Goal: Understand process/instructions: Learn how to perform a task or action

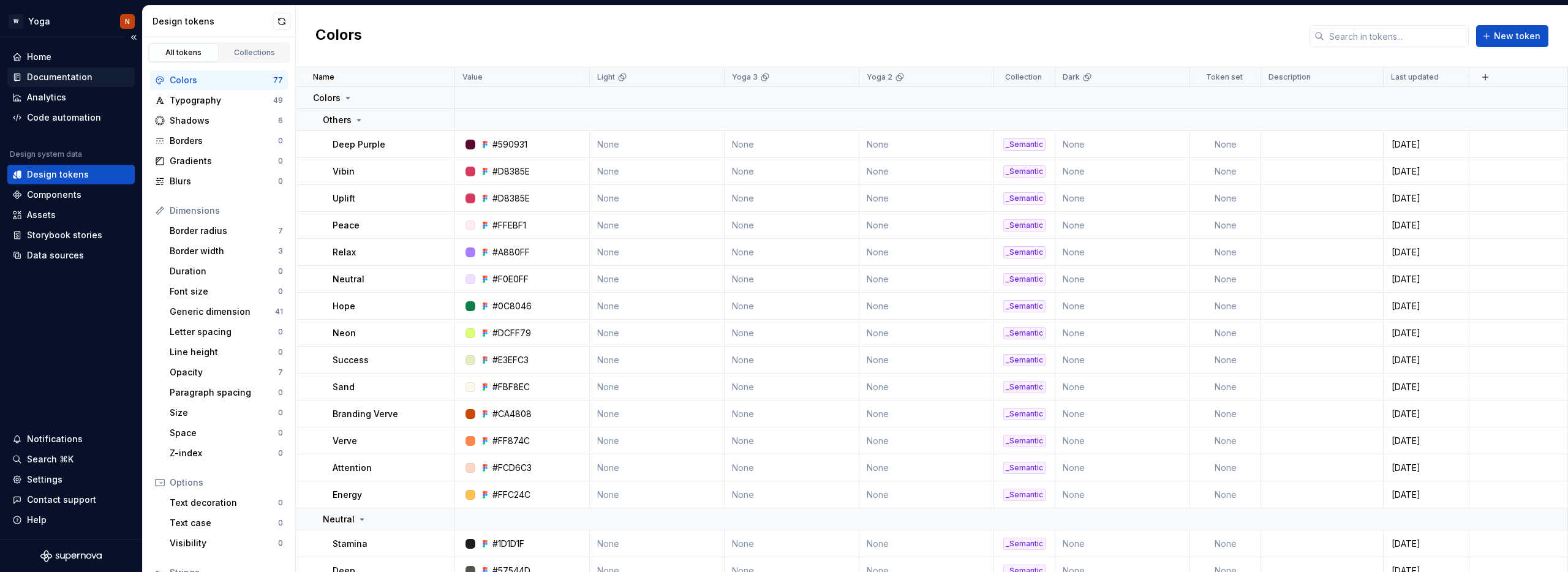
click at [62, 78] on div "Documentation" at bounding box center [59, 77] width 65 height 12
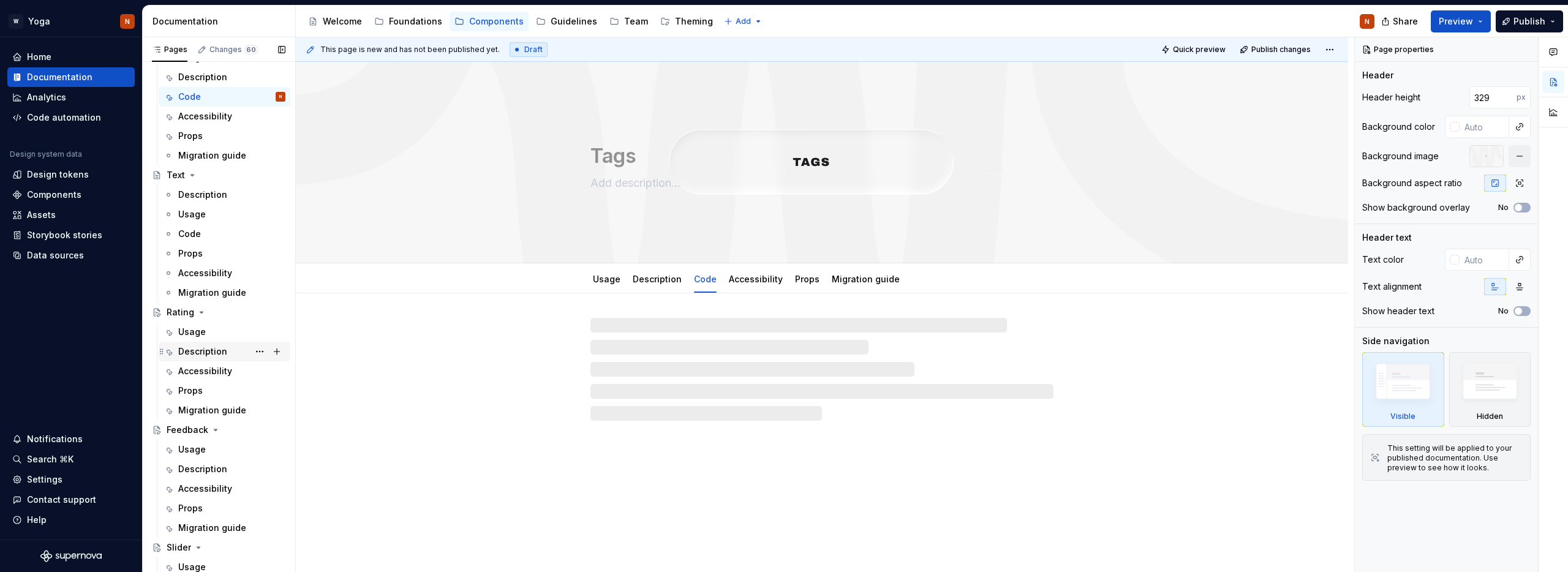
scroll to position [1200, 0]
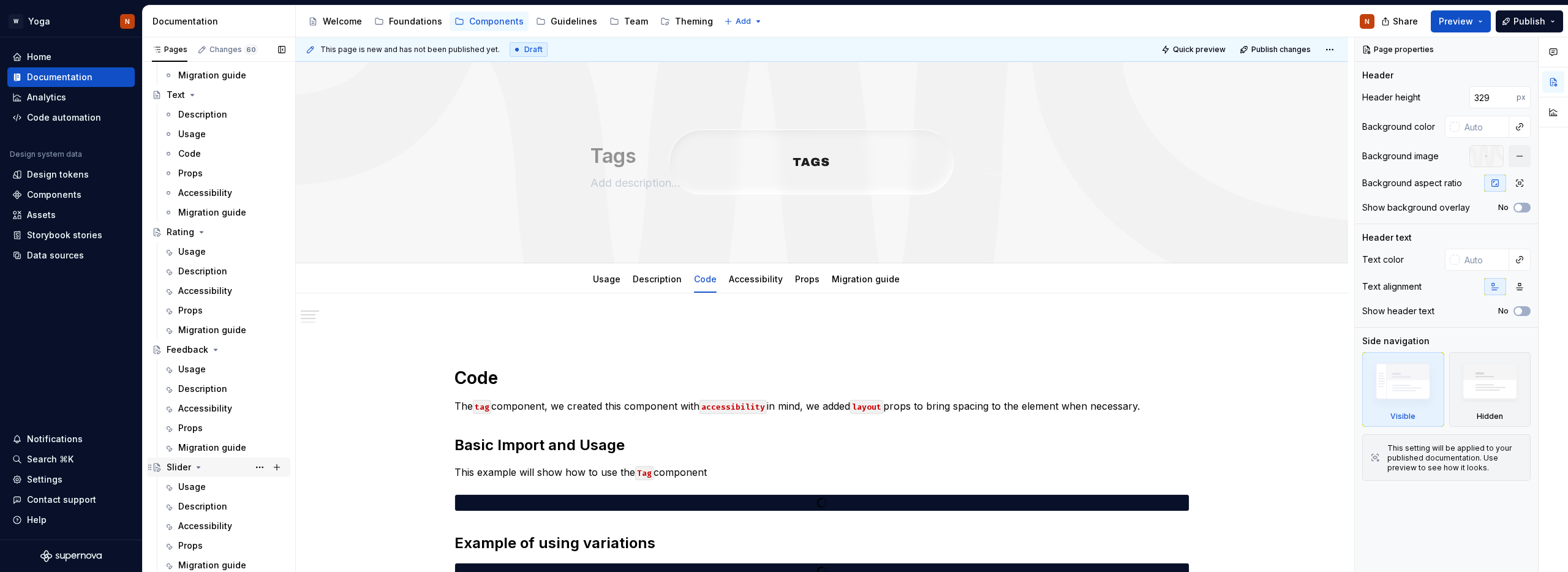
click at [177, 467] on div "Slider" at bounding box center [179, 467] width 25 height 12
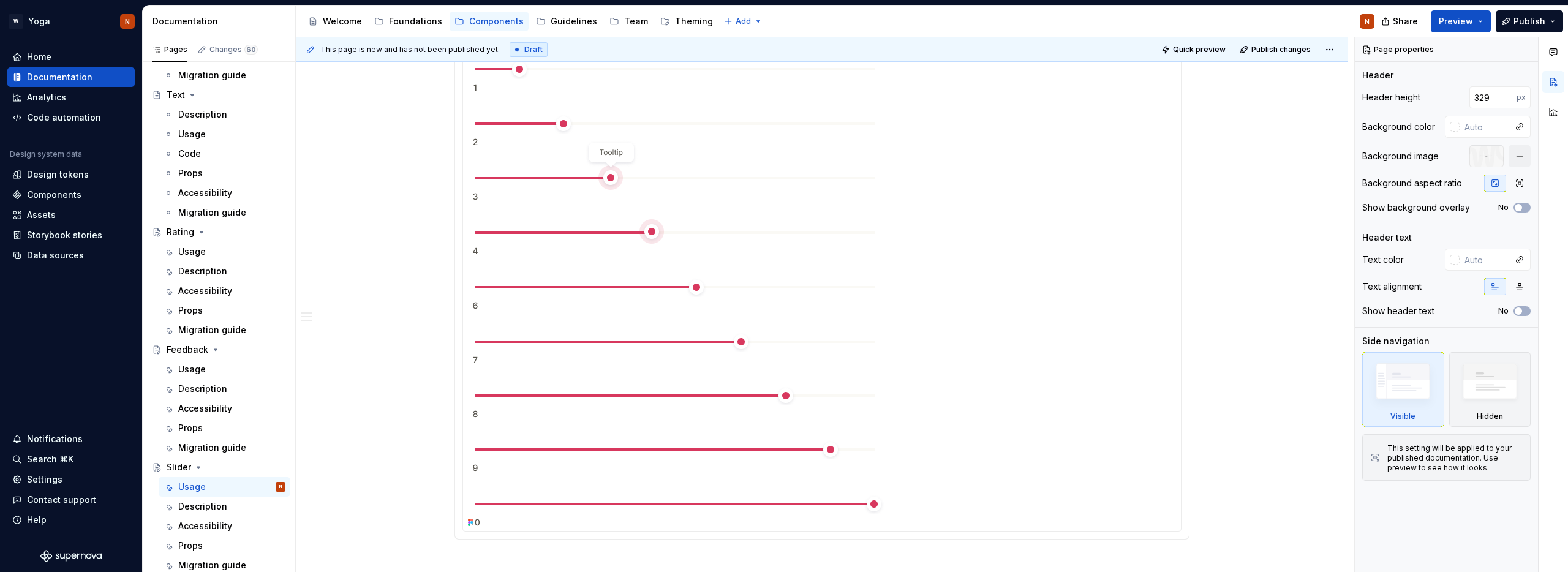
scroll to position [659, 0]
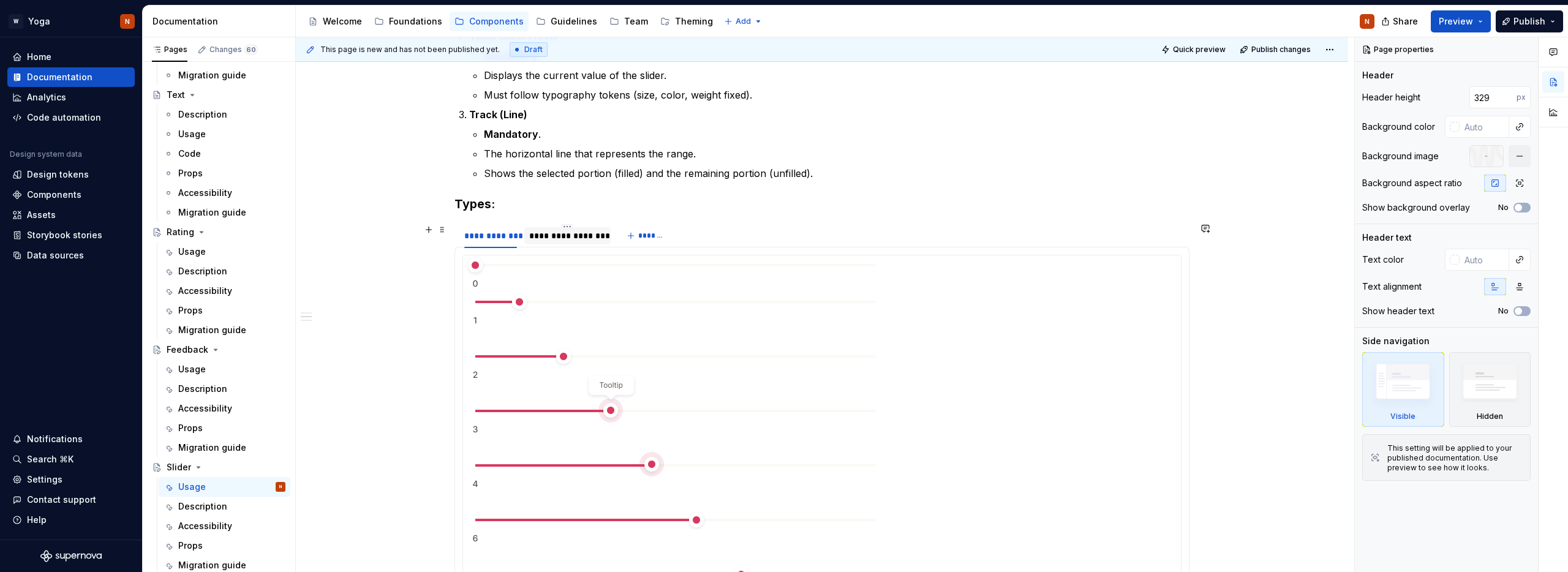
click at [567, 239] on div "**********" at bounding box center [567, 235] width 77 height 12
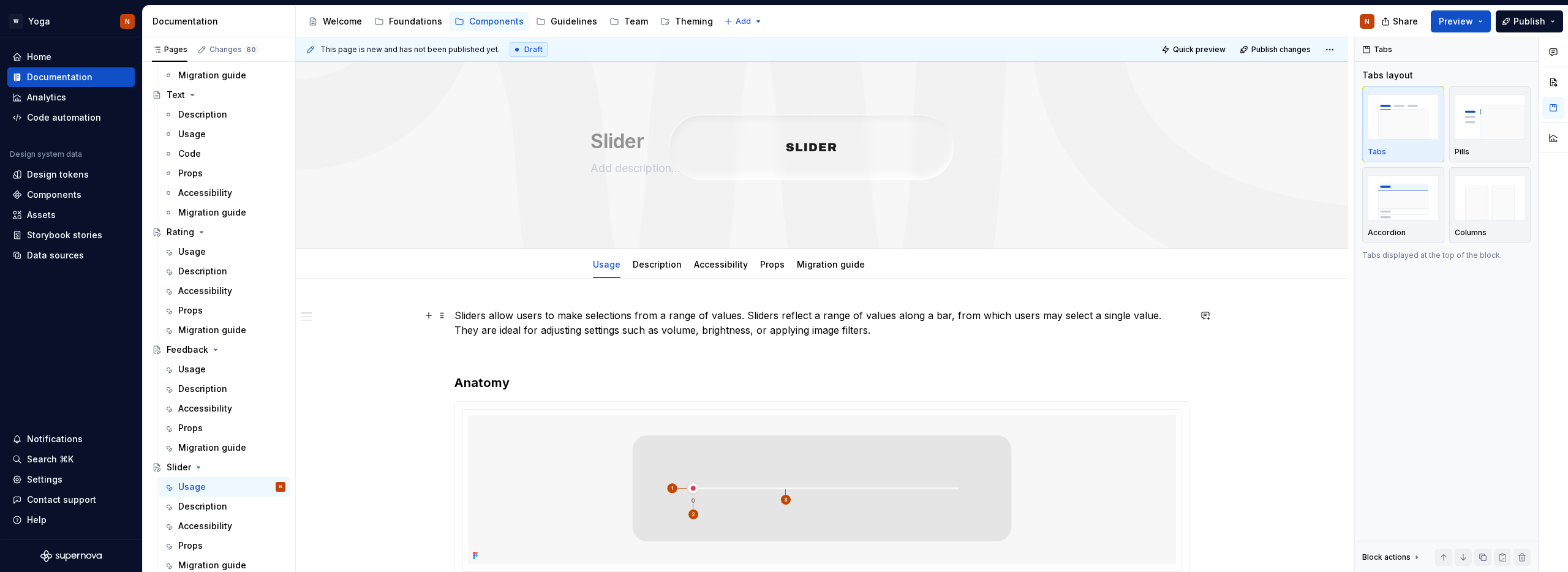
scroll to position [0, 0]
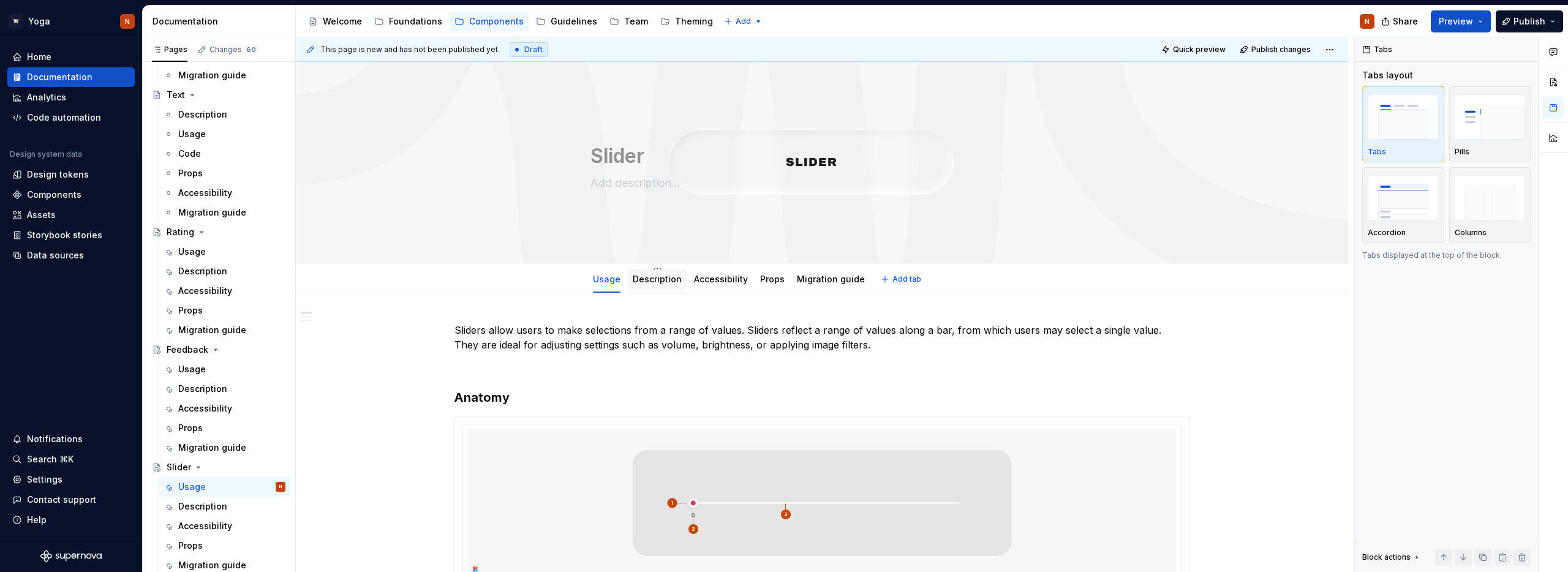
click at [657, 284] on link "Description" at bounding box center [657, 279] width 49 height 10
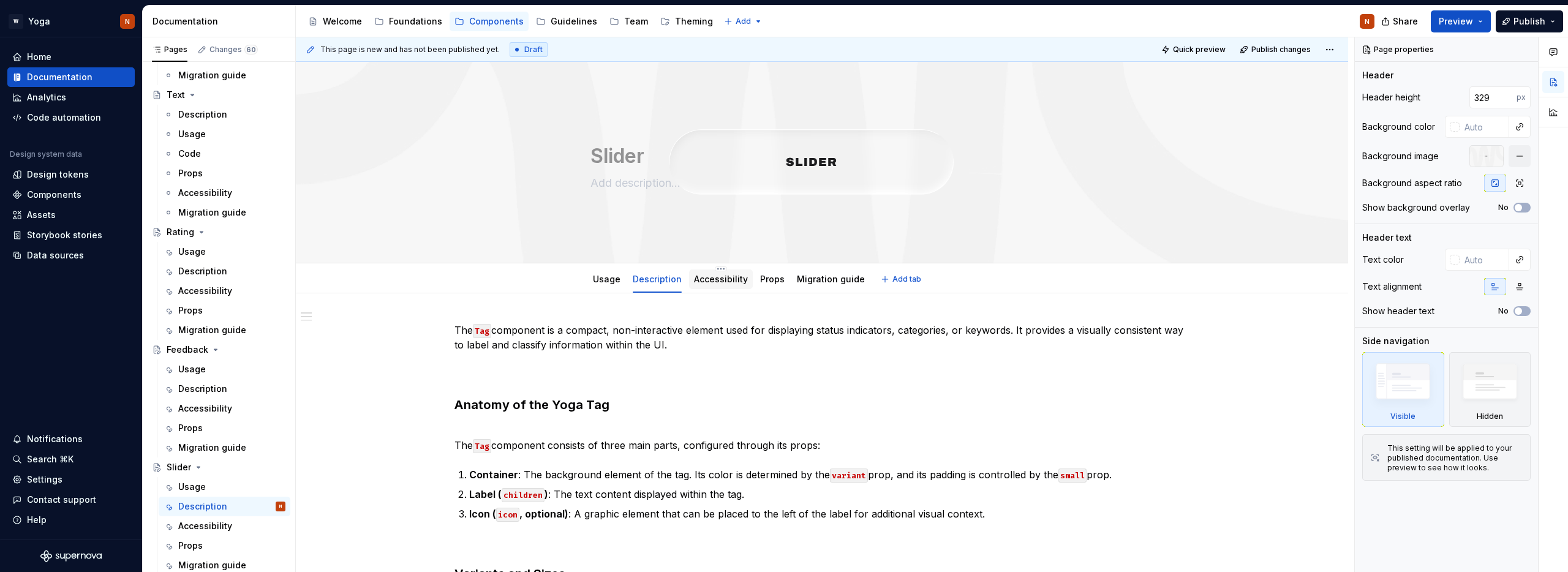
click at [710, 277] on link "Accessibility" at bounding box center [721, 279] width 54 height 10
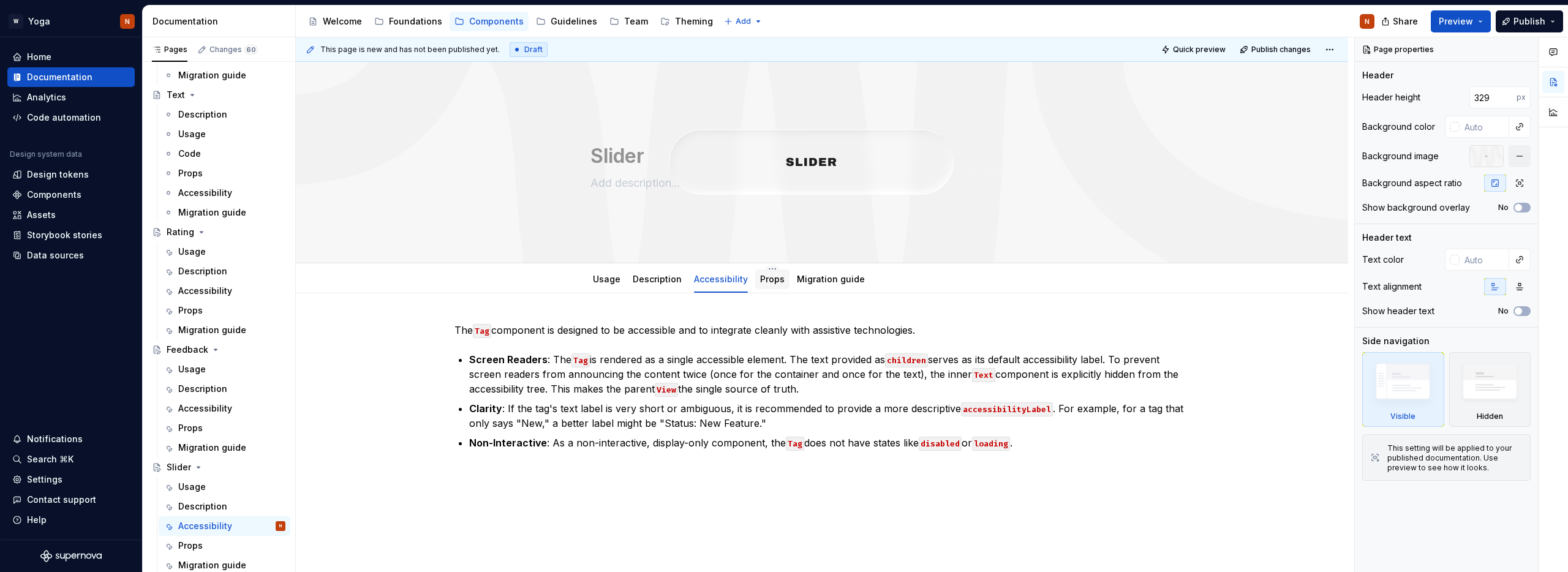
click at [770, 289] on div "Props" at bounding box center [772, 279] width 34 height 22
click at [765, 283] on link "Props" at bounding box center [772, 279] width 25 height 10
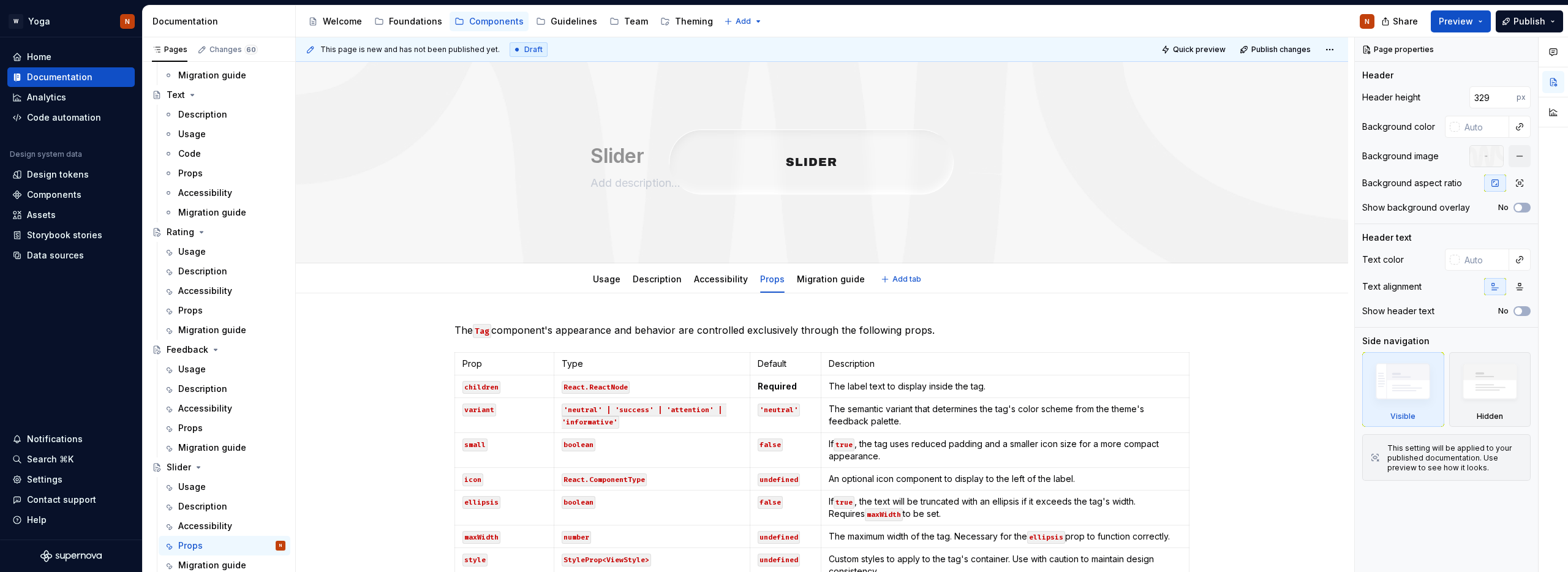
type textarea "*"
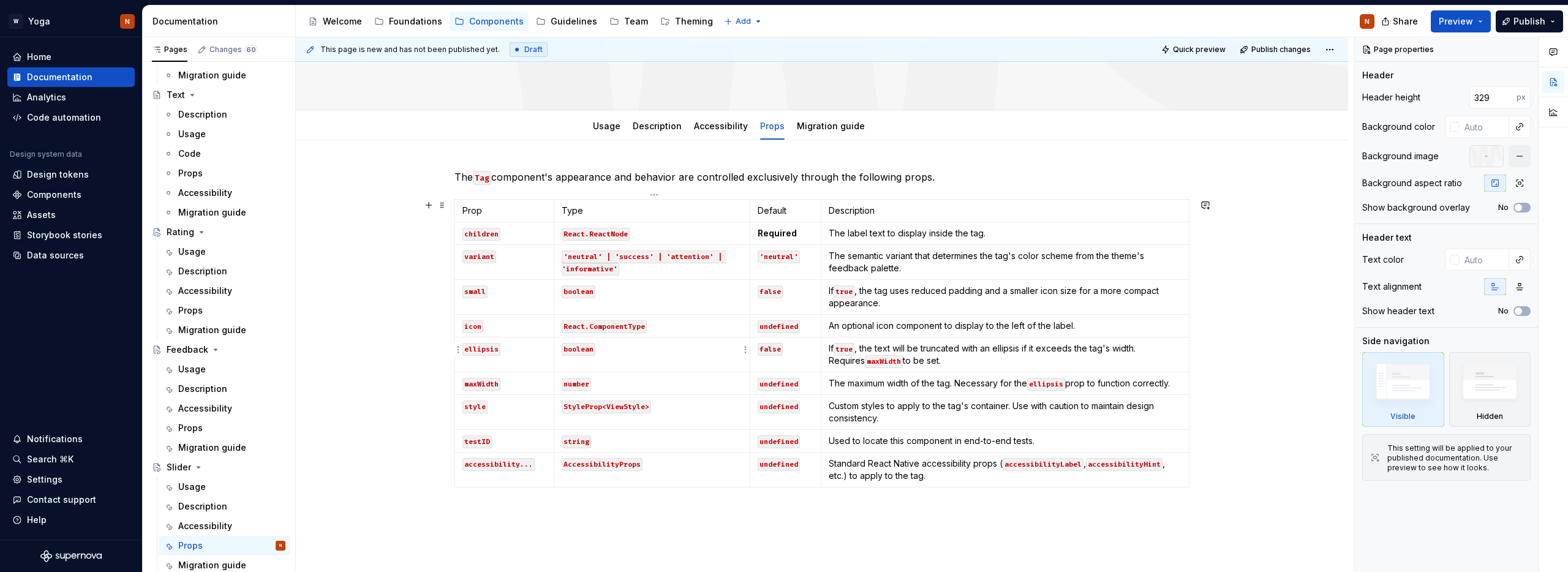
scroll to position [176, 0]
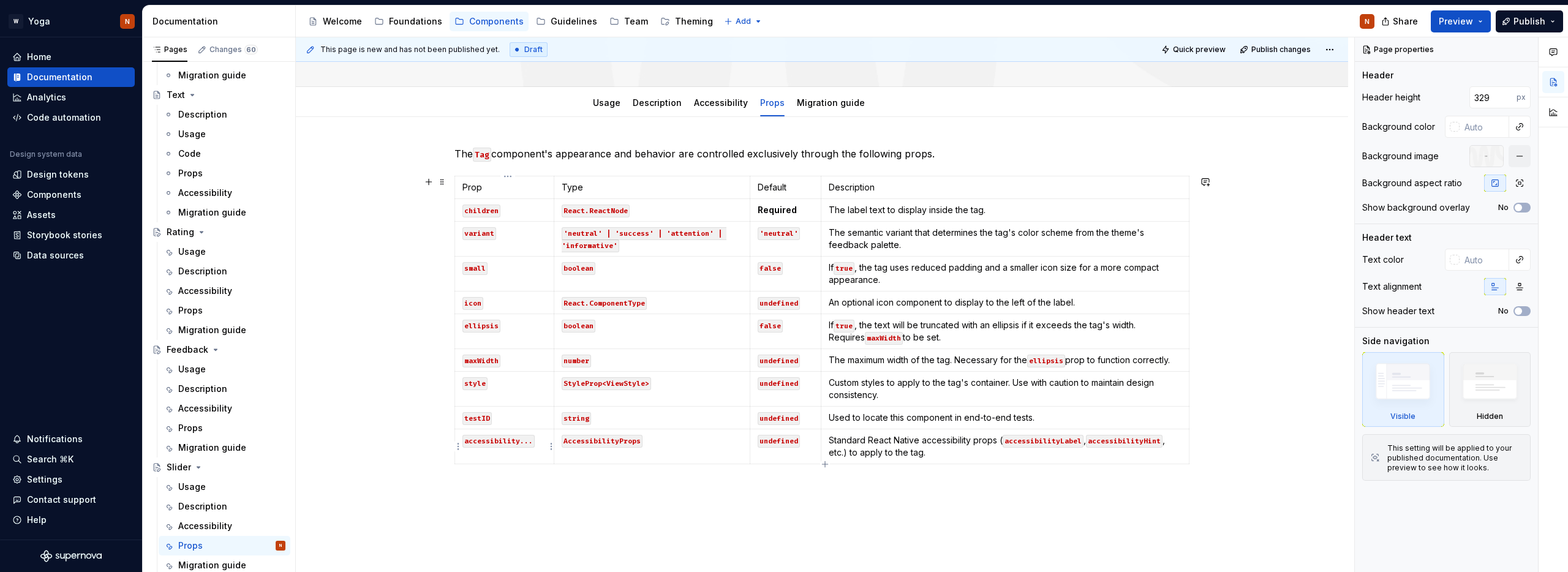
click at [455, 449] on html "W Yoga N Home Documentation Analytics Code automation Design system data Design…" at bounding box center [784, 286] width 1568 height 572
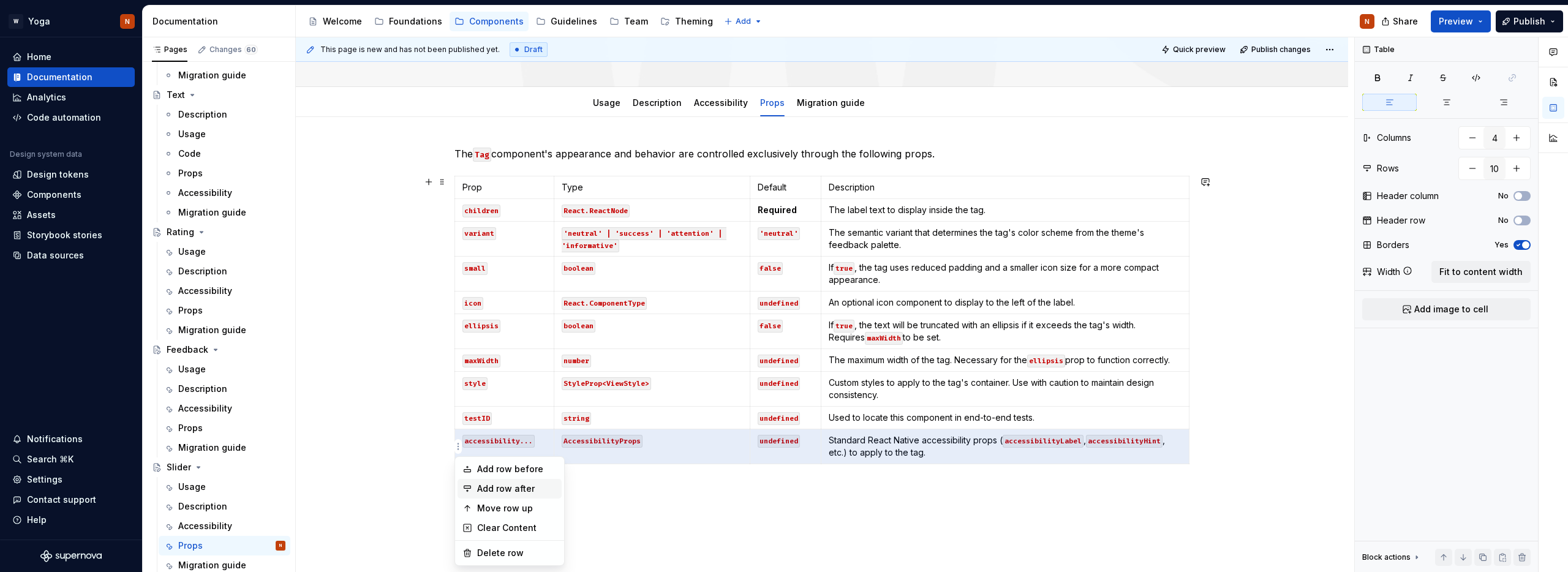
click at [492, 489] on div "Add row after" at bounding box center [517, 489] width 80 height 12
type input "11"
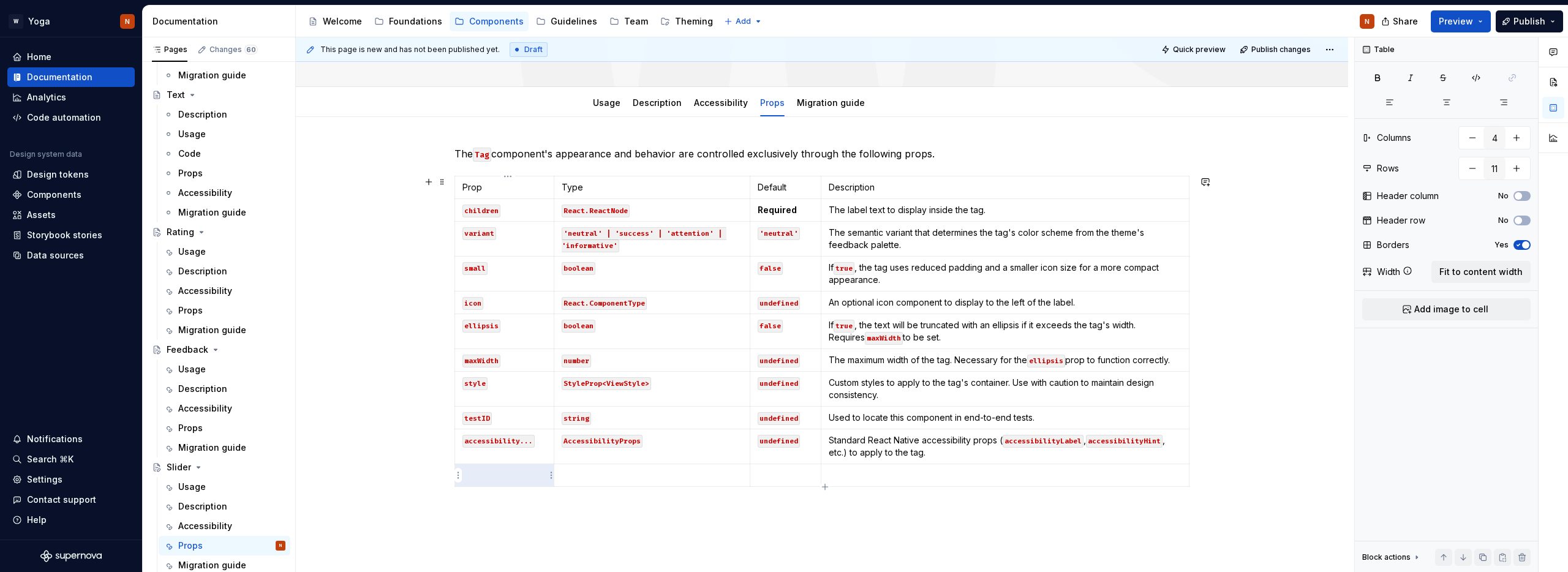
click at [489, 477] on p at bounding box center [505, 475] width 83 height 12
click at [494, 473] on em "thumbComponentLabel" at bounding box center [504, 481] width 83 height 23
click at [563, 452] on button "button" at bounding box center [559, 453] width 17 height 17
click at [596, 480] on p at bounding box center [652, 475] width 181 height 12
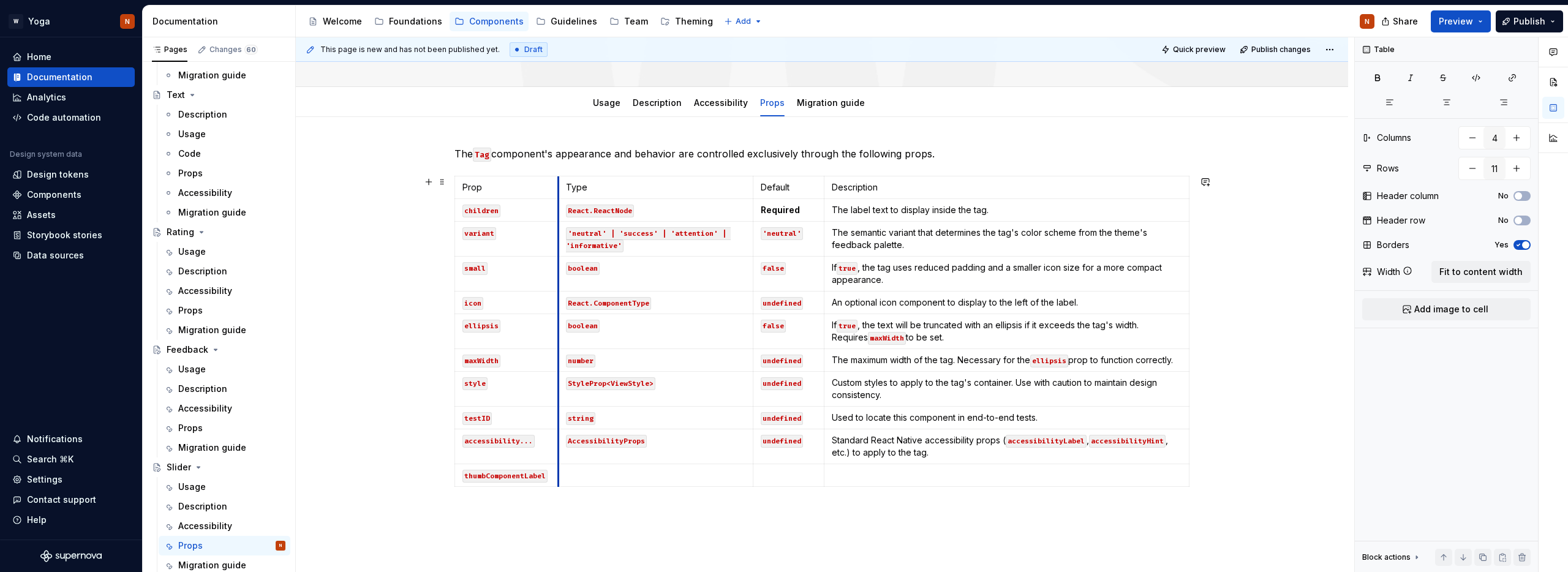
click at [563, 364] on td "number" at bounding box center [655, 360] width 194 height 23
type textarea "*"
click at [610, 440] on code "AccessibilityProps" at bounding box center [606, 442] width 81 height 13
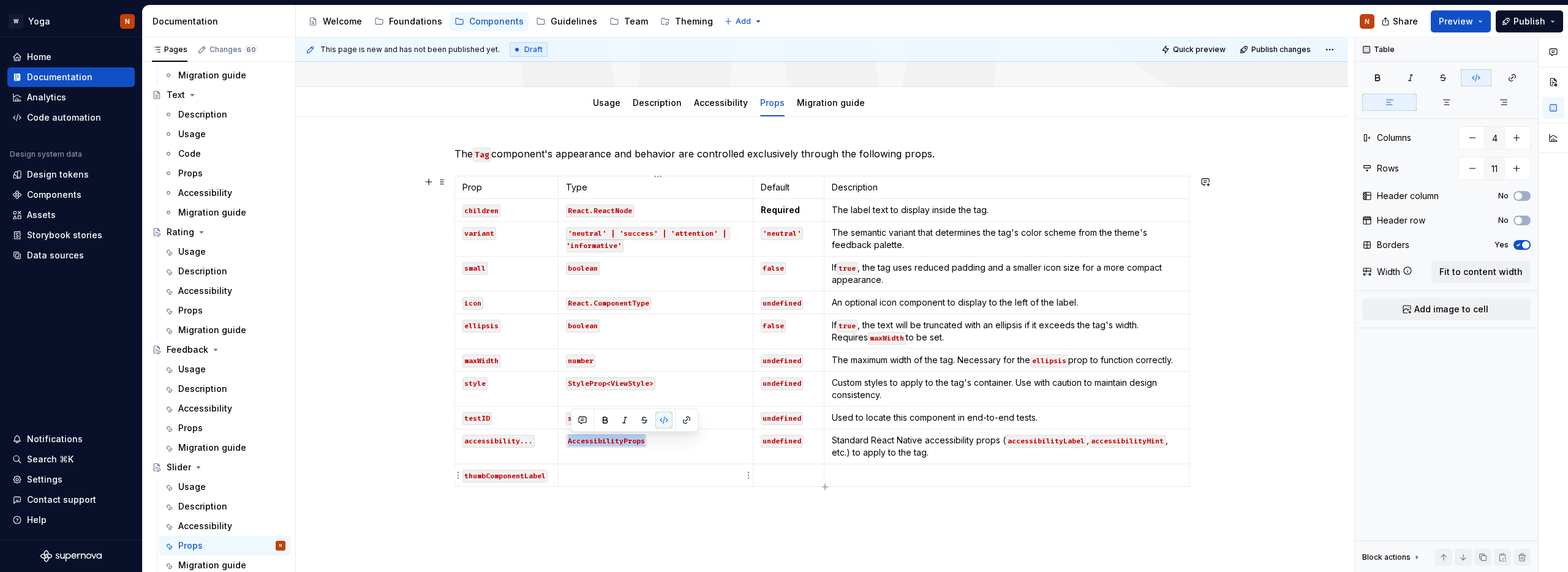
click at [602, 468] on td at bounding box center [655, 476] width 194 height 23
click at [577, 476] on p "string" at bounding box center [655, 475] width 179 height 12
click at [660, 454] on button "button" at bounding box center [662, 453] width 17 height 17
click at [779, 472] on p at bounding box center [788, 475] width 56 height 12
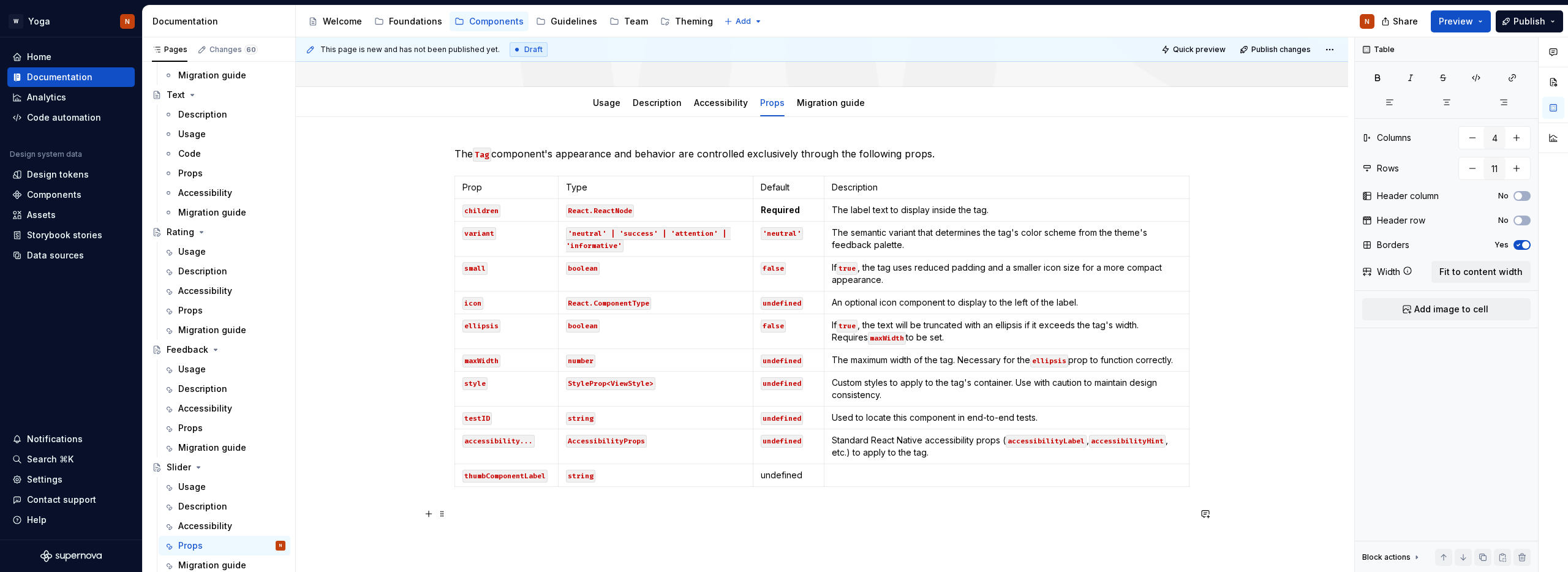
click at [800, 518] on p at bounding box center [821, 513] width 735 height 14
click at [784, 475] on p "undefined" at bounding box center [788, 475] width 56 height 12
click at [856, 455] on button "button" at bounding box center [856, 453] width 17 height 17
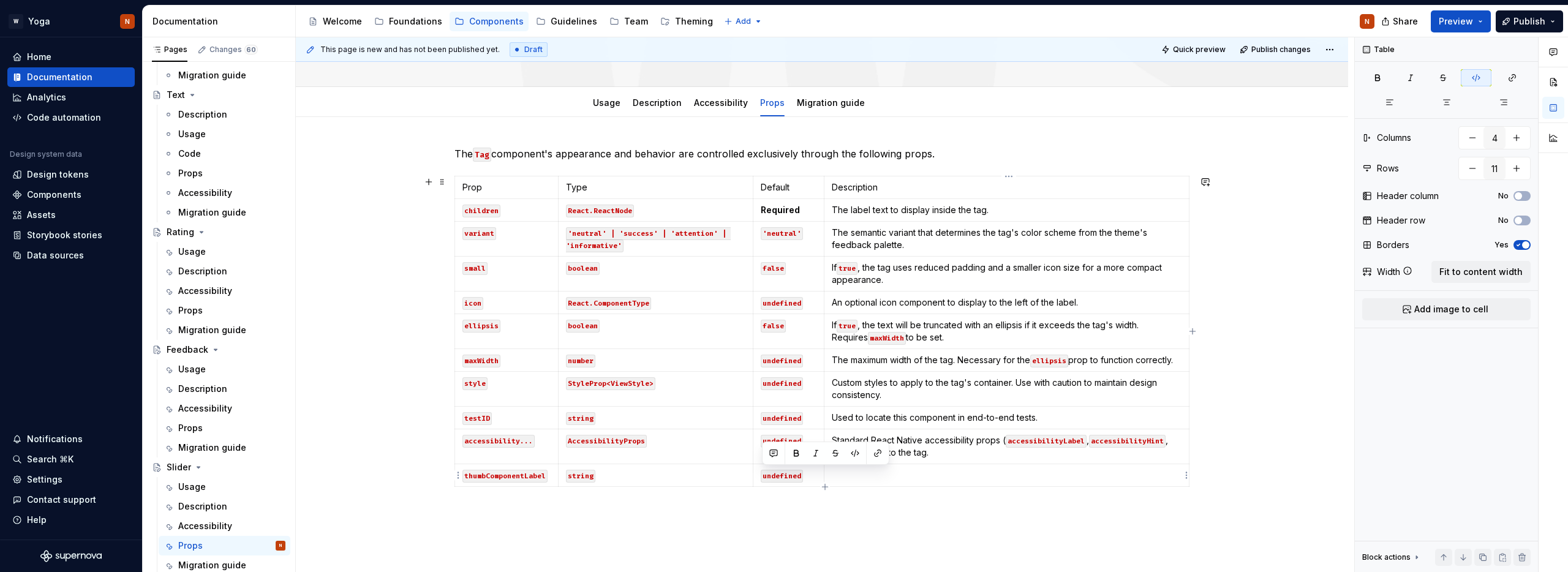
click at [851, 480] on p at bounding box center [1006, 475] width 350 height 12
type textarea "*"
click at [905, 491] on div "Prop Type Default Description children React.ReactNode Required The label text …" at bounding box center [821, 333] width 735 height 316
click at [891, 475] on p at bounding box center [1006, 475] width 350 height 12
click at [458, 477] on html "W Yoga N Home Documentation Analytics Code automation Design system data Design…" at bounding box center [784, 286] width 1568 height 572
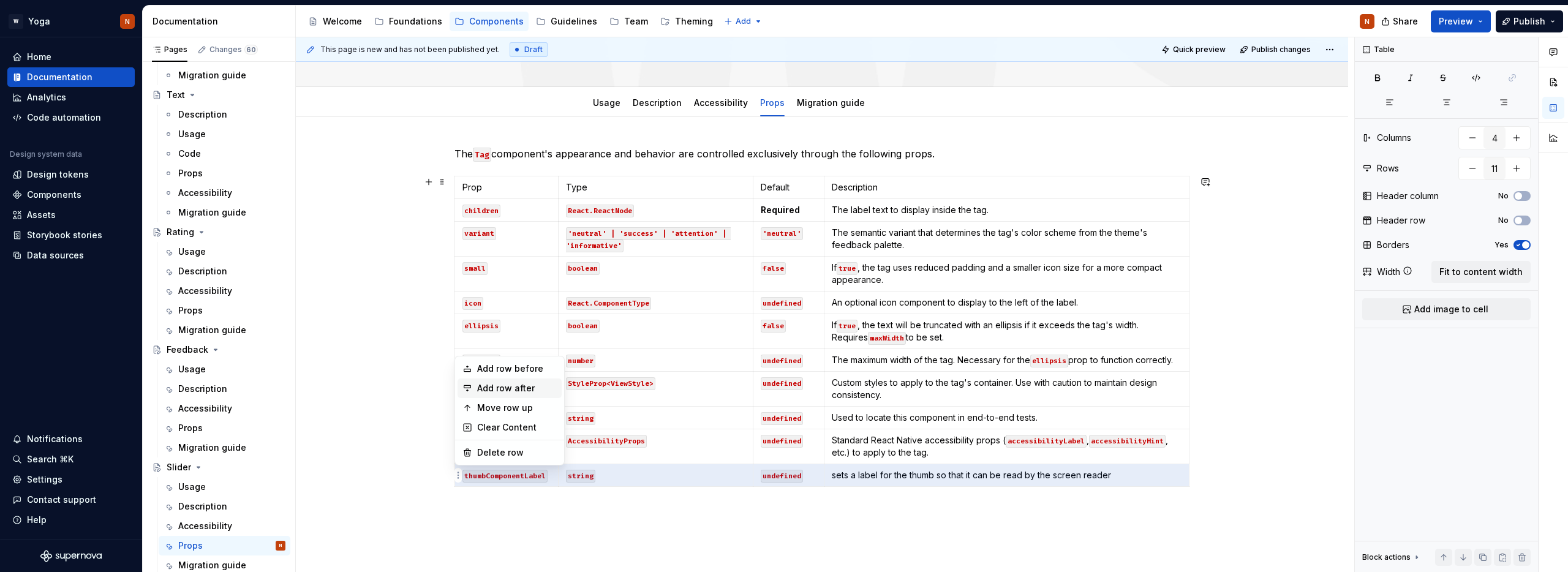
click at [507, 388] on div "Add row after" at bounding box center [517, 388] width 80 height 12
type input "12"
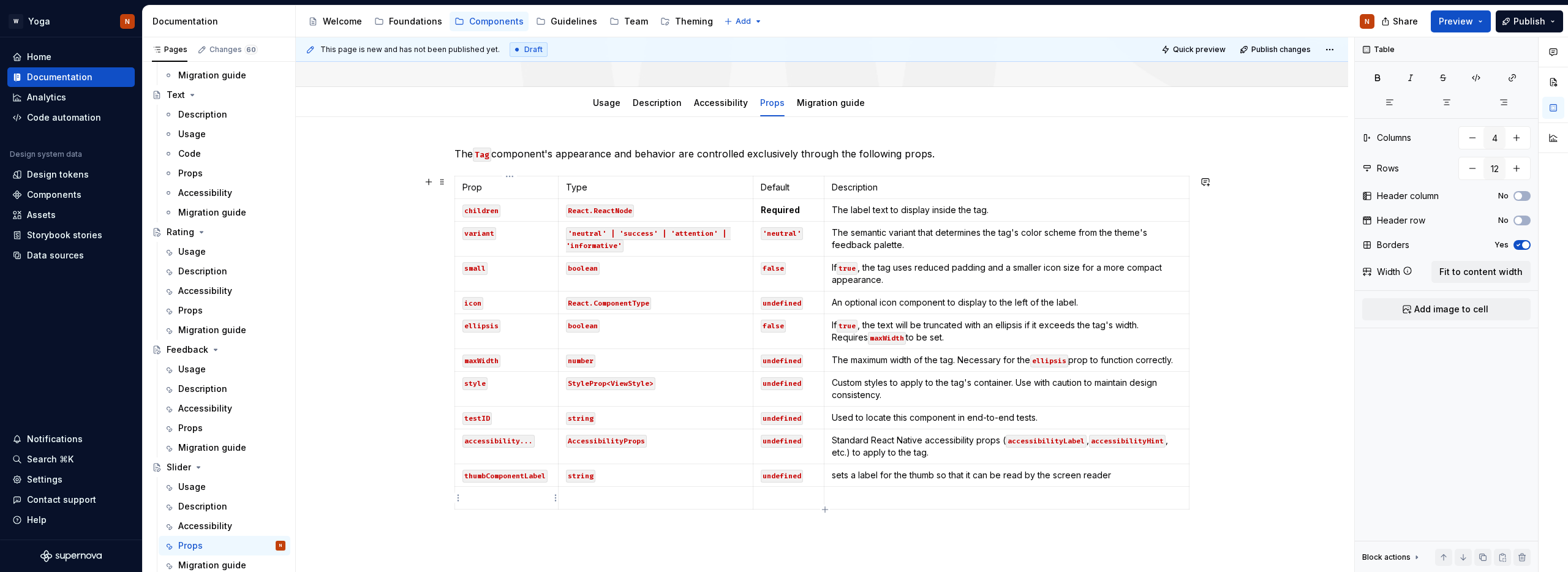
click at [489, 502] on p at bounding box center [507, 498] width 88 height 12
click at [492, 498] on em "announceForAccessibility" at bounding box center [507, 504] width 87 height 23
click at [561, 476] on button "button" at bounding box center [559, 476] width 17 height 17
click at [612, 504] on p at bounding box center [655, 498] width 179 height 12
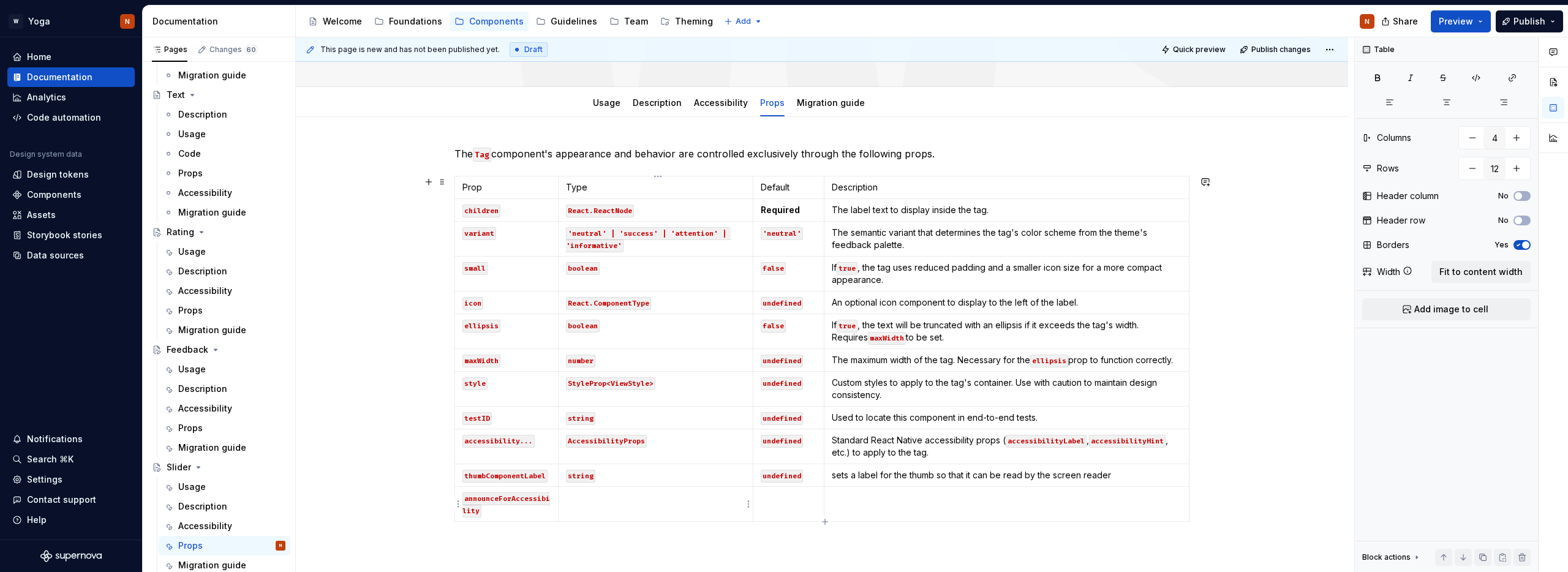
click at [612, 504] on p at bounding box center [655, 498] width 179 height 12
click at [581, 496] on p "string" at bounding box center [655, 498] width 179 height 12
click at [665, 479] on button "button" at bounding box center [662, 476] width 17 height 17
click at [779, 506] on td at bounding box center [788, 504] width 71 height 35
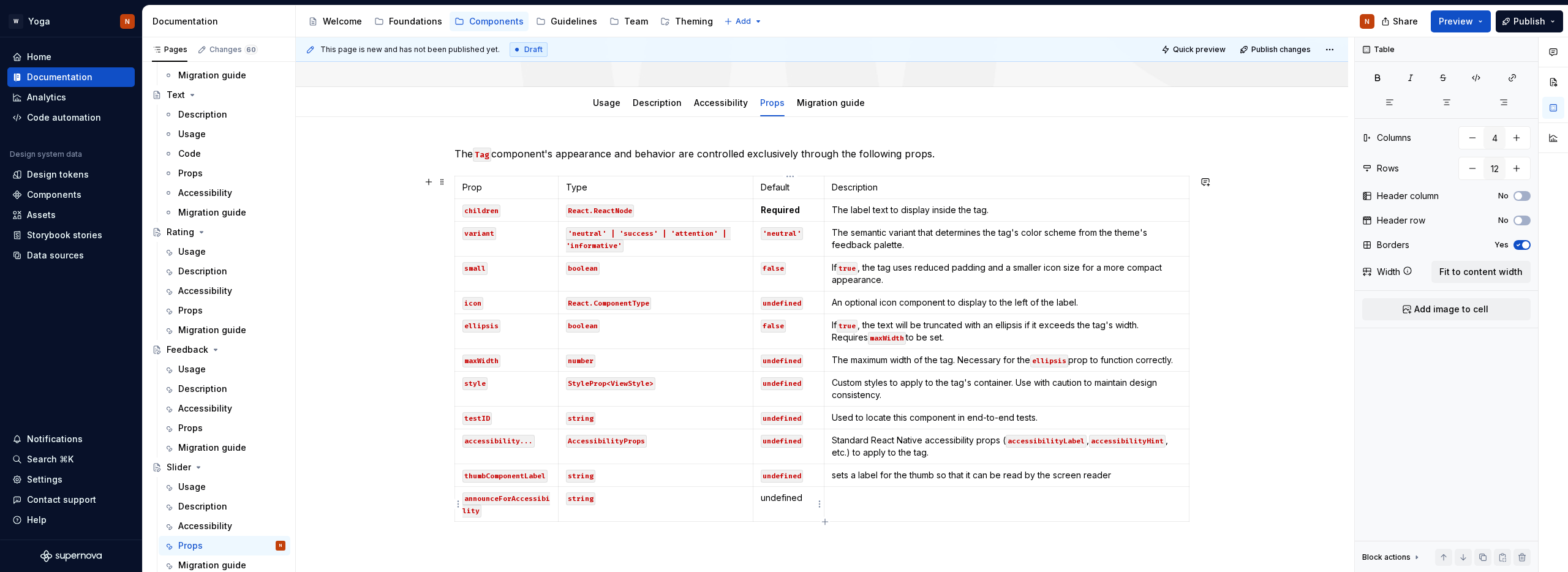
click at [779, 497] on p "undefined" at bounding box center [788, 498] width 56 height 12
click at [871, 505] on td at bounding box center [1006, 504] width 365 height 35
click at [789, 494] on p "undefined" at bounding box center [788, 498] width 56 height 12
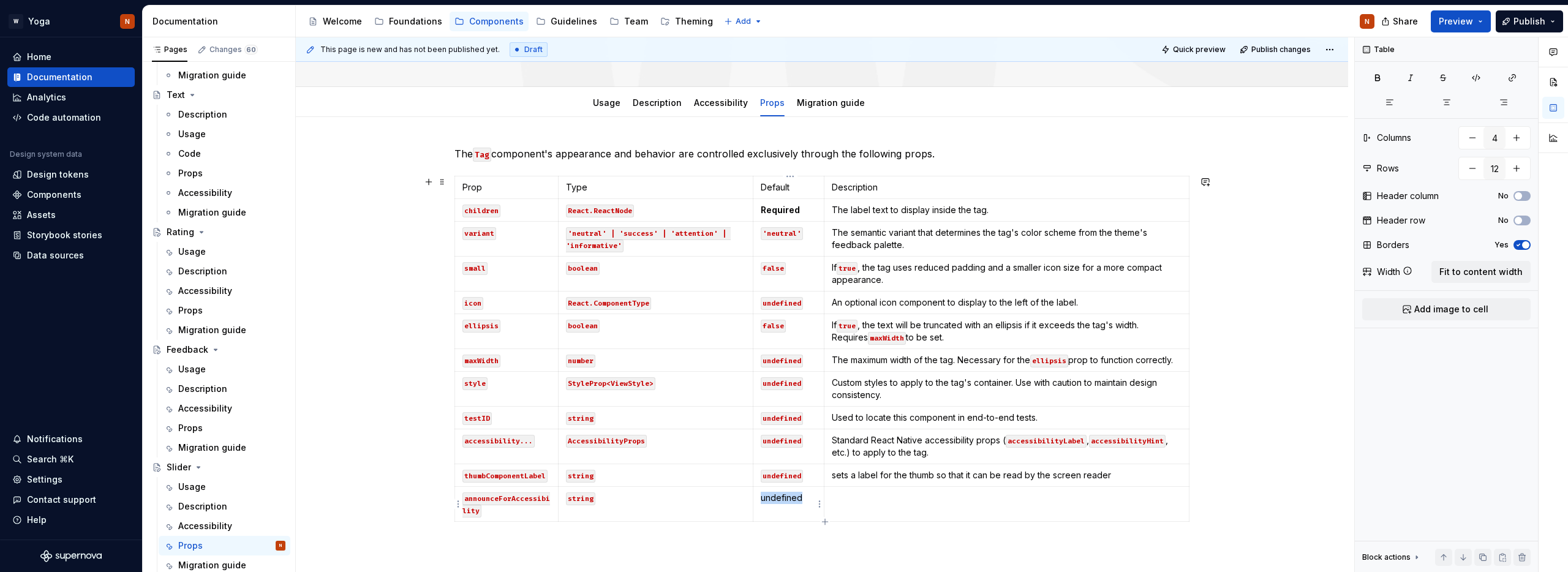
click at [789, 494] on p "undefined" at bounding box center [788, 498] width 56 height 12
click at [858, 471] on button "button" at bounding box center [856, 476] width 17 height 17
click at [853, 505] on td at bounding box center [1006, 504] width 365 height 35
click at [869, 501] on p at bounding box center [1006, 498] width 350 height 12
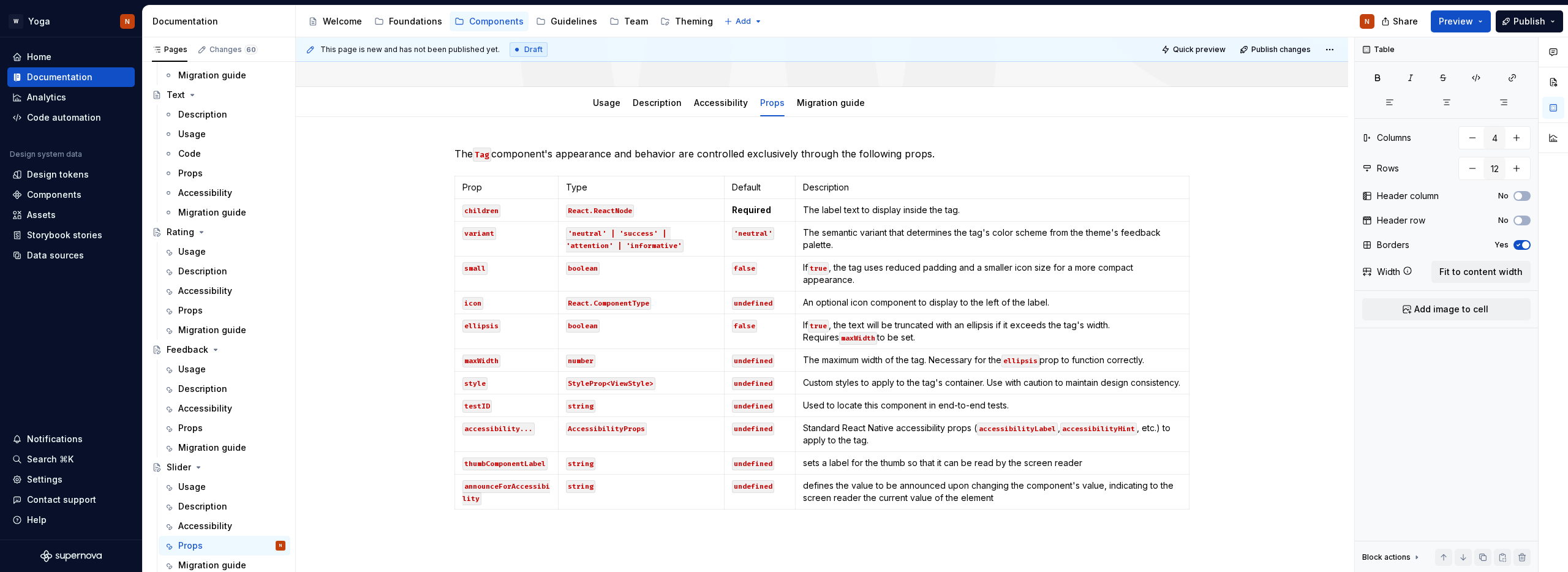
type textarea "*"
click at [459, 502] on html "W Yoga N Home Documentation Analytics Code automation Design system data Design…" at bounding box center [784, 286] width 1568 height 572
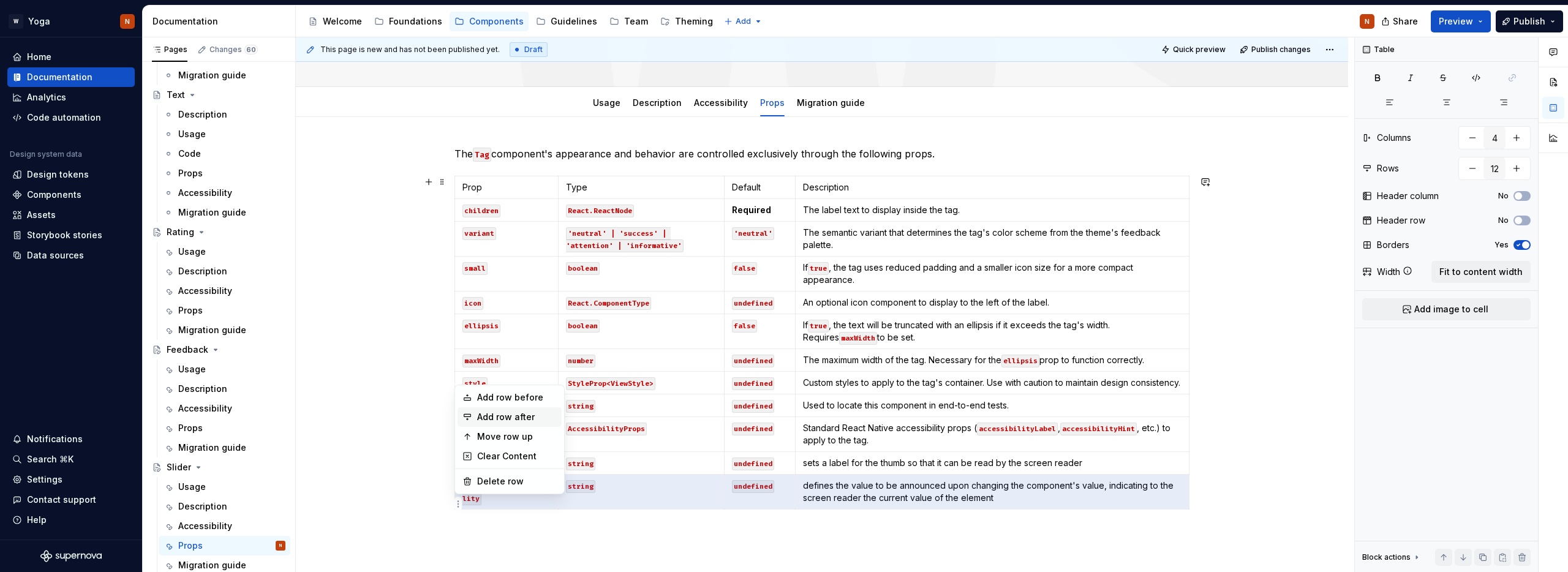
click at [501, 417] on div "Add row after" at bounding box center [517, 416] width 80 height 12
type input "13"
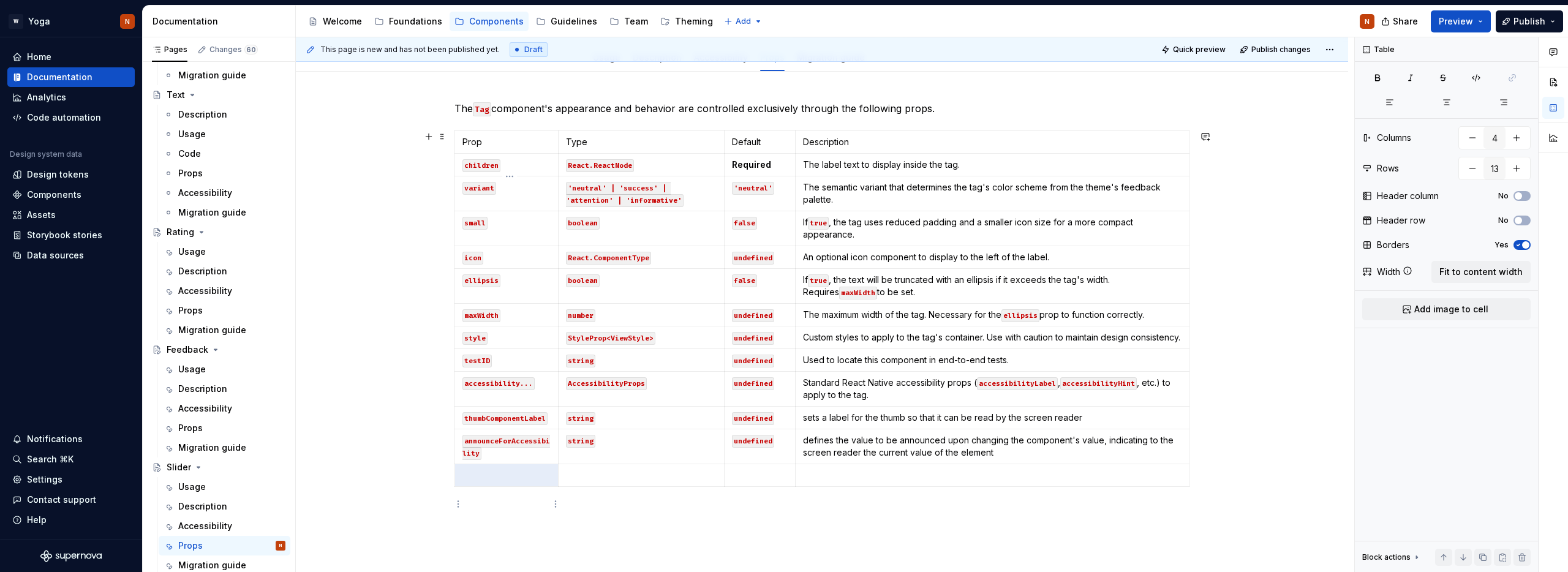
scroll to position [276, 0]
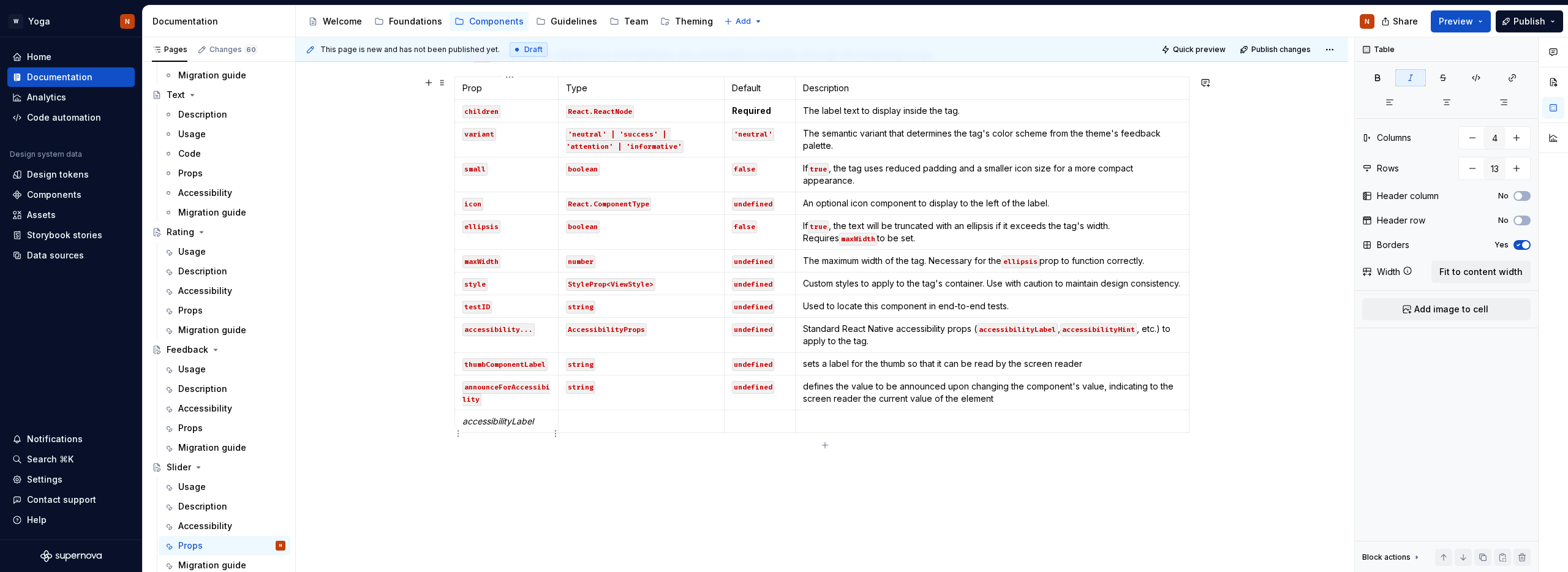
click at [495, 426] on em "accessibilityLabel" at bounding box center [498, 421] width 71 height 10
click at [558, 409] on button "button" at bounding box center [559, 412] width 17 height 17
click at [589, 425] on td at bounding box center [641, 422] width 166 height 23
click at [766, 428] on p at bounding box center [760, 421] width 56 height 12
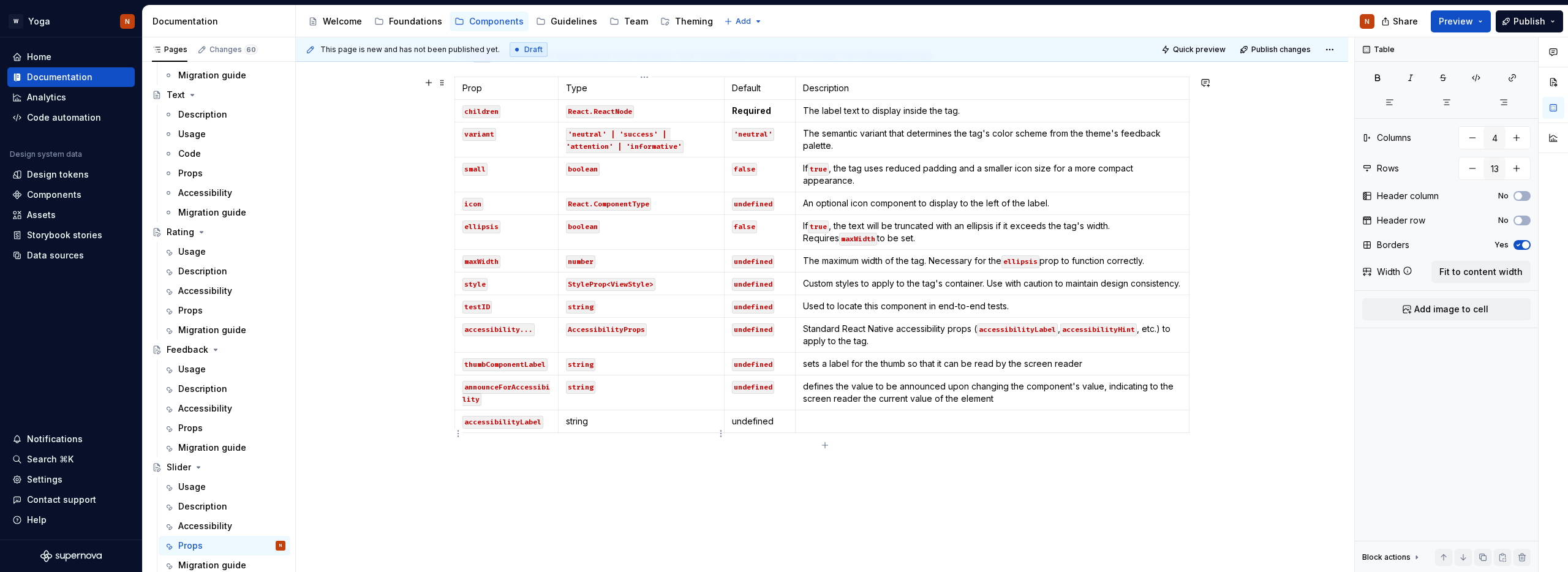
click at [575, 428] on p "string" at bounding box center [641, 421] width 151 height 12
click at [663, 412] on button "button" at bounding box center [662, 412] width 17 height 17
click at [750, 428] on p "undefined" at bounding box center [760, 421] width 56 height 12
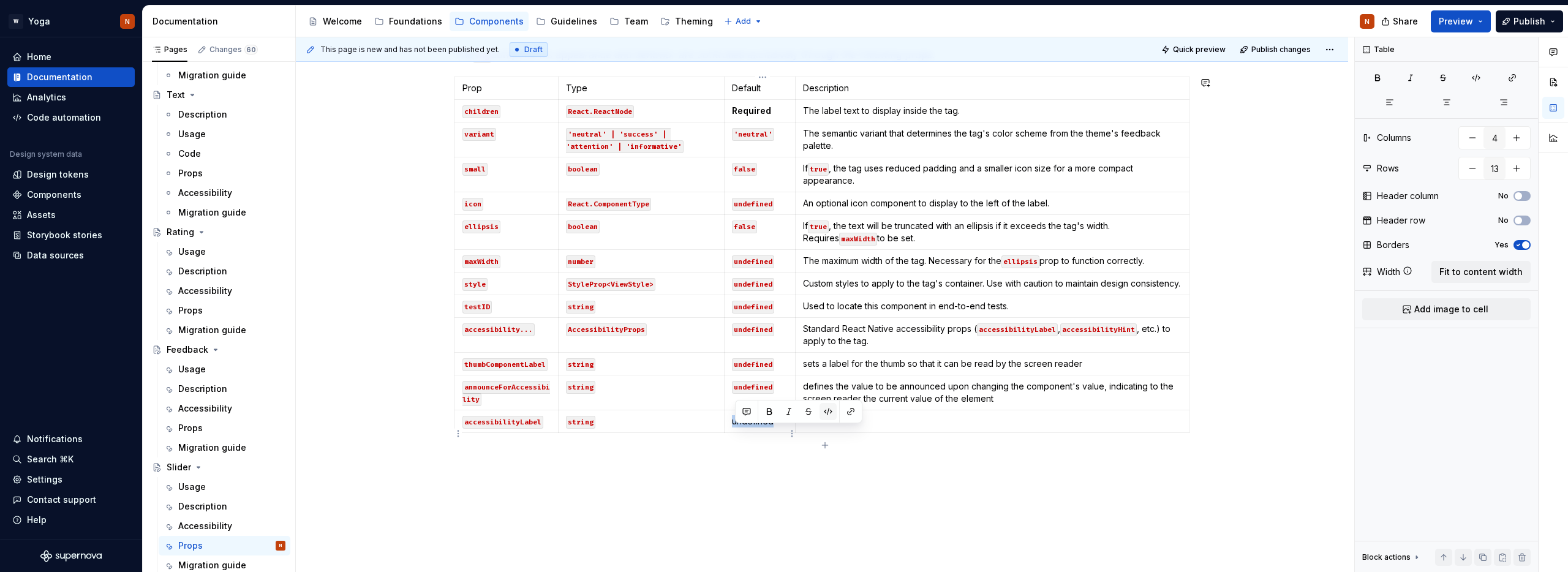
click at [832, 411] on button "button" at bounding box center [828, 412] width 17 height 17
click at [829, 428] on p at bounding box center [992, 421] width 378 height 12
type textarea "*"
click at [853, 428] on p at bounding box center [992, 421] width 378 height 12
click at [459, 434] on html "W Yoga N Home Documentation Analytics Code automation Design system data Design…" at bounding box center [784, 286] width 1568 height 572
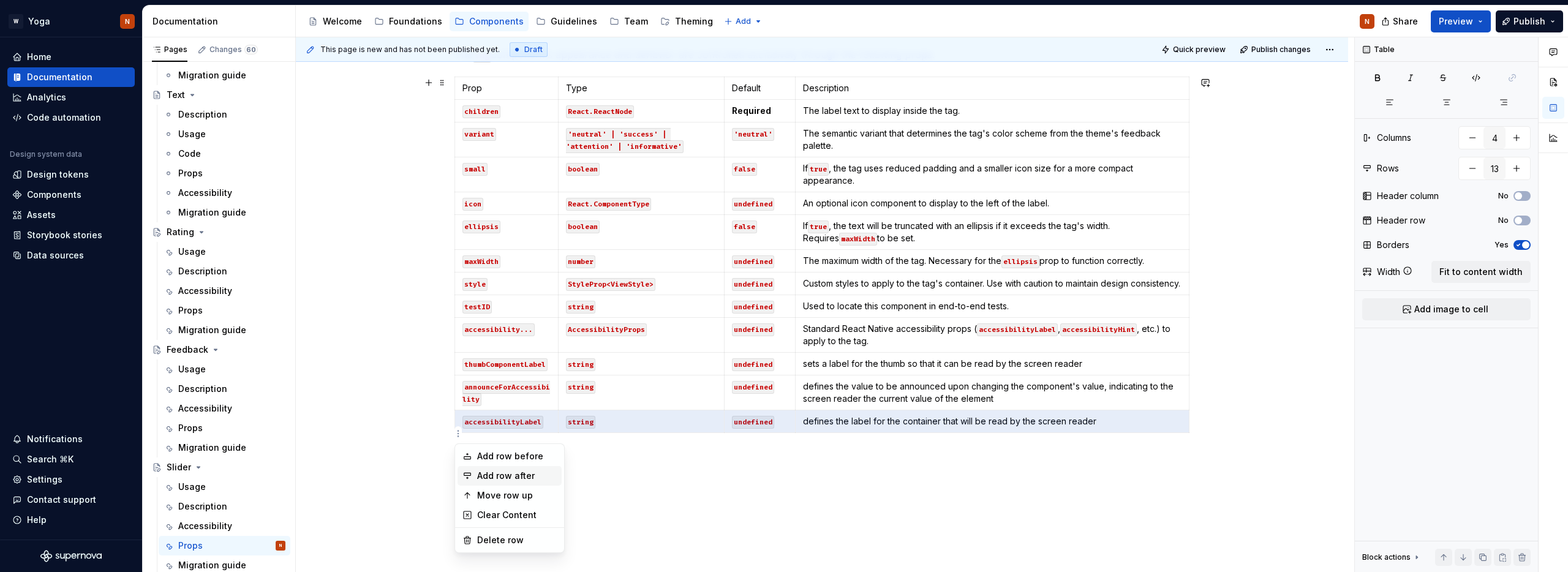
click at [505, 473] on div "Add row after" at bounding box center [517, 475] width 80 height 12
type input "14"
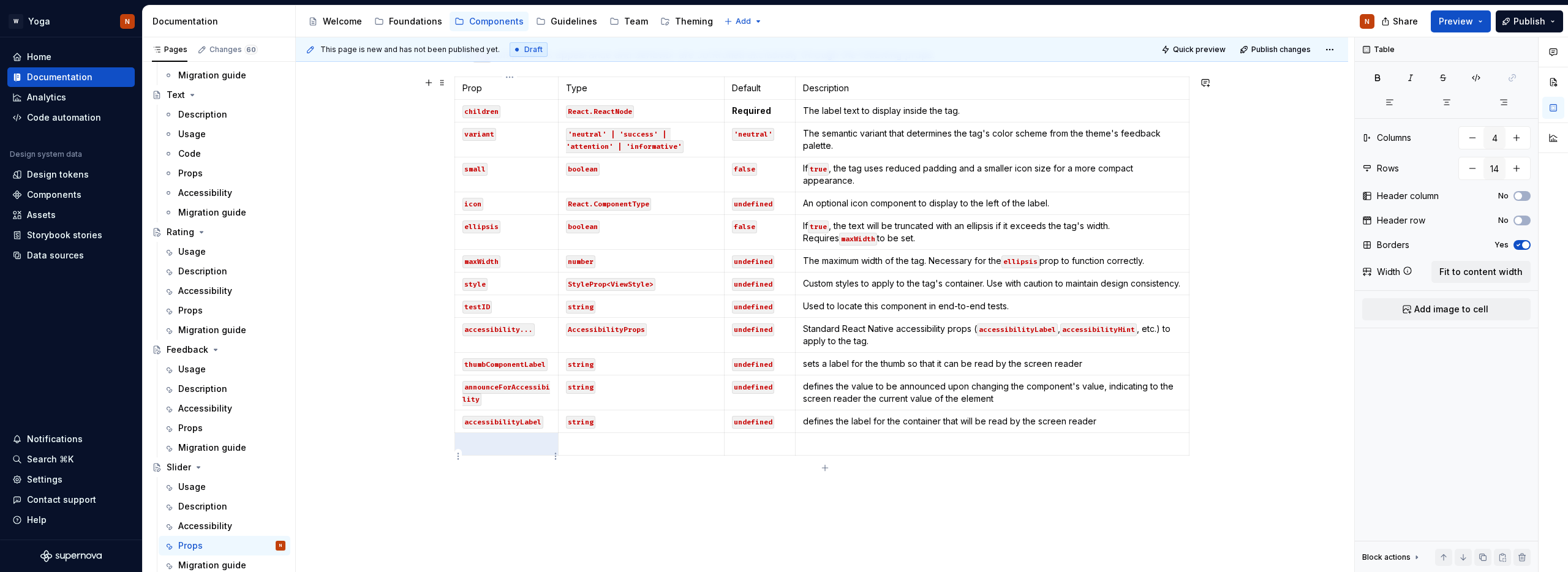
click at [473, 451] on p at bounding box center [507, 444] width 88 height 12
click at [600, 451] on p at bounding box center [641, 444] width 151 height 12
click at [763, 451] on p at bounding box center [760, 444] width 56 height 12
click at [478, 449] on em "accessibilityHint" at bounding box center [495, 443] width 65 height 10
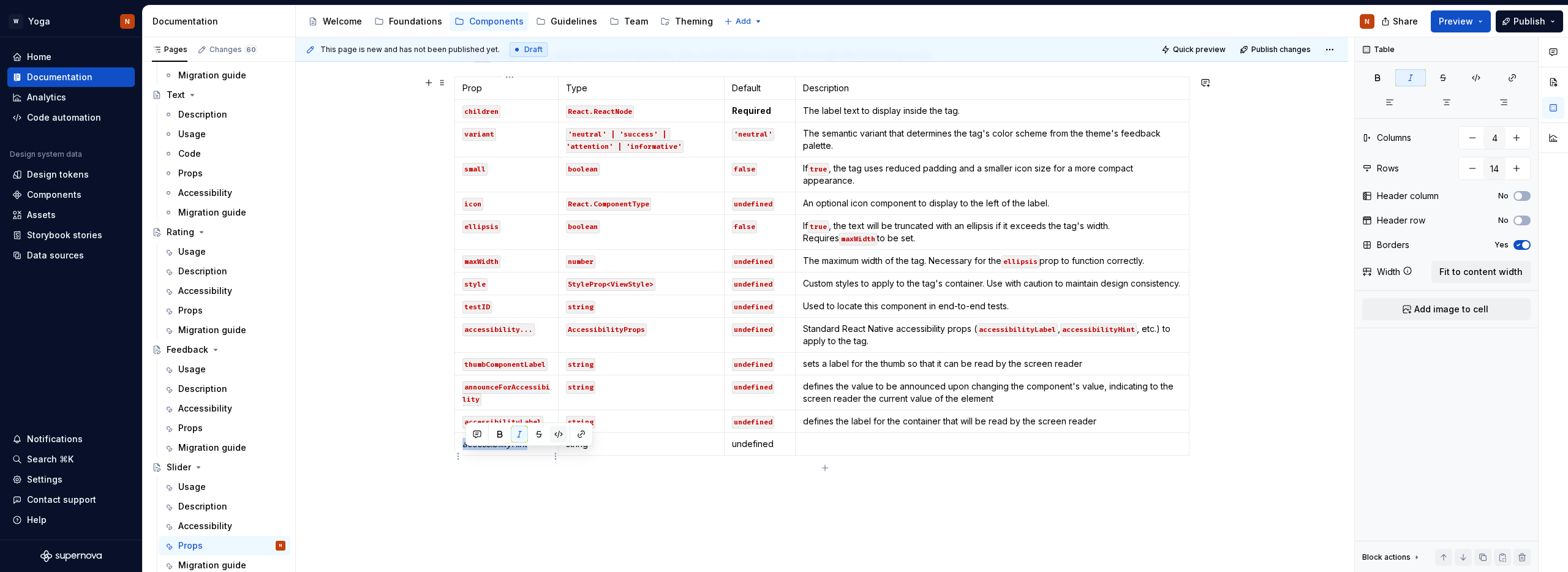
click at [561, 436] on button "button" at bounding box center [559, 434] width 17 height 17
click at [578, 451] on p "string" at bounding box center [641, 444] width 151 height 12
click at [663, 431] on button "button" at bounding box center [662, 434] width 17 height 17
click at [766, 451] on p "undefined" at bounding box center [760, 444] width 56 height 12
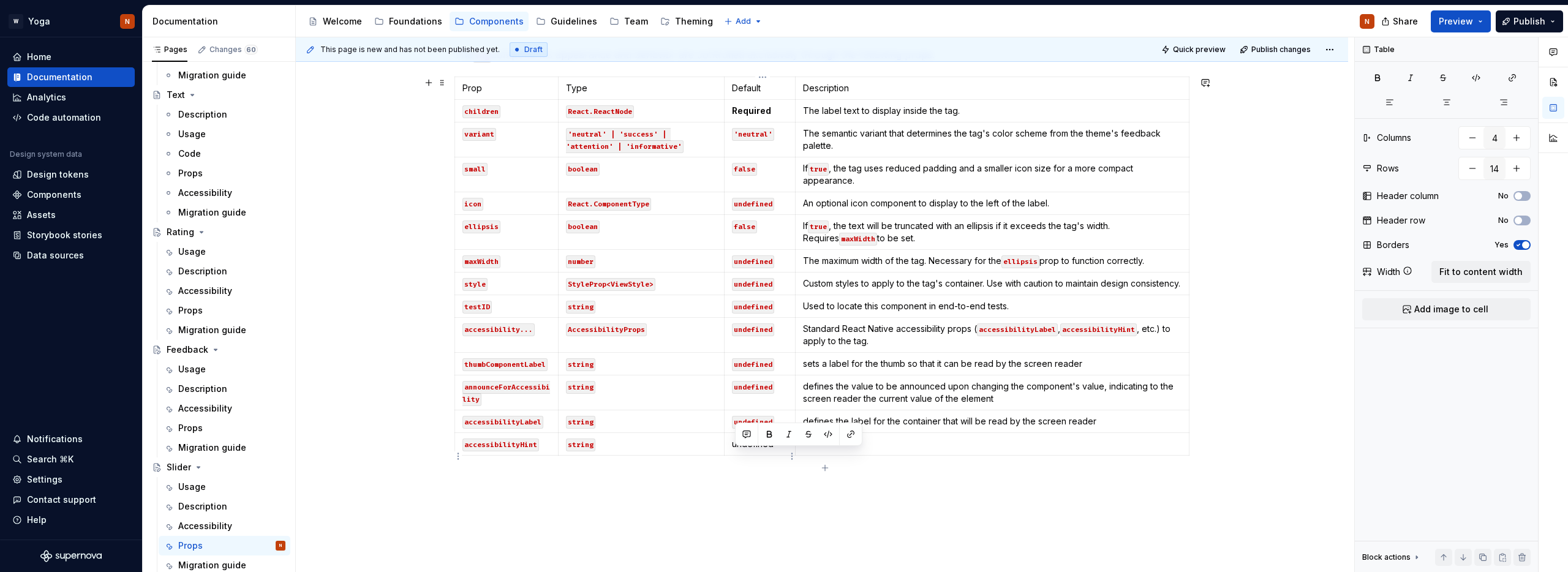
click at [766, 451] on p "undefined" at bounding box center [760, 444] width 56 height 12
click at [824, 432] on button "button" at bounding box center [828, 434] width 17 height 17
click at [898, 451] on p at bounding box center [992, 444] width 378 height 12
type textarea "*"
click at [457, 454] on html "W Yoga N Home Documentation Analytics Code automation Design system data Design…" at bounding box center [784, 286] width 1568 height 572
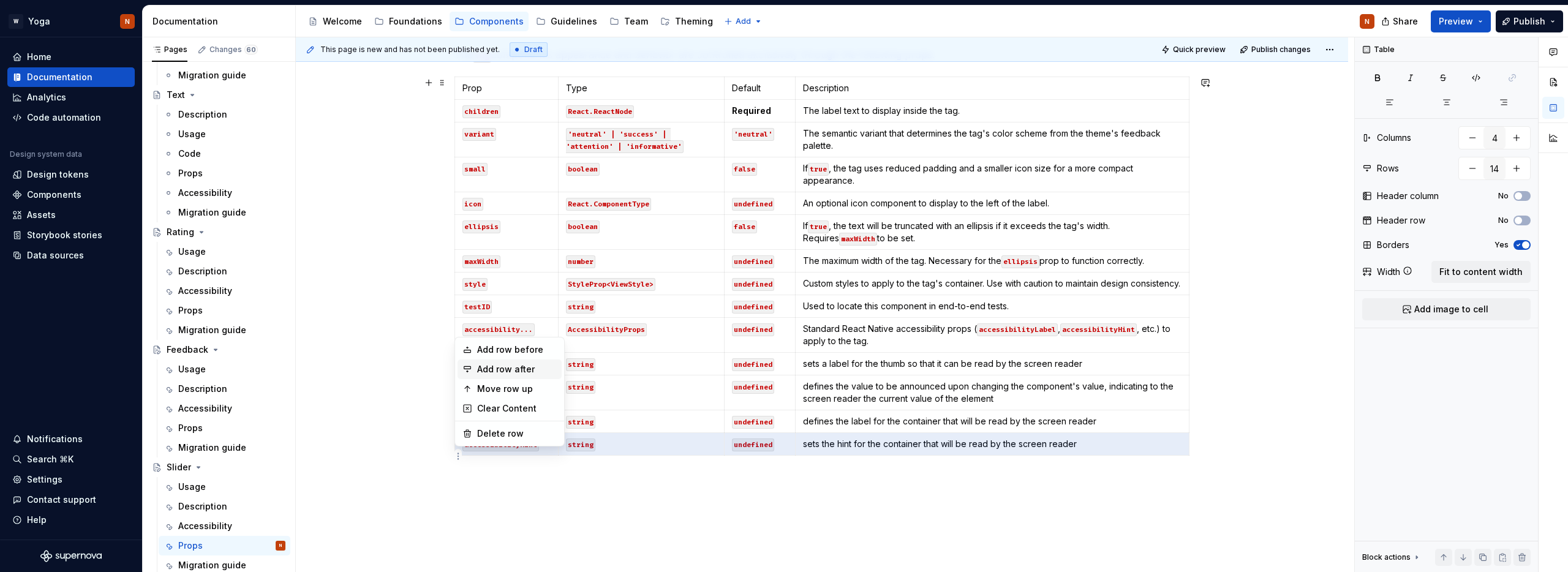
click at [492, 369] on div "Add row after" at bounding box center [517, 369] width 80 height 12
type input "15"
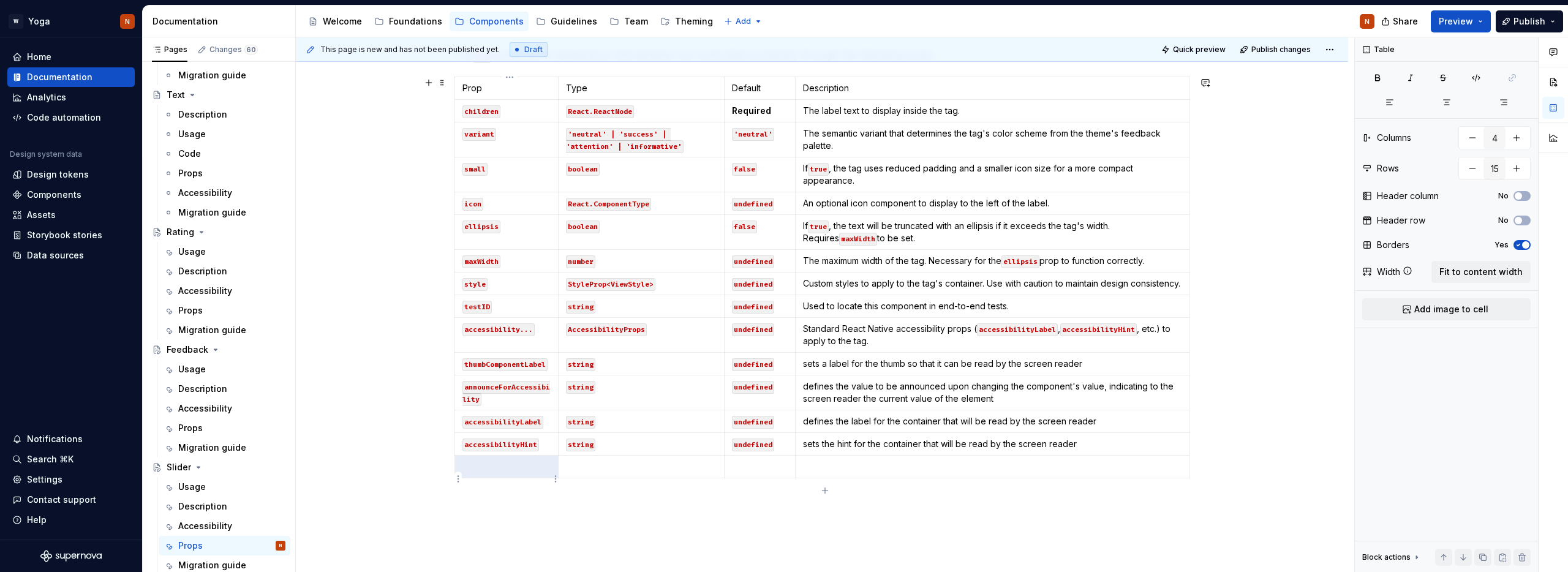
click at [495, 473] on p at bounding box center [507, 467] width 88 height 12
click at [508, 471] on em "accessibilityRole" at bounding box center [496, 466] width 66 height 10
click at [600, 513] on p at bounding box center [821, 505] width 735 height 14
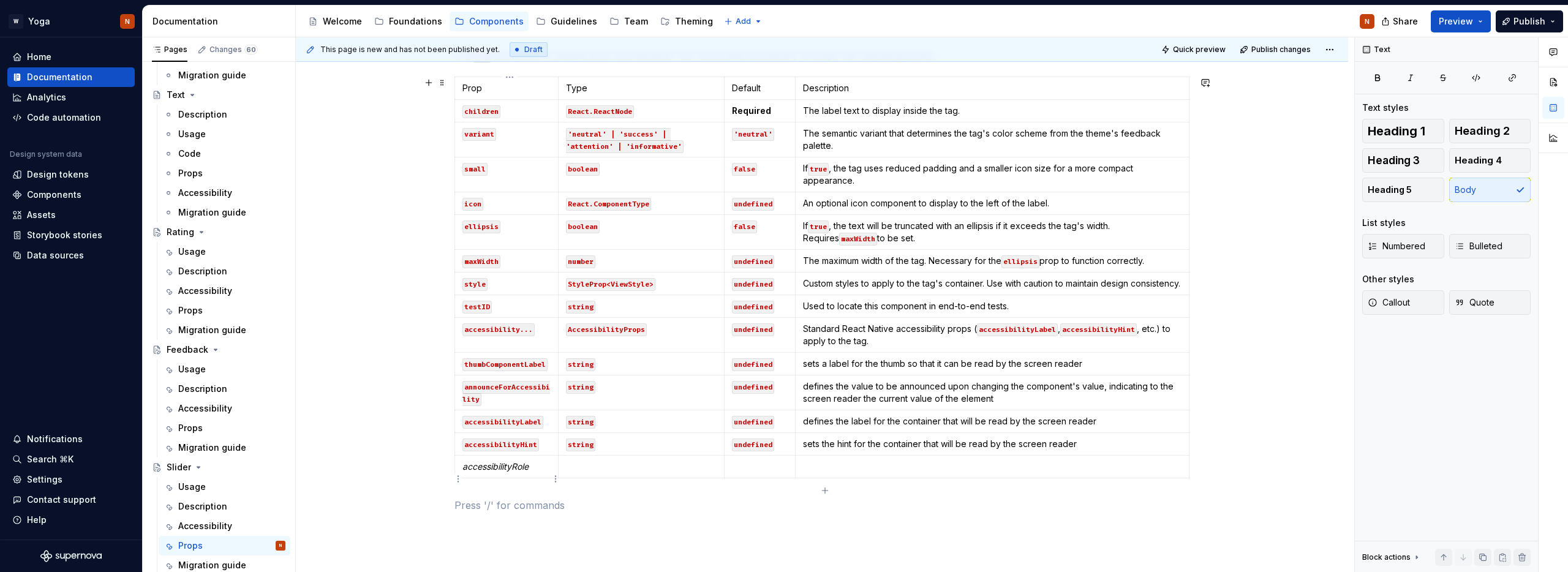
click at [502, 471] on em "accessibilityRole" at bounding box center [496, 466] width 66 height 10
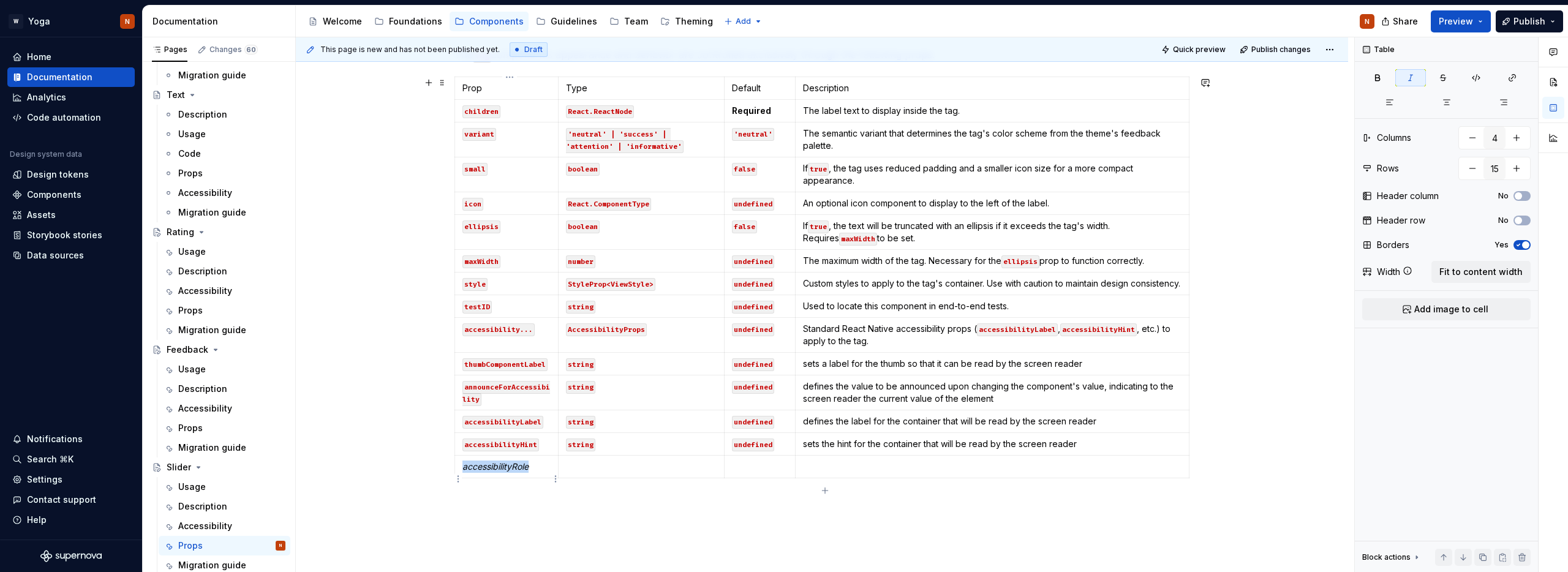
click at [502, 471] on em "accessibilityRole" at bounding box center [496, 466] width 66 height 10
click at [559, 458] on button "button" at bounding box center [559, 457] width 17 height 17
click at [602, 473] on p at bounding box center [641, 467] width 151 height 12
click at [753, 473] on p at bounding box center [760, 467] width 56 height 12
click at [582, 473] on p "string" at bounding box center [641, 467] width 151 height 12
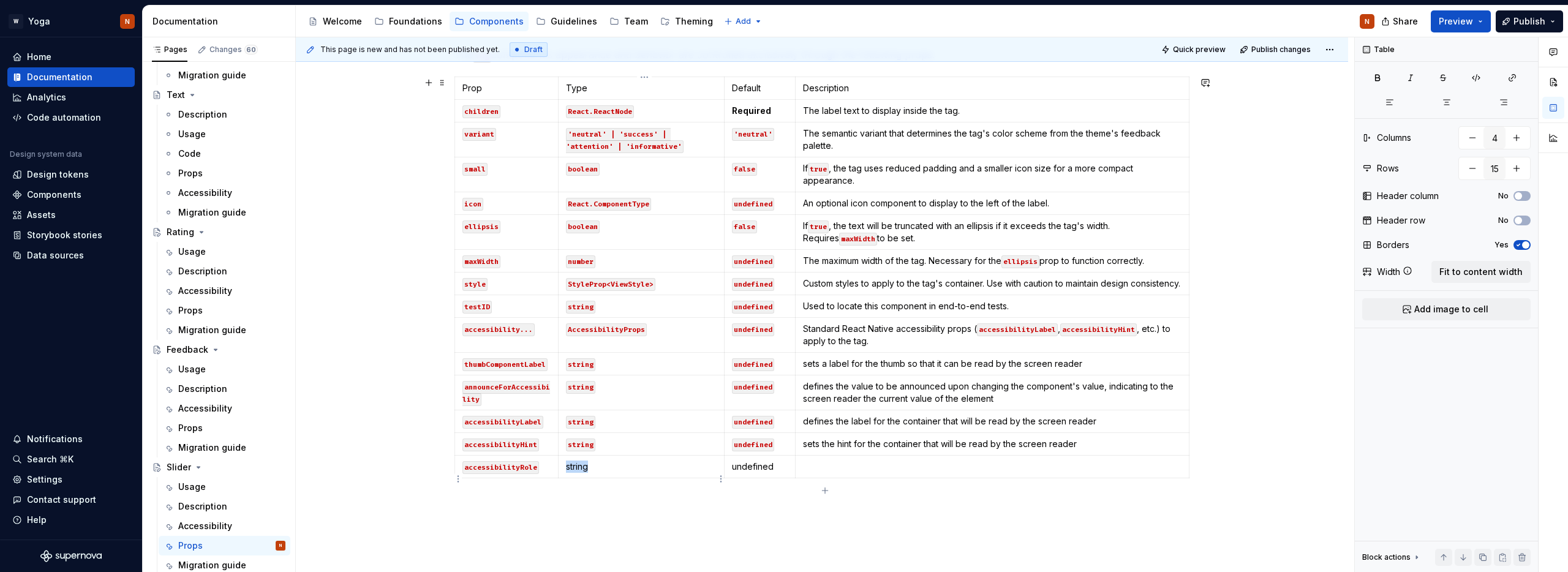
click at [582, 473] on p "string" at bounding box center [641, 467] width 151 height 12
click at [667, 452] on button "button" at bounding box center [662, 457] width 17 height 17
click at [759, 473] on p "undefined" at bounding box center [760, 467] width 56 height 12
click at [833, 455] on button "button" at bounding box center [828, 457] width 17 height 17
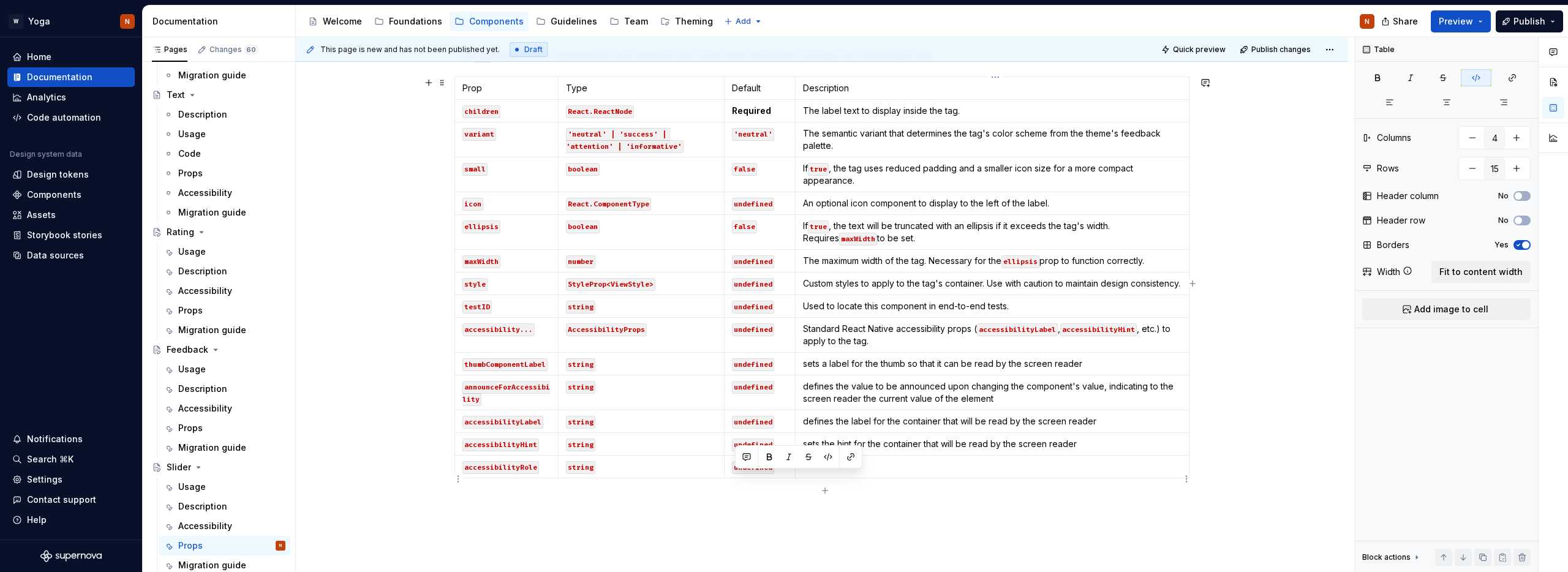
click at [833, 473] on p at bounding box center [992, 467] width 378 height 12
click at [869, 473] on p at bounding box center [992, 467] width 378 height 12
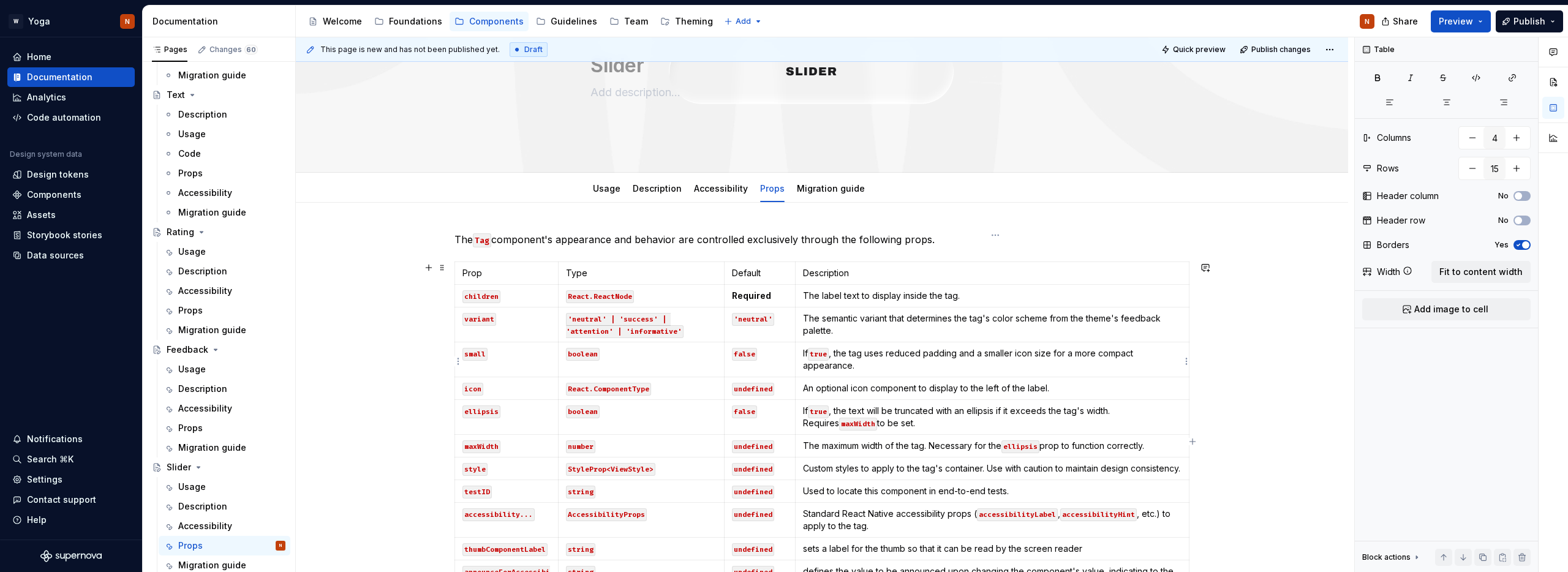
scroll to position [79, 0]
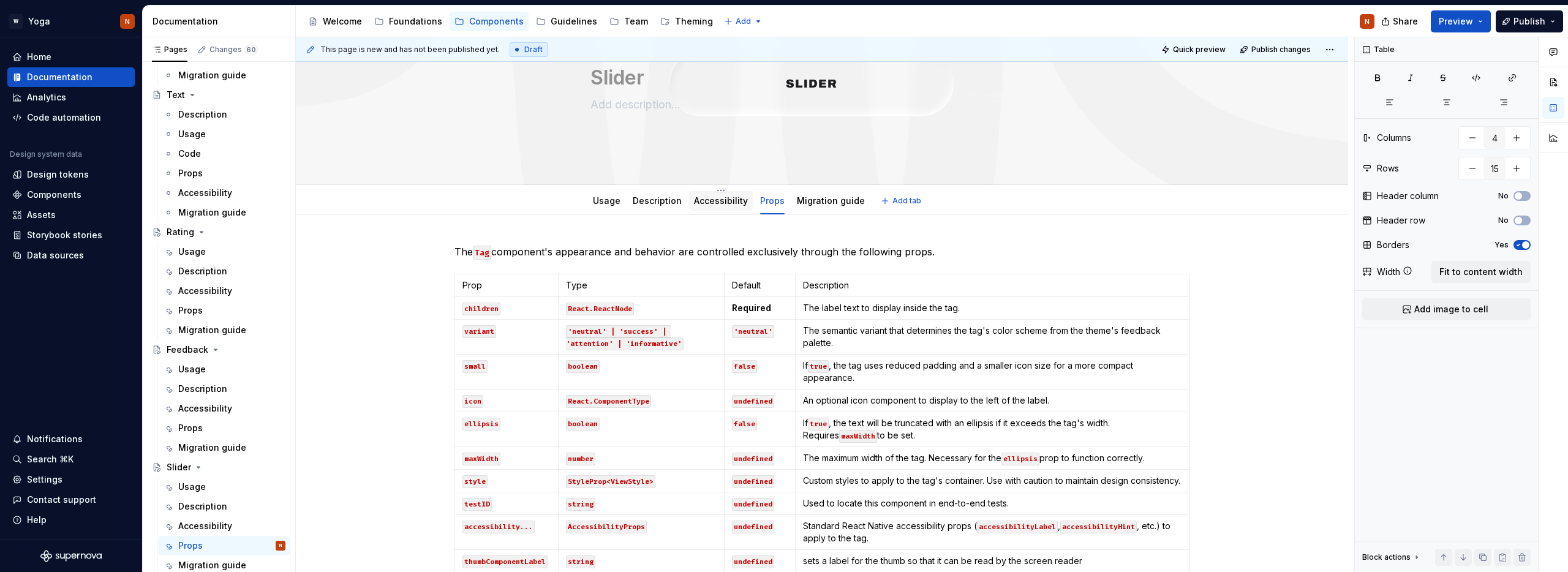
click at [705, 211] on div "Accessibility" at bounding box center [721, 200] width 64 height 22
type textarea "*"
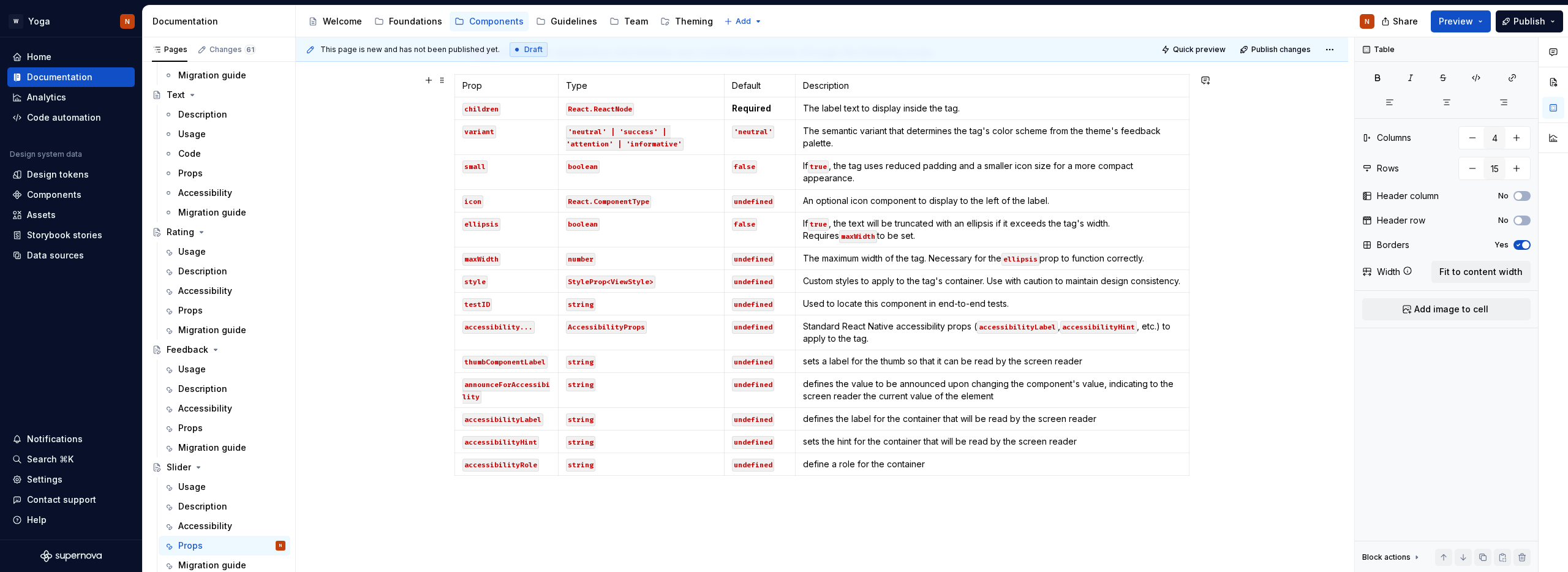
scroll to position [283, 0]
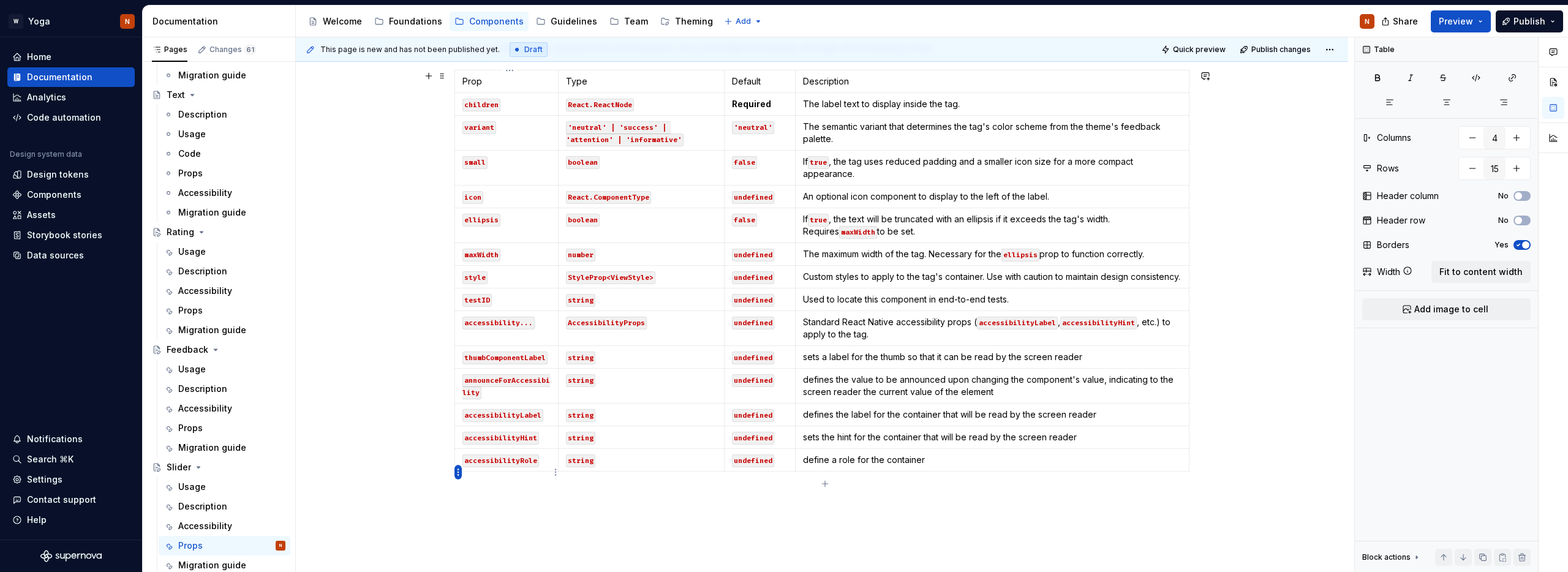
click at [457, 474] on html "W Yoga N Home Documentation Analytics Code automation Design system data Design…" at bounding box center [784, 286] width 1568 height 572
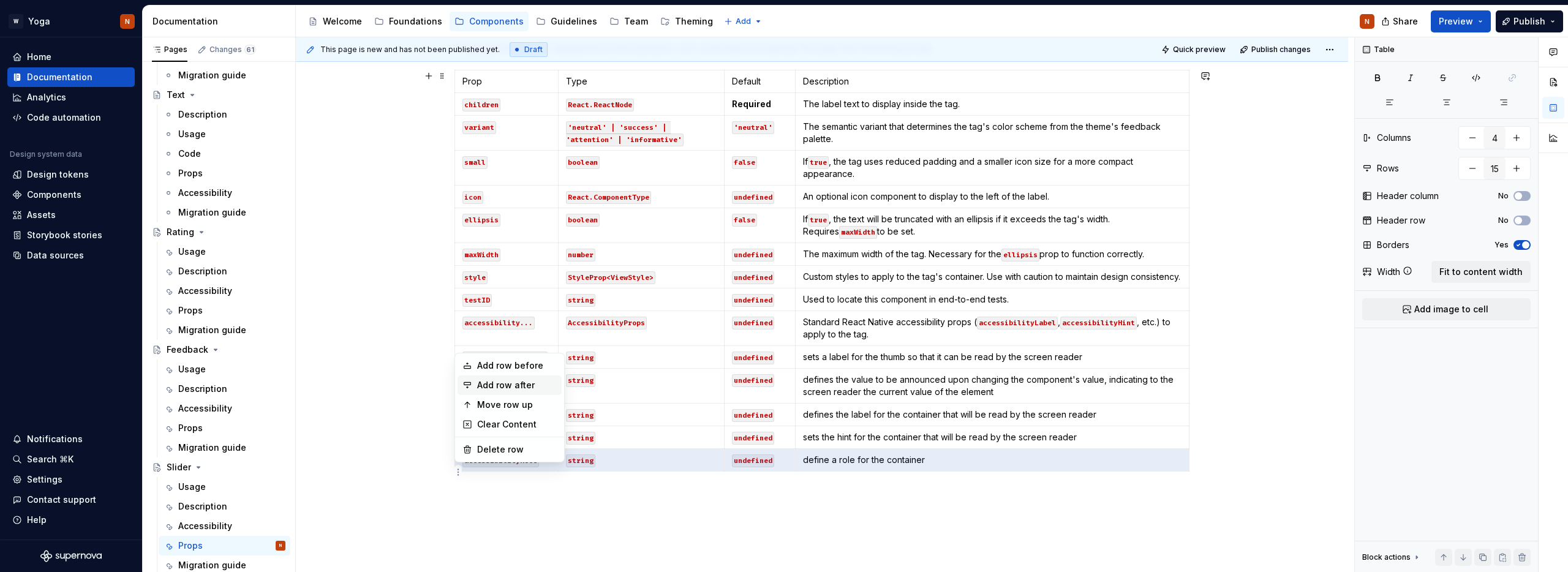
click at [490, 381] on div "Add row after" at bounding box center [517, 385] width 80 height 12
type input "16"
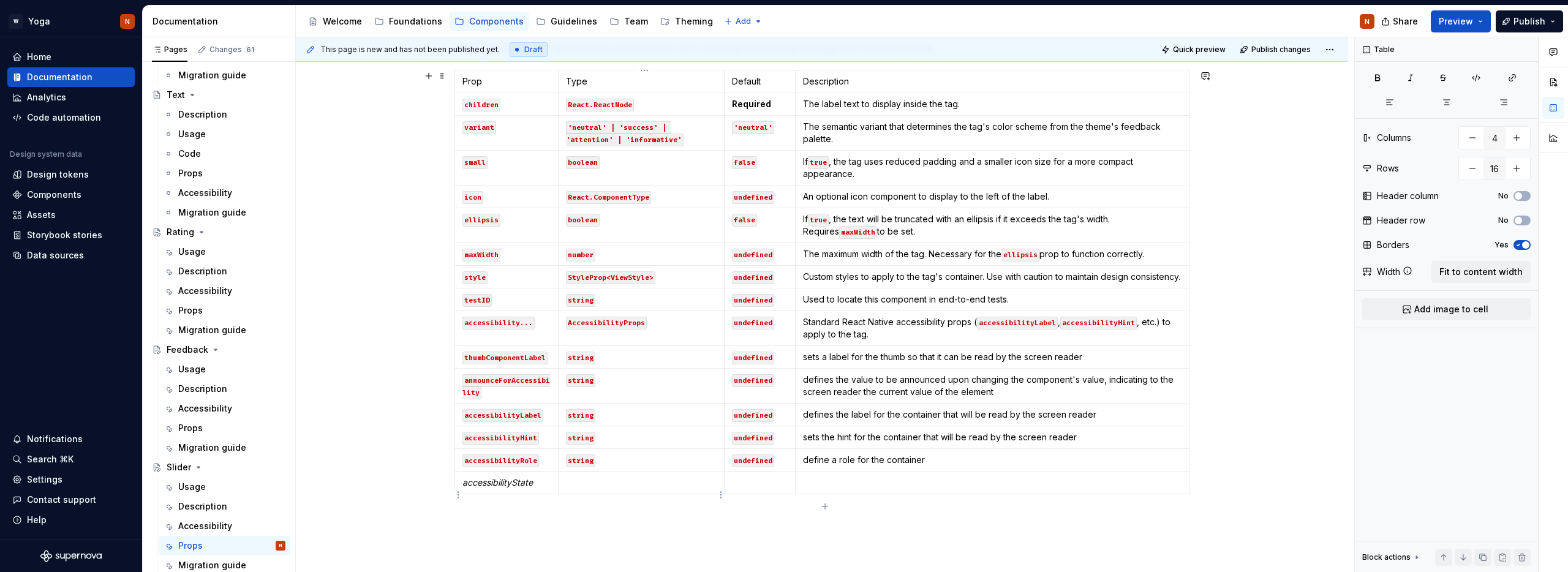
click at [579, 489] on p at bounding box center [641, 482] width 151 height 12
click at [755, 489] on p at bounding box center [760, 482] width 56 height 12
click at [506, 488] on em "accessibilityState" at bounding box center [498, 482] width 70 height 10
click at [557, 471] on button "button" at bounding box center [559, 473] width 17 height 17
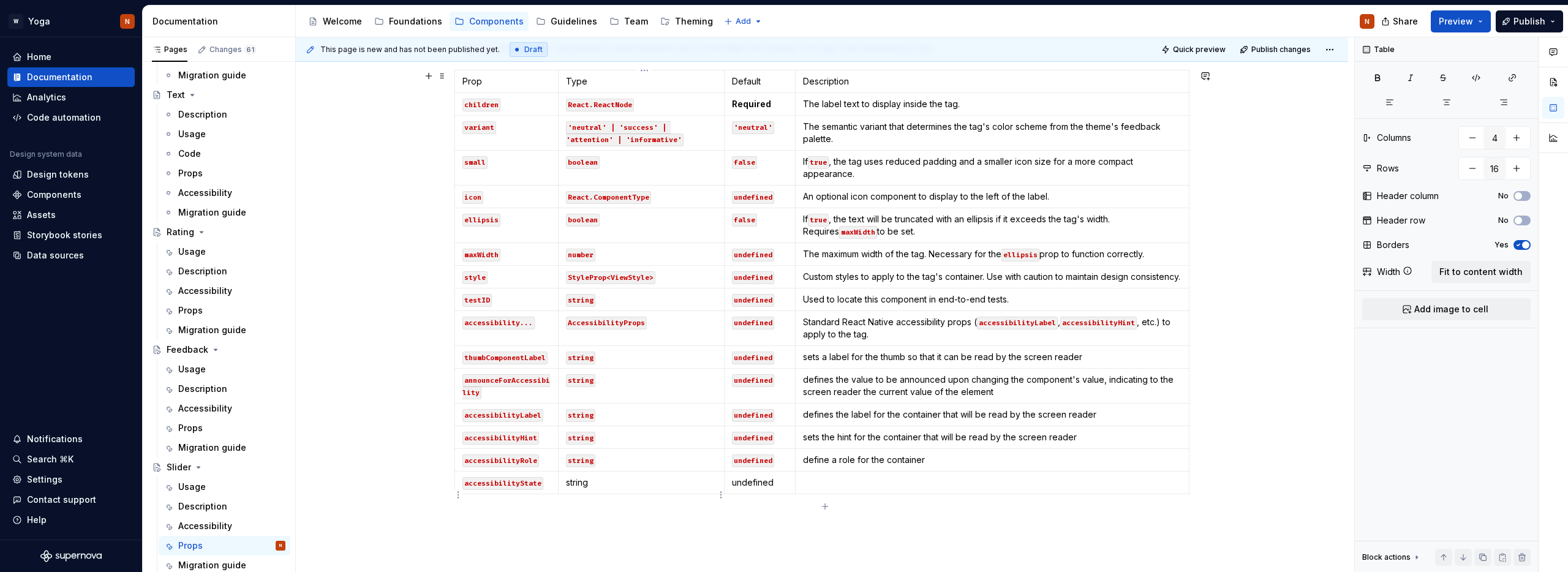
click at [578, 489] on p "string" at bounding box center [641, 482] width 151 height 12
click at [577, 489] on p "string" at bounding box center [641, 482] width 151 height 12
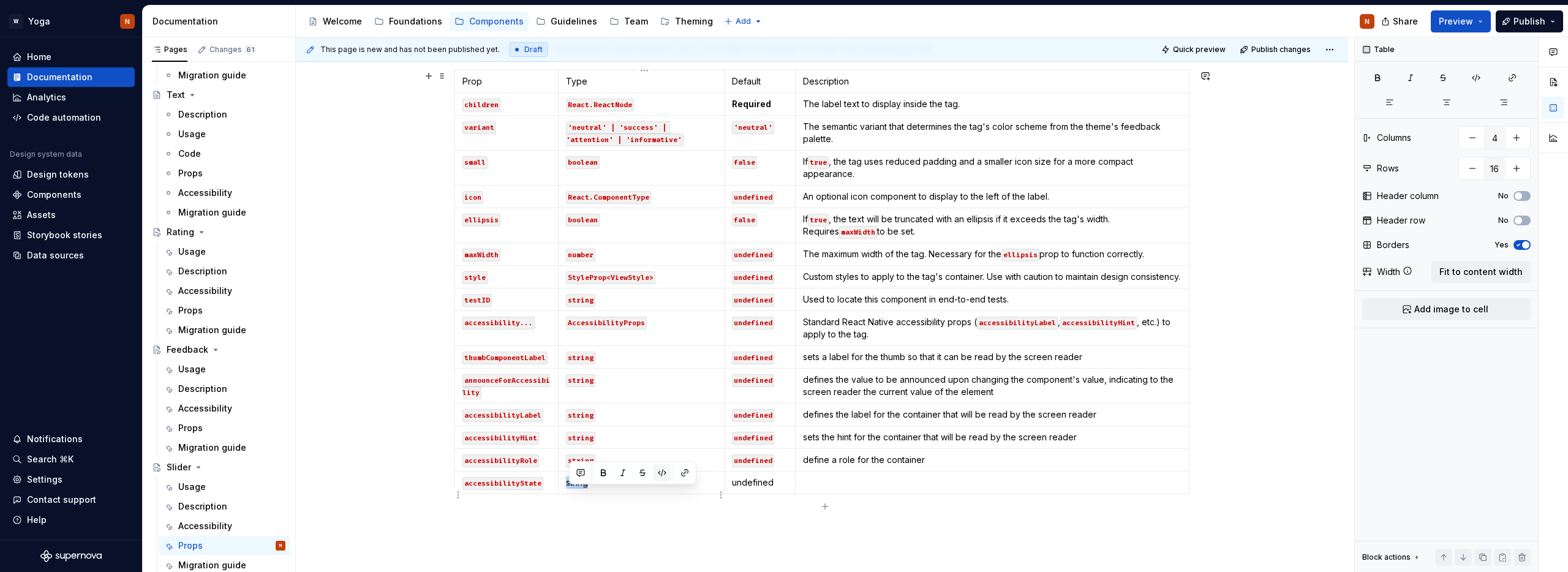
click at [663, 471] on button "button" at bounding box center [662, 473] width 17 height 17
click at [755, 489] on p "undefined" at bounding box center [760, 482] width 56 height 12
click at [826, 470] on button "button" at bounding box center [828, 473] width 17 height 17
click at [875, 489] on p at bounding box center [992, 482] width 378 height 12
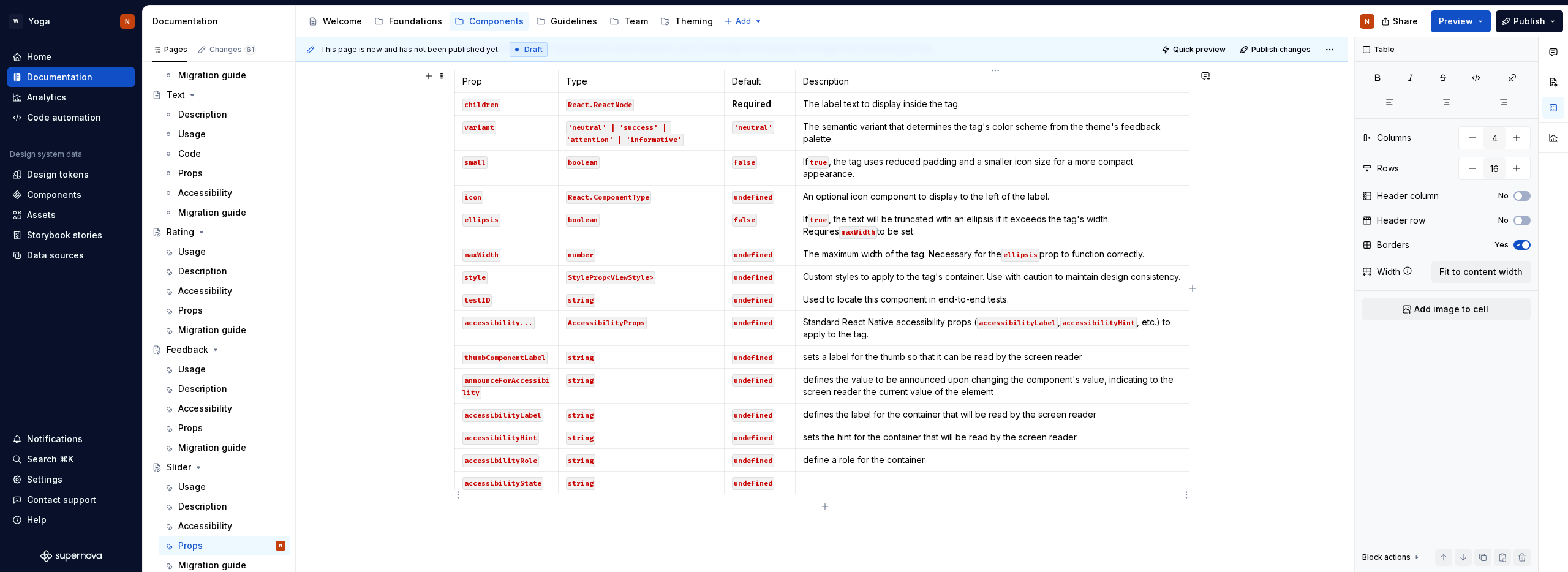
click at [865, 489] on p at bounding box center [992, 482] width 378 height 12
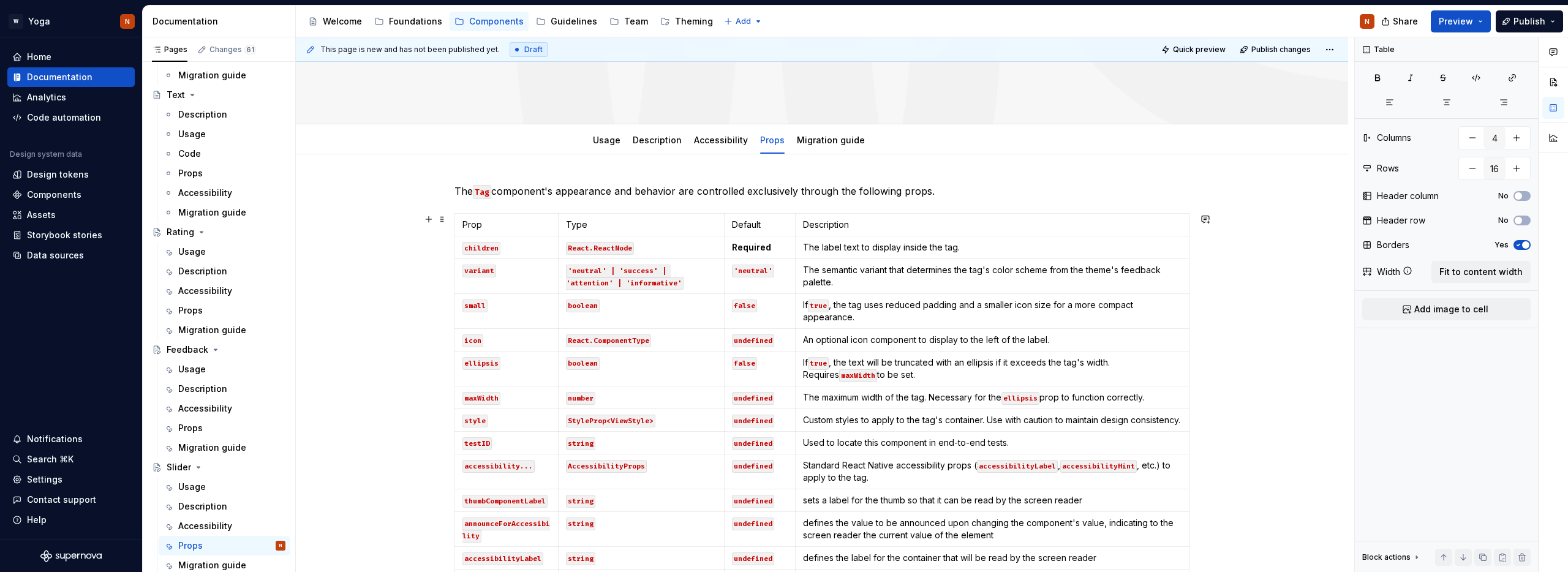
scroll to position [0, 0]
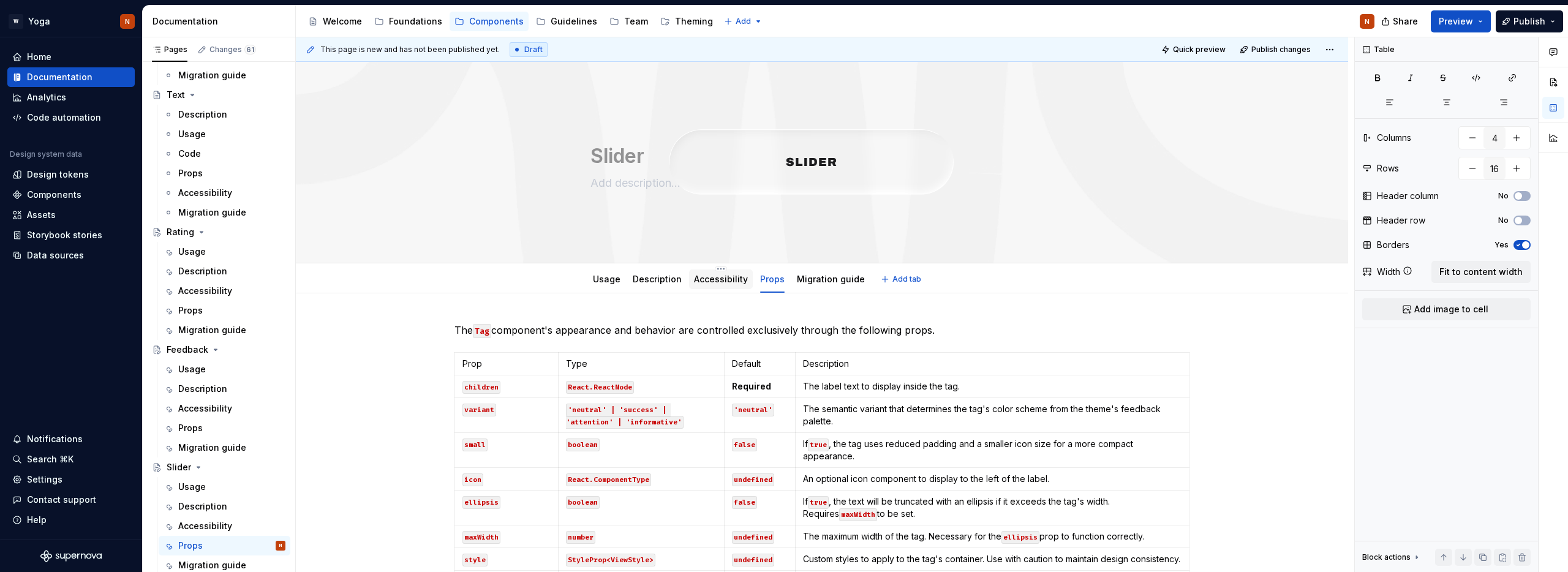
click at [729, 280] on link "Accessibility" at bounding box center [721, 279] width 54 height 10
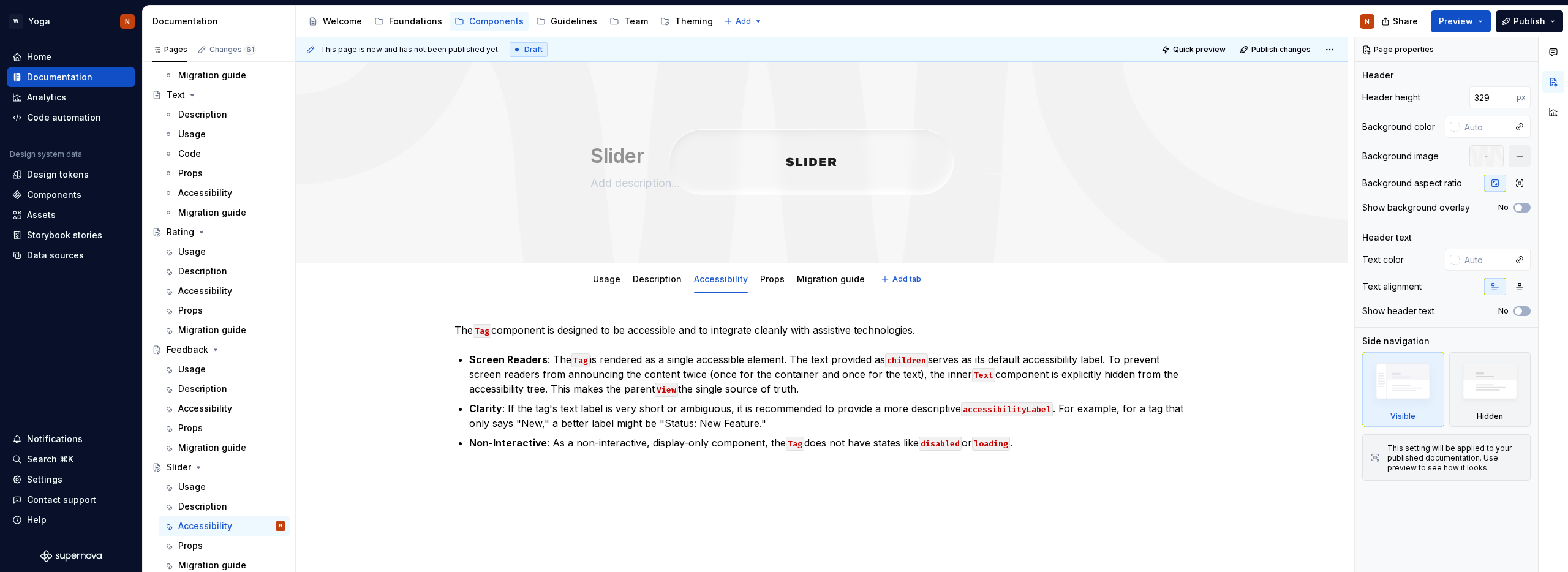
type textarea "*"
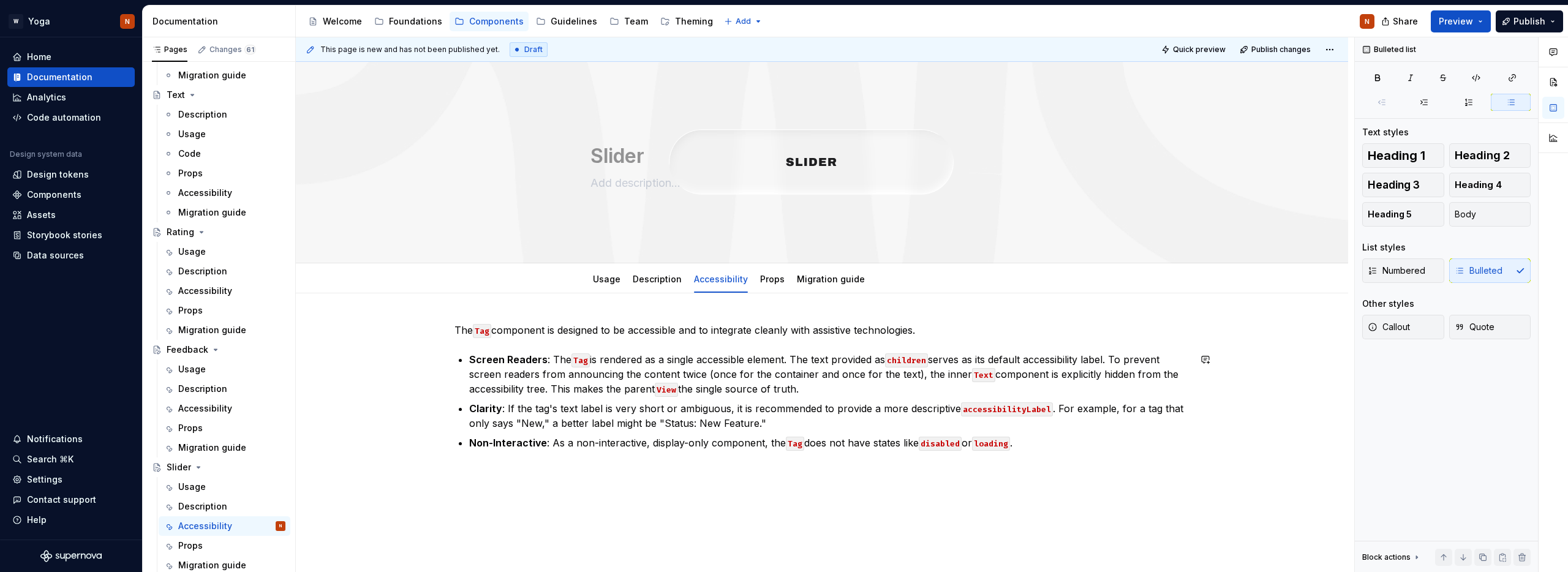
click at [485, 460] on div "The Tag component is designed to be accessible and to integrate cleanly with as…" at bounding box center [821, 394] width 735 height 142
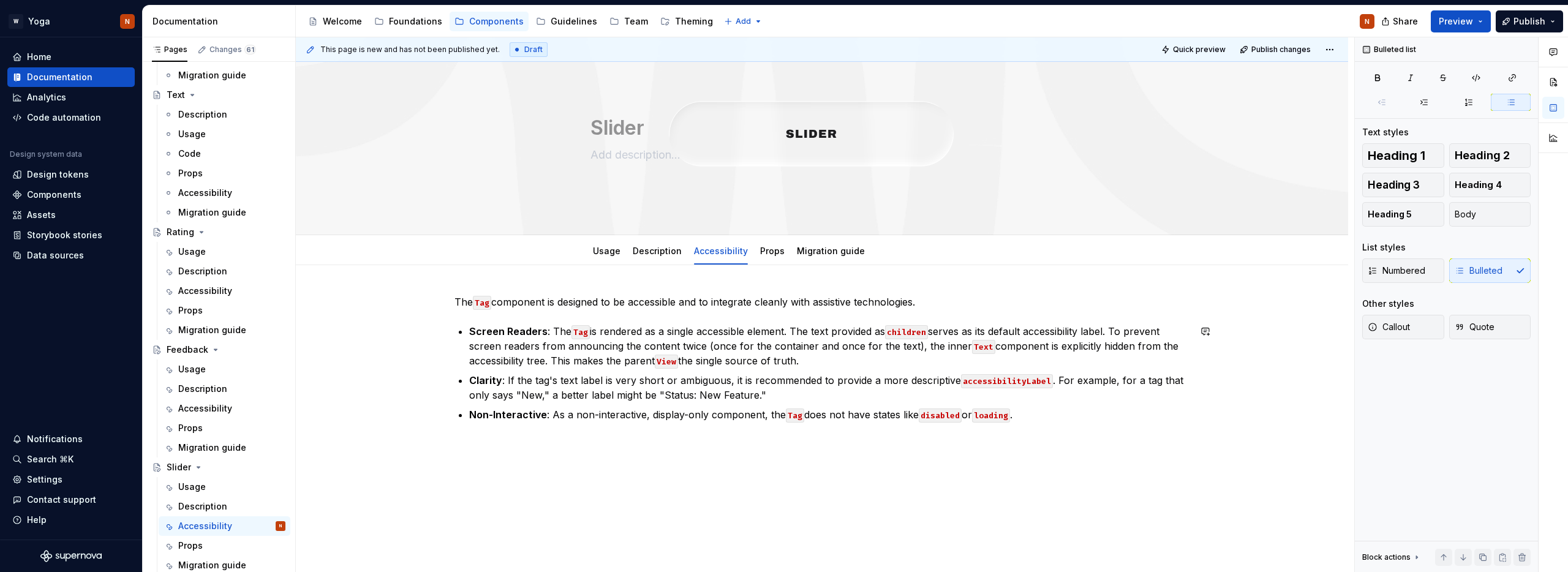
scroll to position [64, 0]
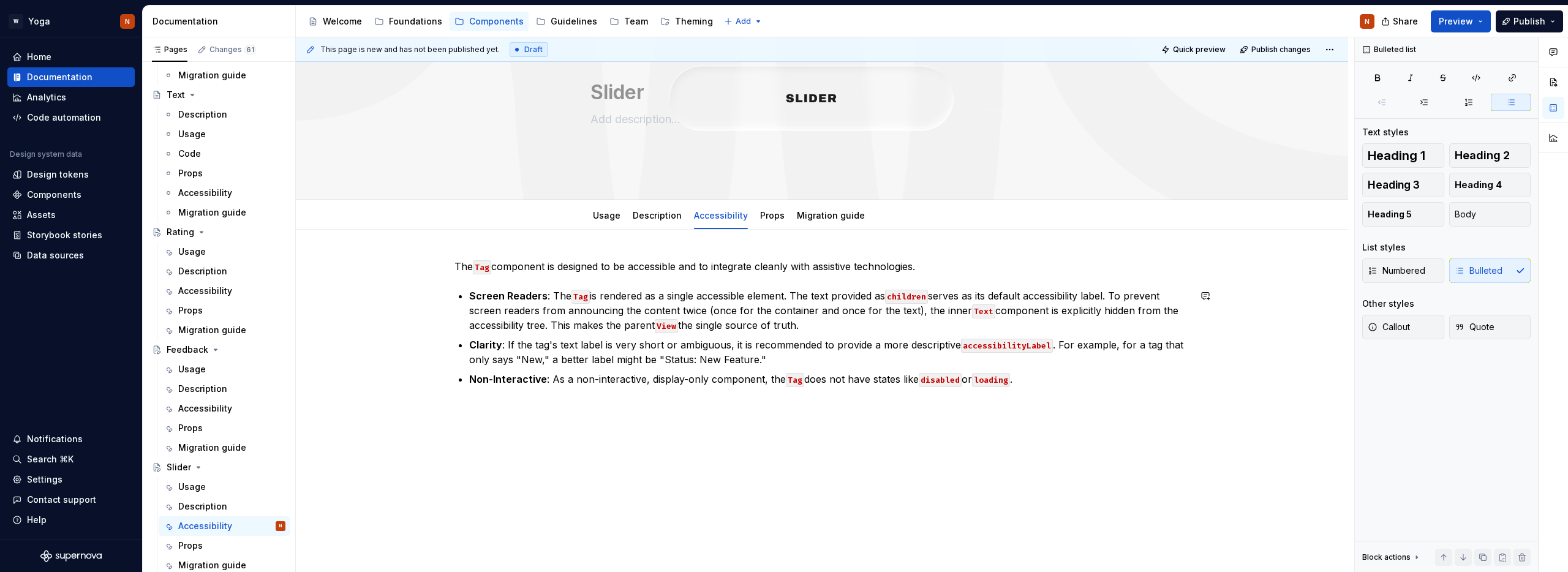
click at [534, 384] on strong "Non-Interactive" at bounding box center [508, 378] width 78 height 12
click at [470, 385] on li "Non-Interactive : As a non-interactive, display-only component, the Tag does no…" at bounding box center [829, 378] width 720 height 14
click at [1068, 379] on p "Non-Interactive : As a non-interactive, display-only component, the Tag does no…" at bounding box center [829, 378] width 720 height 14
click at [505, 401] on p "Announciment" at bounding box center [829, 398] width 720 height 14
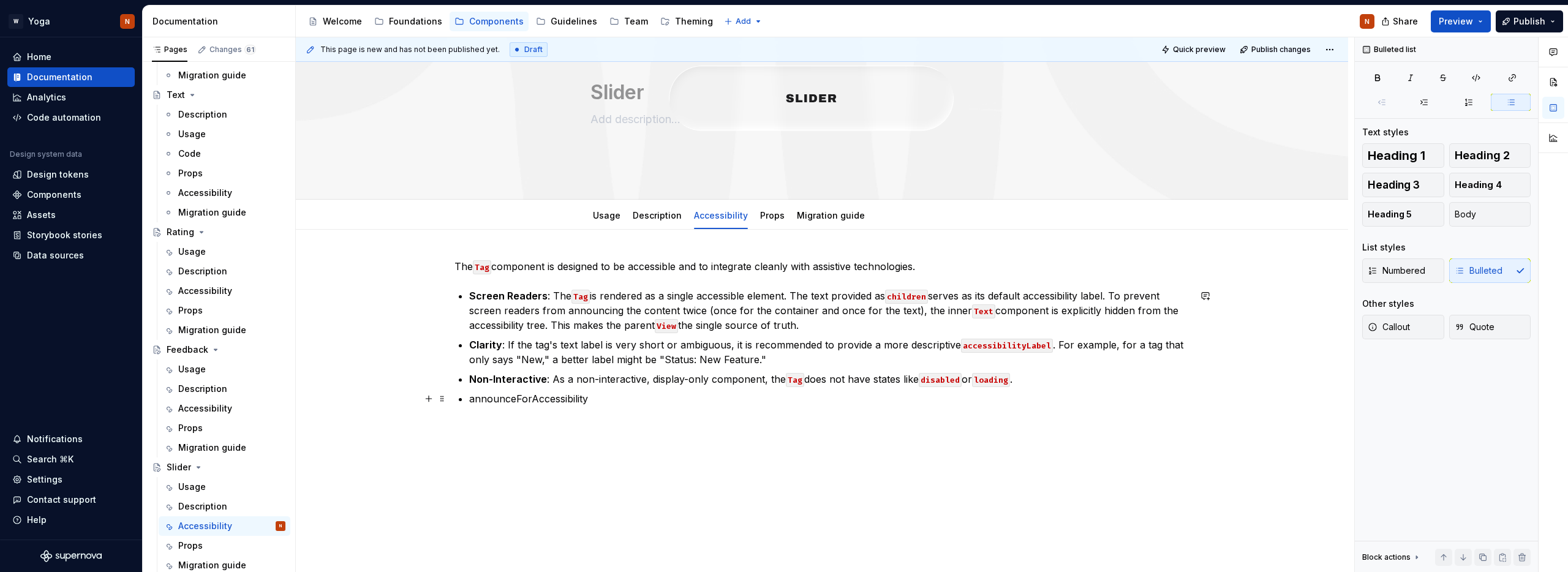
click at [523, 398] on p "announceForAccessibility" at bounding box center [829, 398] width 720 height 14
click at [606, 398] on p "announceForAccessibility" at bounding box center [829, 398] width 720 height 14
click at [617, 398] on p "announceForAccessibility:" at bounding box center [829, 398] width 720 height 14
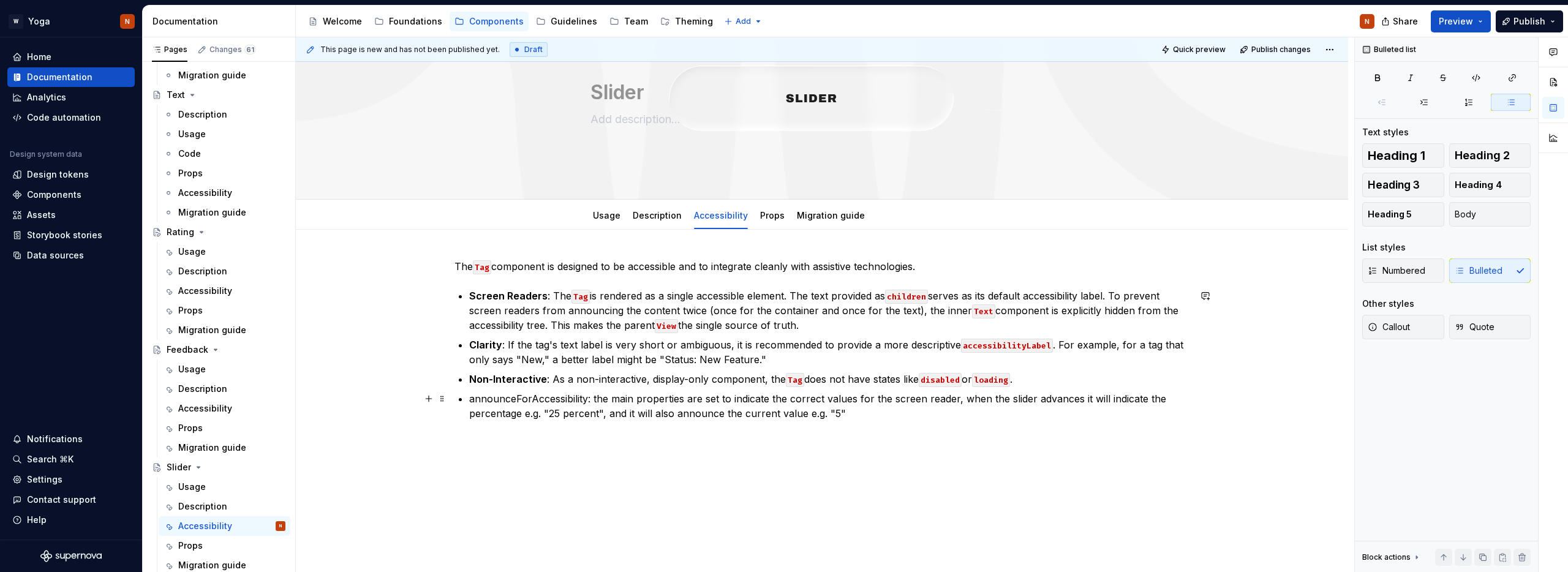
click at [536, 398] on p "announceForAccessibility: the main properties are set to indicate the correct v…" at bounding box center [829, 406] width 720 height 29
click at [698, 376] on button "button" at bounding box center [699, 376] width 17 height 17
click at [622, 430] on div "The Tag component is designed to be accessible and to integrate cleanly with as…" at bounding box center [821, 347] width 735 height 176
click at [543, 417] on p "announceForAccessibility : the main properties are set to indicate the correct …" at bounding box center [829, 406] width 720 height 29
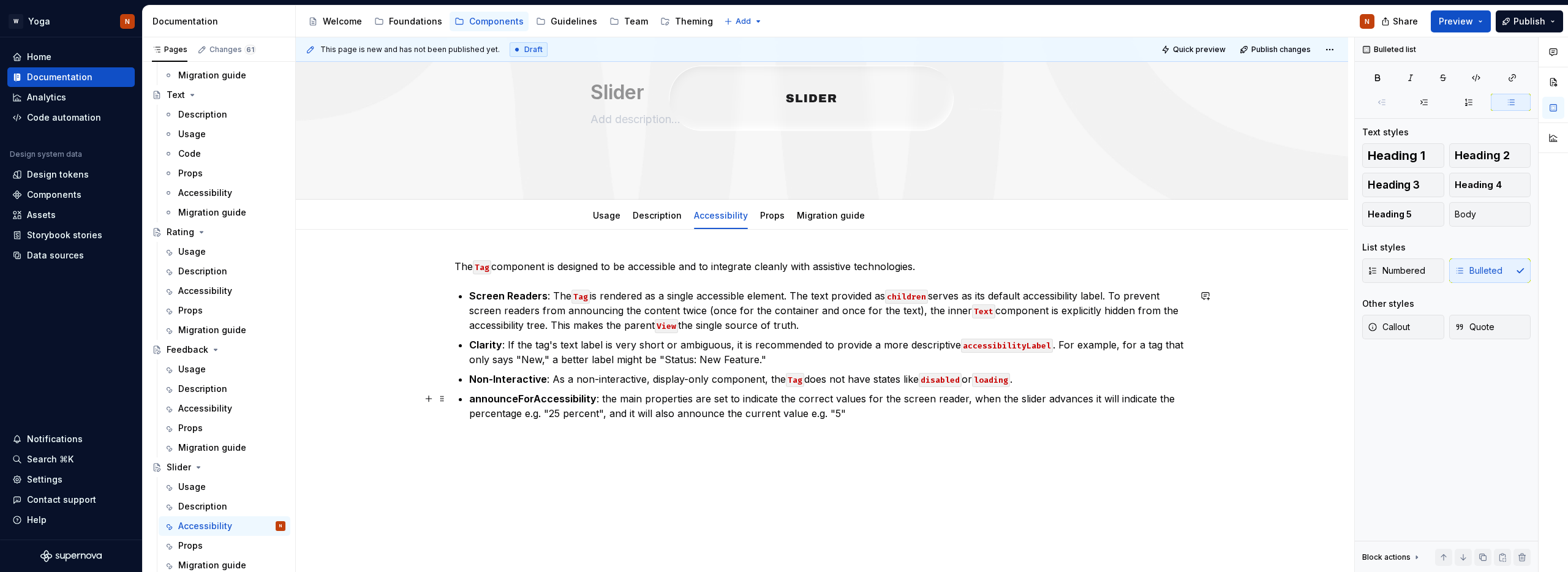
click at [880, 413] on p "announceForAccessibility : the main properties are set to indicate the correct …" at bounding box center [829, 406] width 720 height 29
click at [519, 430] on p "accessibilityAction:" at bounding box center [829, 433] width 720 height 14
click at [692, 409] on button "button" at bounding box center [699, 411] width 17 height 17
click at [593, 436] on p "accessibilityAction :" at bounding box center [829, 433] width 720 height 14
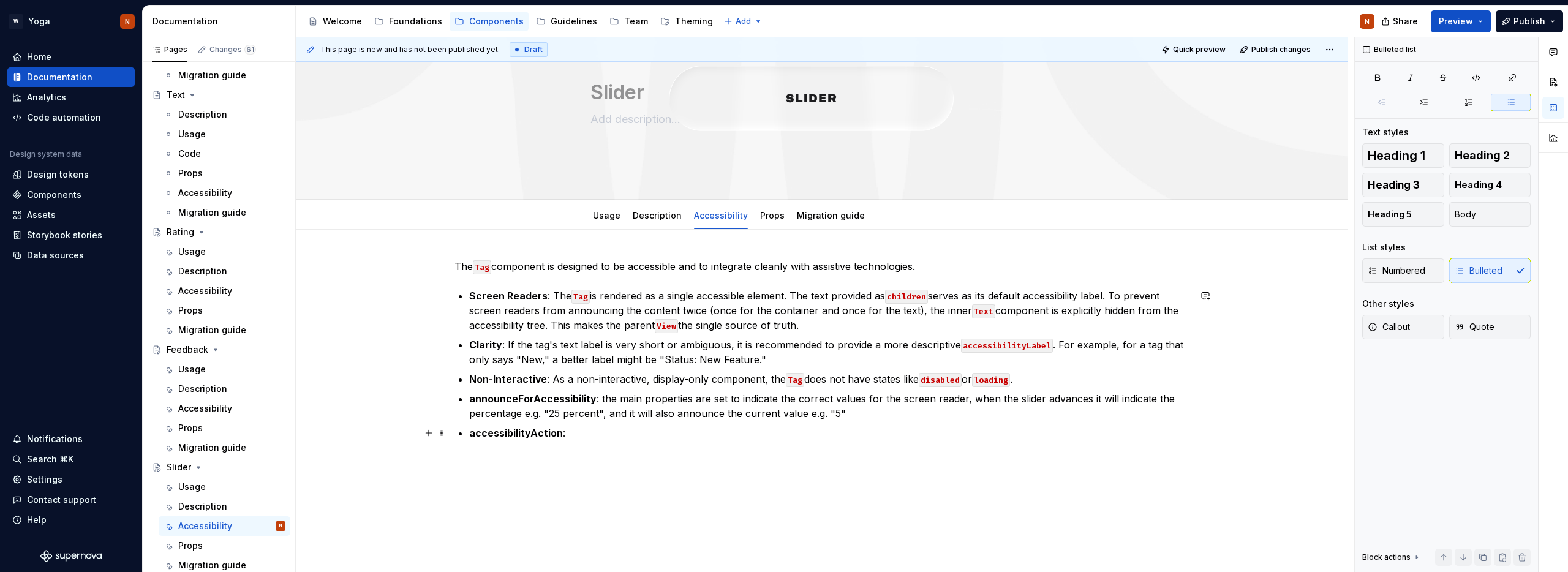
click at [596, 428] on p "accessibilityAction :" at bounding box center [829, 433] width 720 height 14
click at [885, 215] on button "Add tab" at bounding box center [902, 215] width 49 height 17
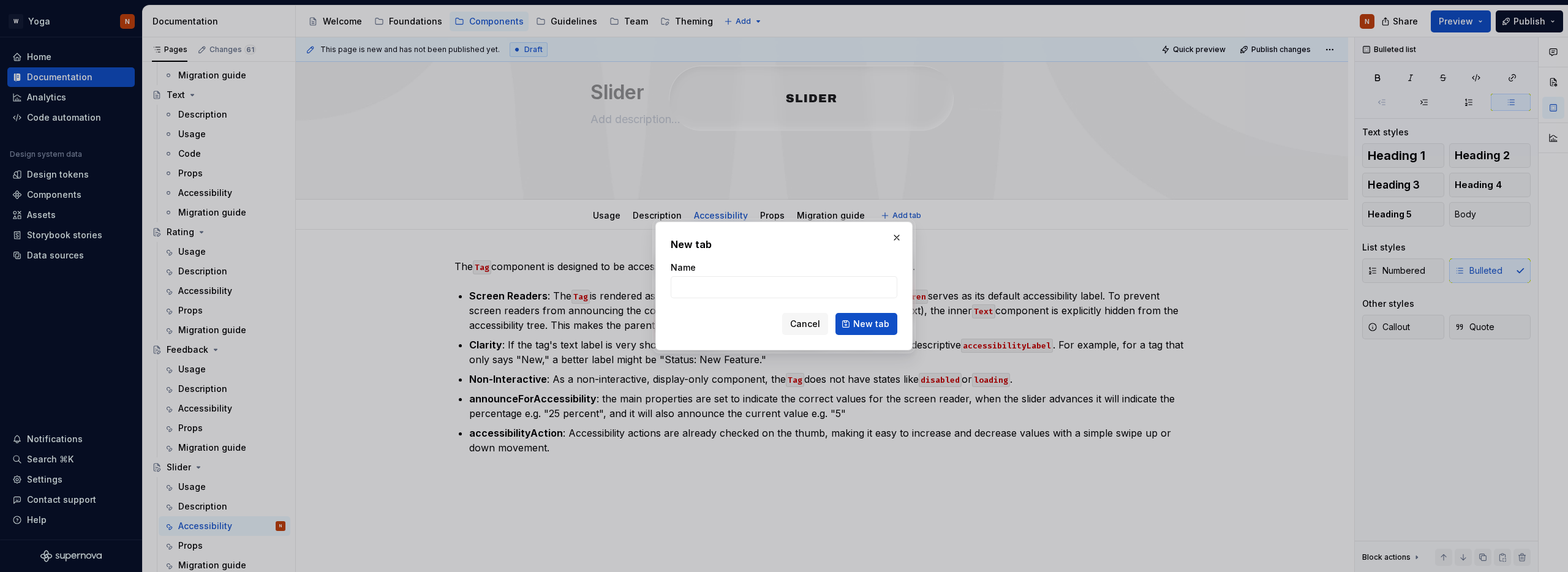
type textarea "*"
type input "Code"
click at [869, 321] on span "New tab" at bounding box center [872, 323] width 36 height 12
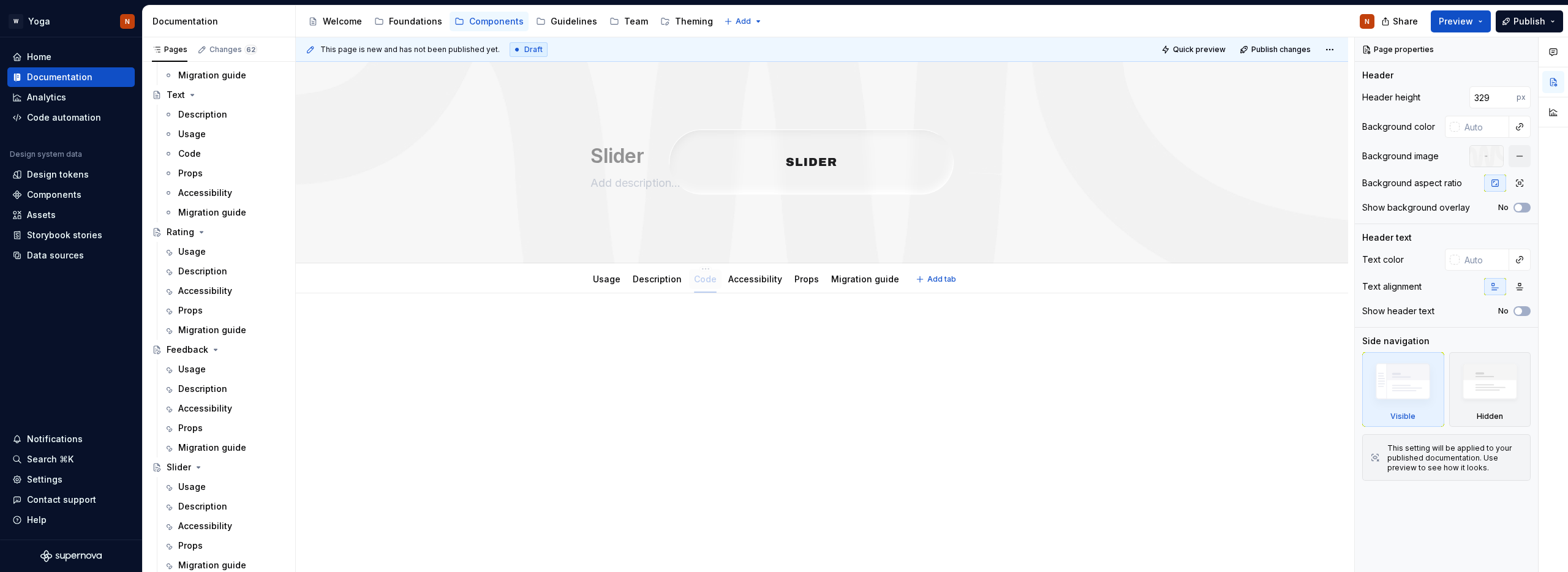
drag, startPoint x: 883, startPoint y: 283, endPoint x: 700, endPoint y: 280, distance: 183.0
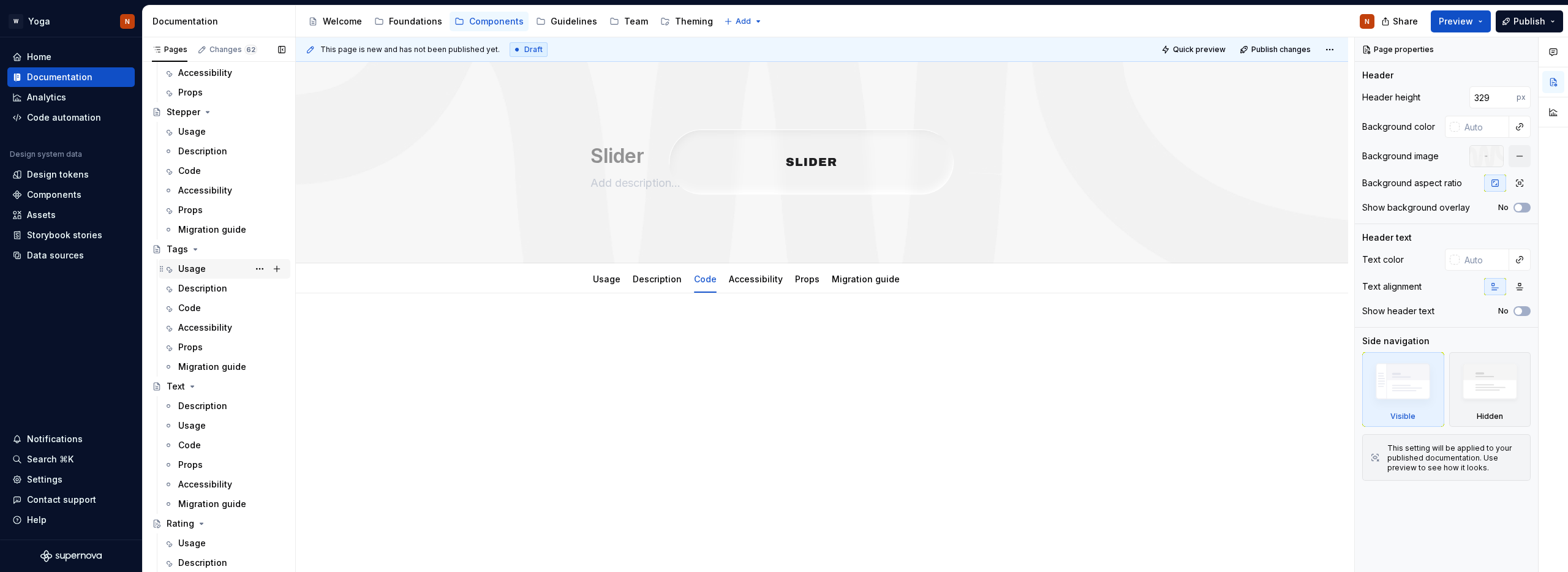
scroll to position [899, 0]
type textarea "*"
click at [615, 337] on p at bounding box center [821, 329] width 735 height 14
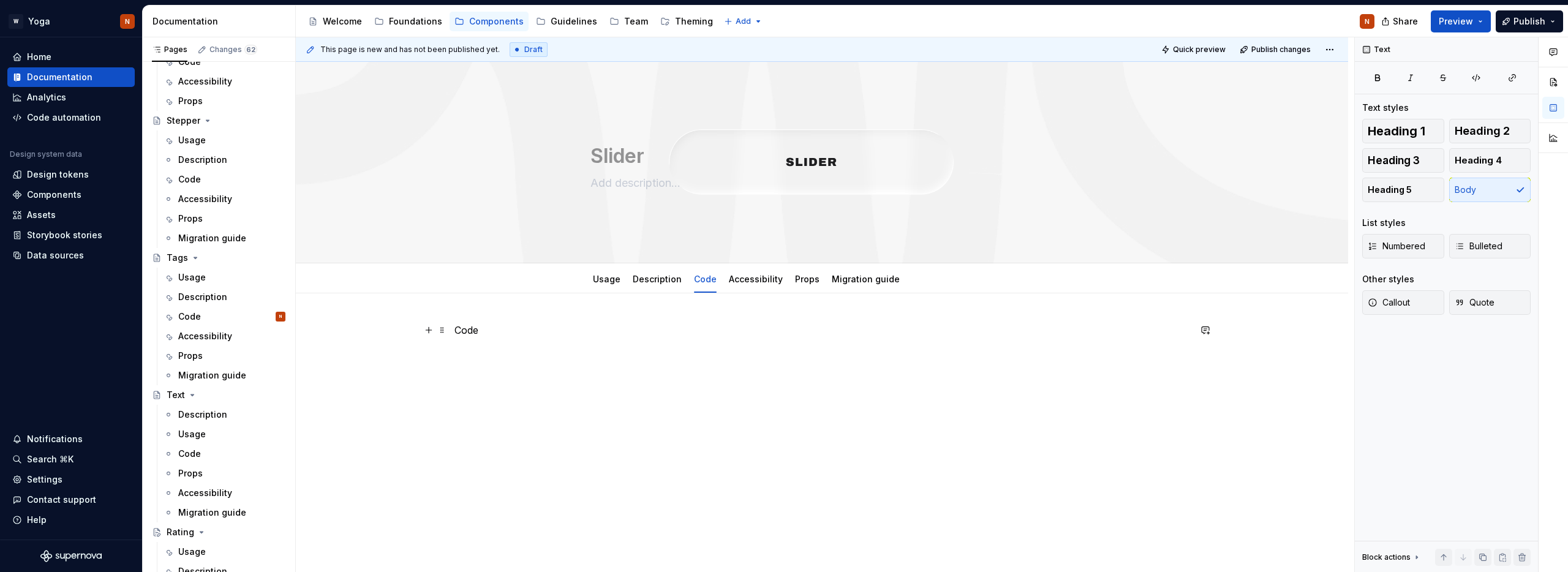
click at [589, 327] on p "Code" at bounding box center [821, 329] width 735 height 14
drag, startPoint x: 499, startPoint y: 328, endPoint x: 434, endPoint y: 328, distance: 65.0
click at [454, 328] on div "Code" at bounding box center [821, 353] width 735 height 62
click at [542, 314] on button "button" at bounding box center [543, 307] width 17 height 17
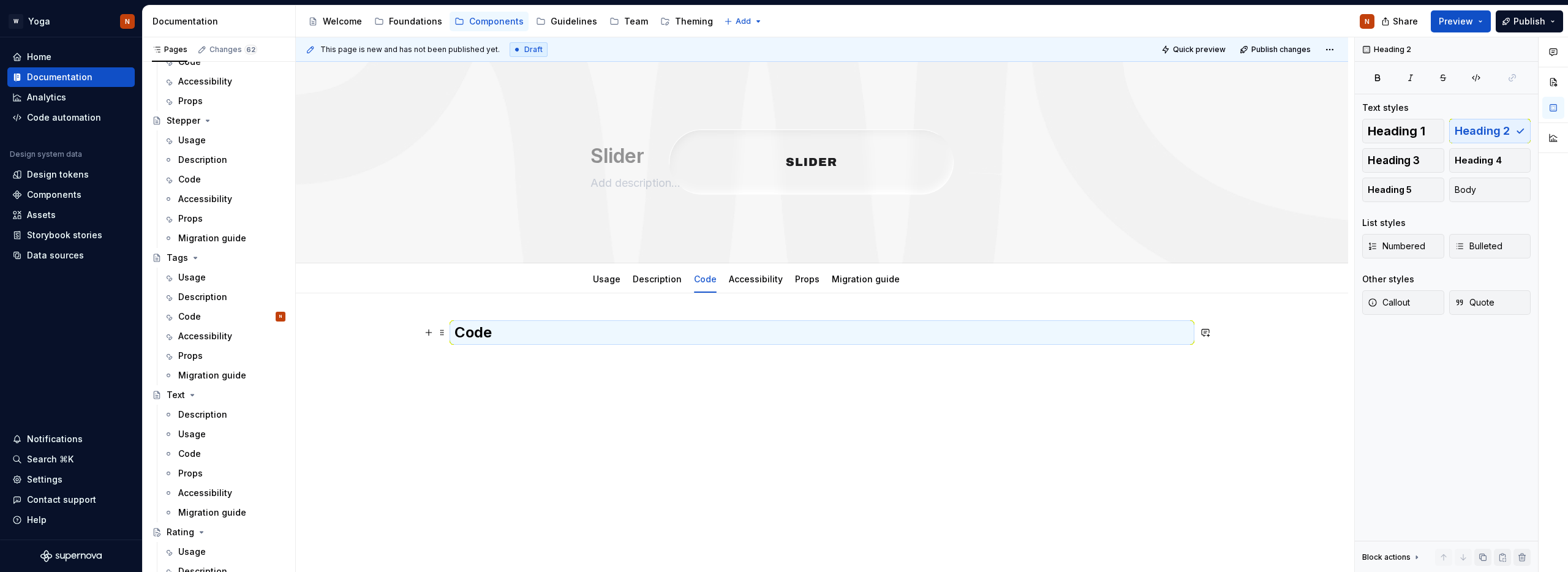
click at [528, 333] on h2 "Code" at bounding box center [821, 332] width 735 height 20
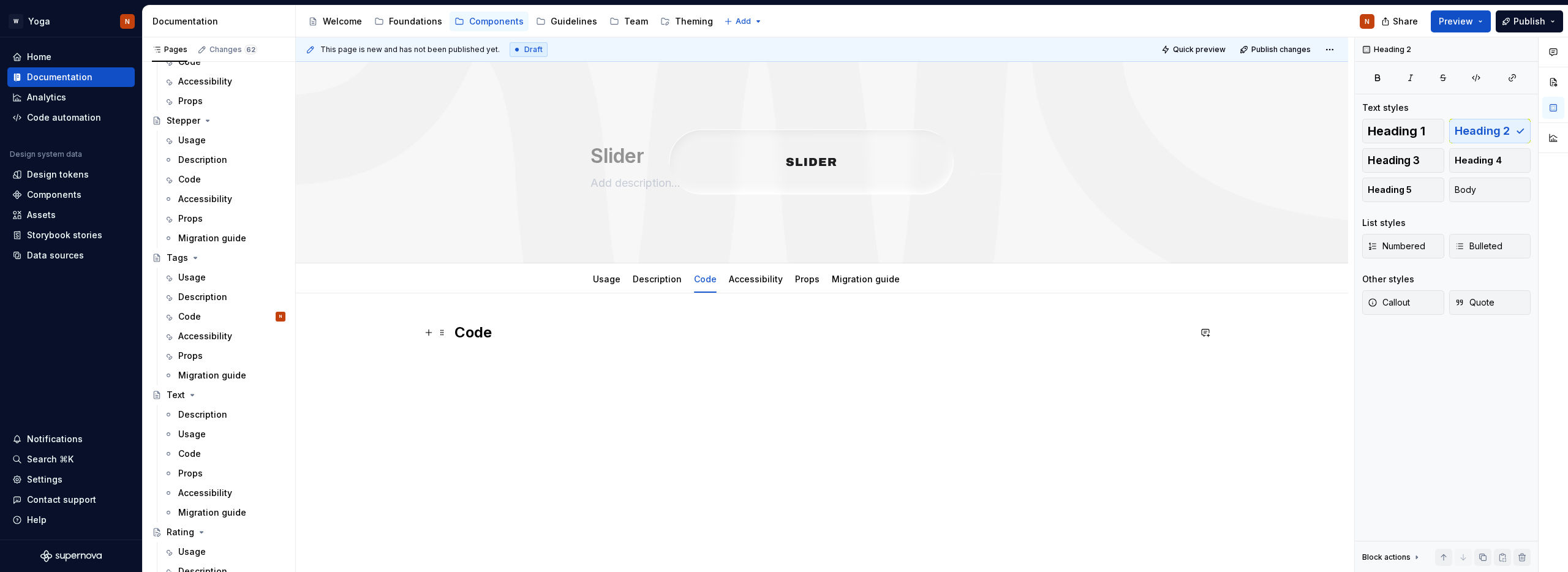
click at [514, 337] on h2 "Code" at bounding box center [821, 332] width 735 height 20
click at [505, 364] on p at bounding box center [821, 359] width 735 height 14
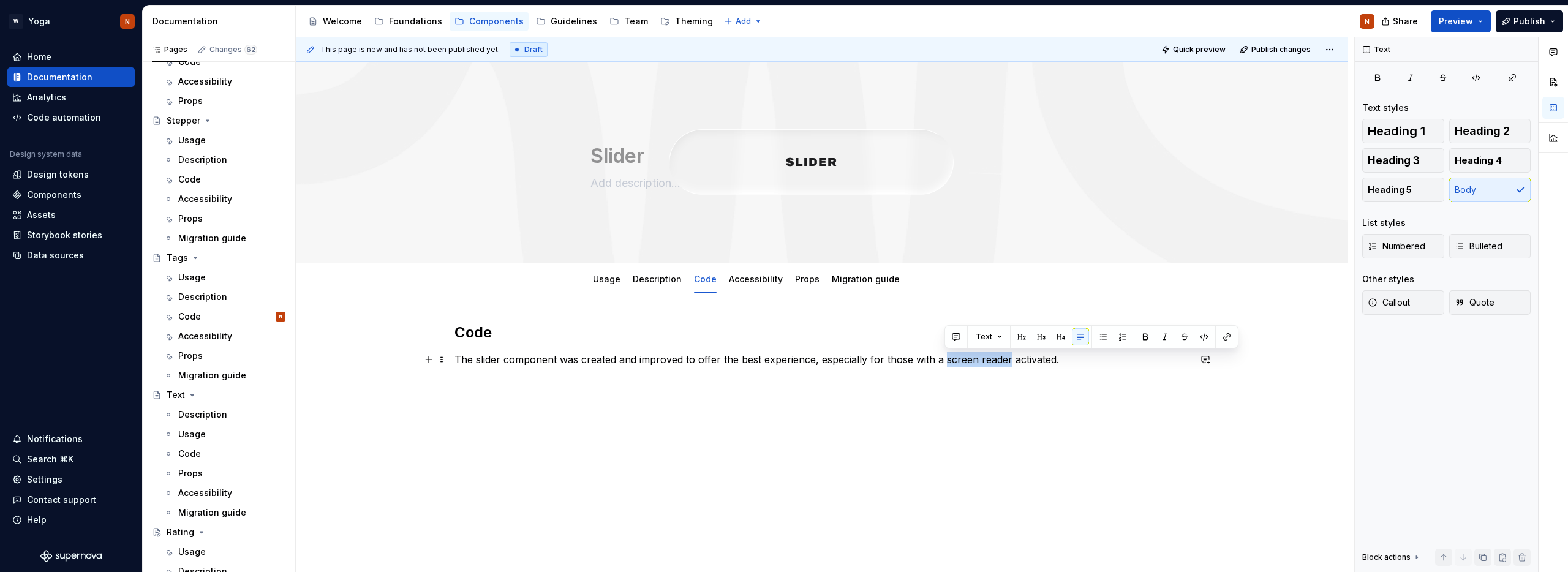
drag, startPoint x: 946, startPoint y: 361, endPoint x: 1109, endPoint y: 360, distance: 163.0
click at [1014, 360] on p "The slider component was created and improved to offer the best experience, esp…" at bounding box center [821, 359] width 735 height 14
click at [1200, 340] on button "button" at bounding box center [1205, 337] width 17 height 17
click at [490, 362] on p "The slider component was created and improved to offer the best experience, esp…" at bounding box center [821, 359] width 735 height 14
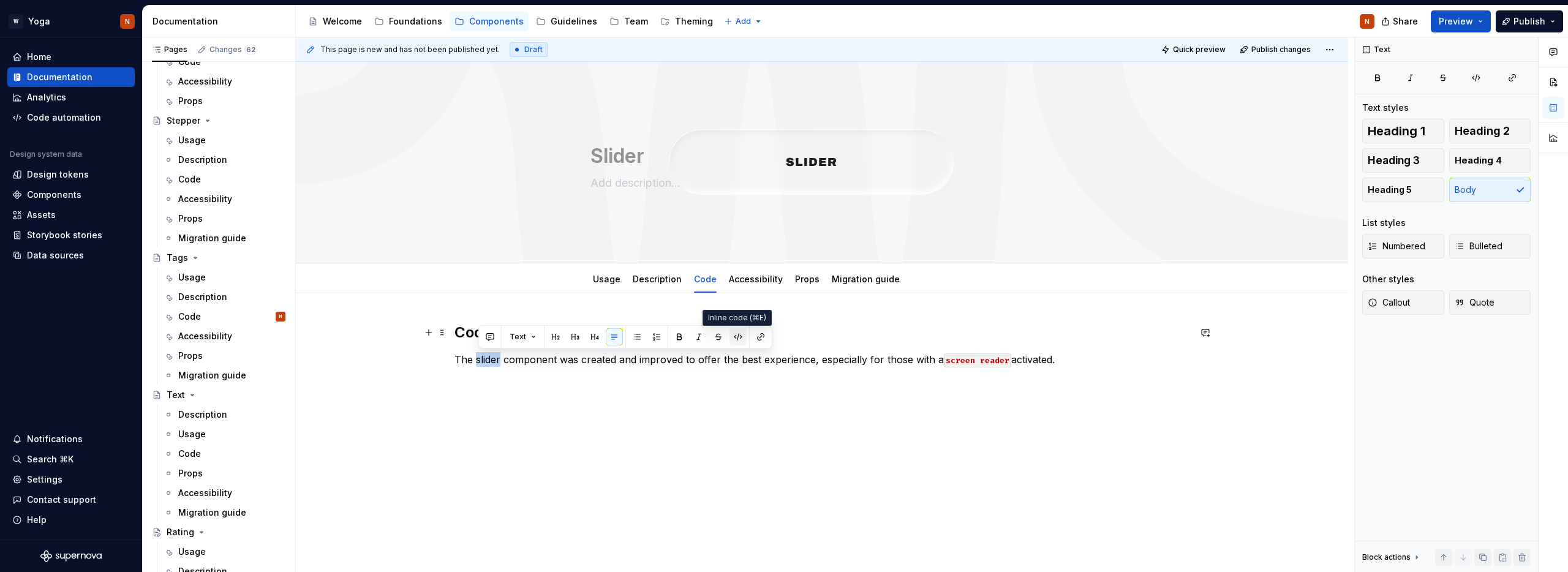
click at [739, 338] on button "button" at bounding box center [738, 337] width 17 height 17
click at [682, 365] on p "The slider component was created and improved to offer the best experience, esp…" at bounding box center [821, 359] width 735 height 14
click at [1098, 369] on div "Code The slider component was created and improved to offer the best experience…" at bounding box center [821, 353] width 735 height 62
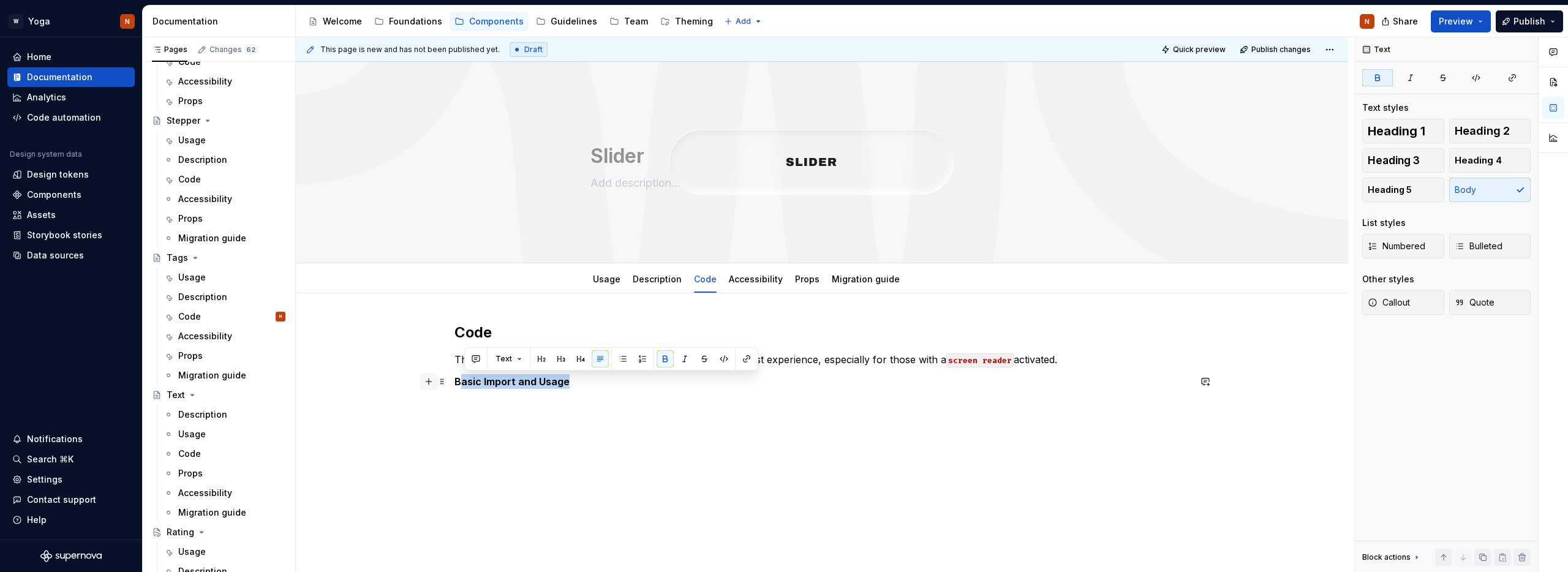
drag, startPoint x: 540, startPoint y: 385, endPoint x: 436, endPoint y: 385, distance: 104.0
click at [454, 385] on div "Code The slider component was created and improved to offer the best experience…" at bounding box center [821, 362] width 735 height 81
click at [544, 359] on button "button" at bounding box center [542, 359] width 17 height 17
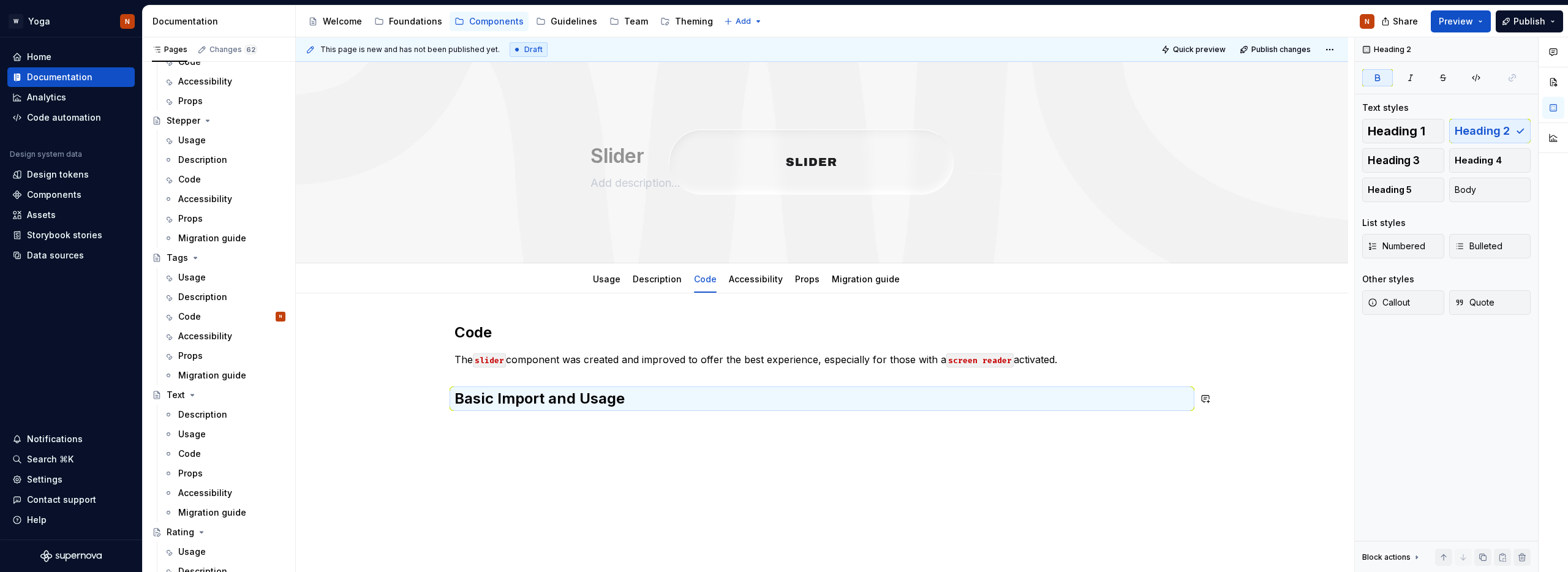
click at [585, 424] on div "Code The slider component was created and improved to offer the best experience…" at bounding box center [822, 444] width 1053 height 302
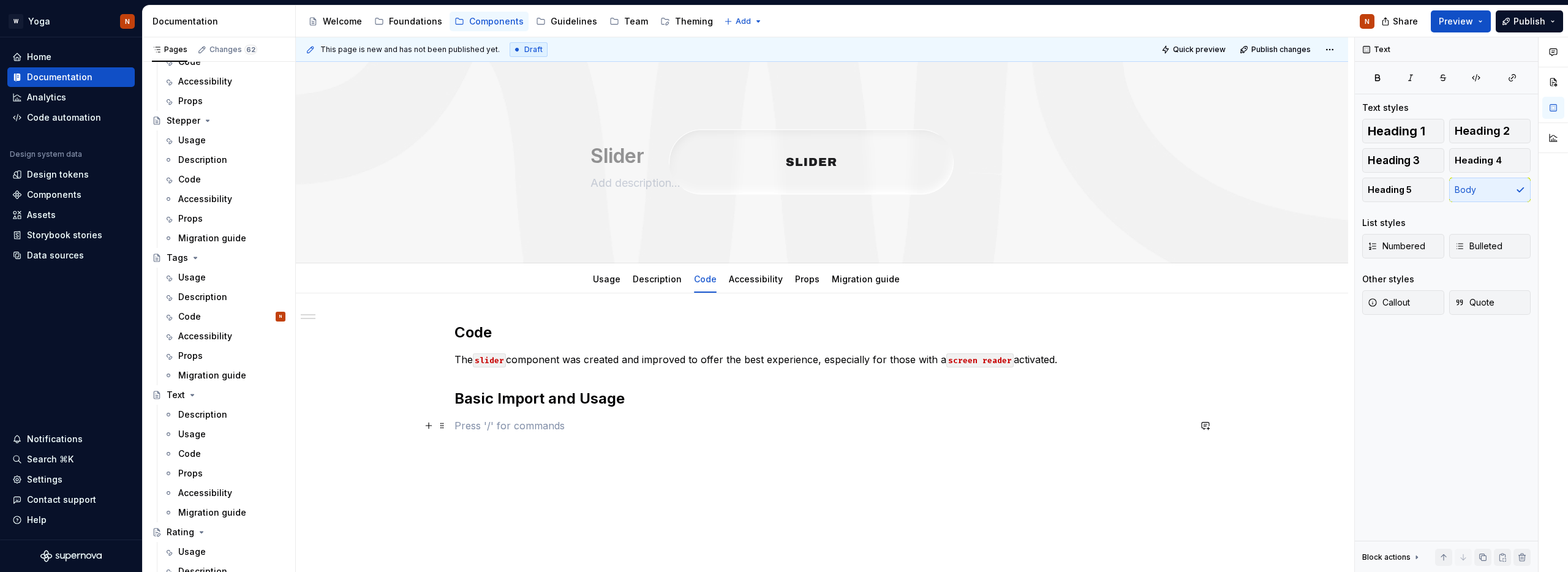
click at [477, 430] on p at bounding box center [821, 425] width 735 height 14
drag, startPoint x: 719, startPoint y: 426, endPoint x: 694, endPoint y: 426, distance: 25.0
click at [719, 426] on p "we will demonstrate the use of the slider component" at bounding box center [821, 425] width 735 height 14
click at [680, 433] on p "we will demonstrate the use of the slider component" at bounding box center [821, 425] width 735 height 14
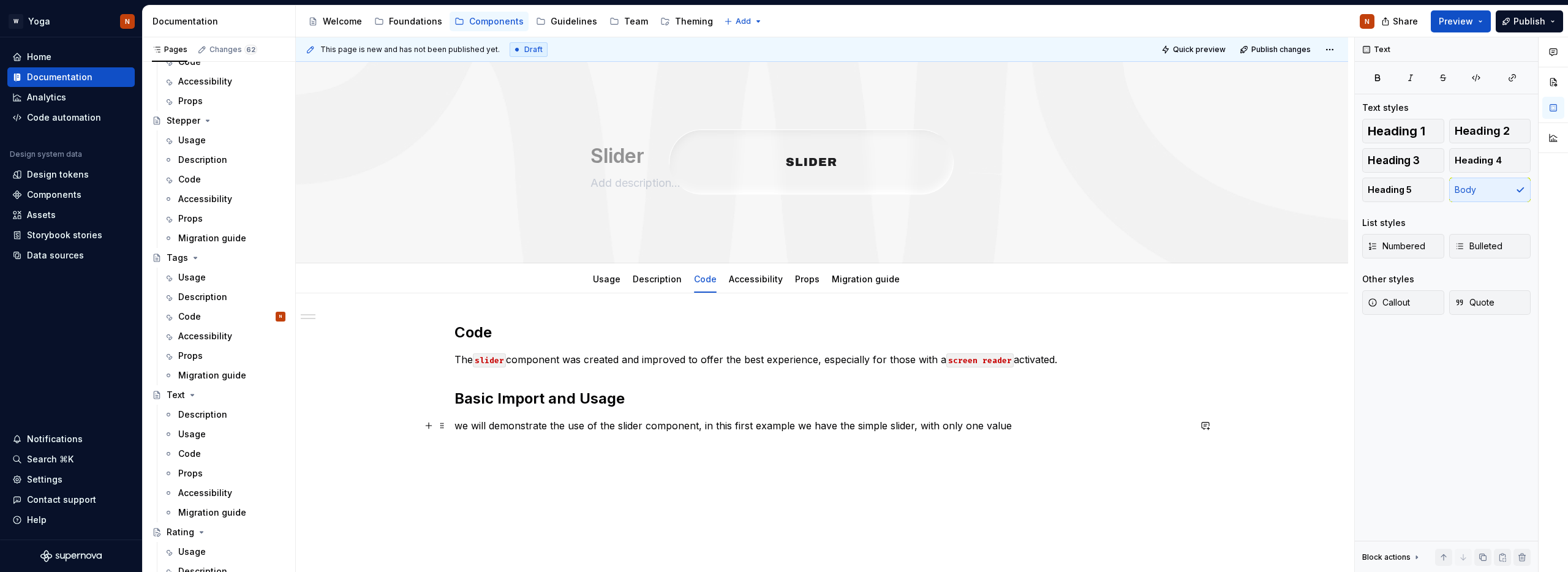
click at [1028, 431] on p "we will demonstrate the use of the slider component, in this first example we h…" at bounding box center [821, 425] width 735 height 14
click at [388, 463] on div "Code The slider component was created and improved to offer the best experience…" at bounding box center [822, 467] width 1053 height 348
click at [435, 449] on button "button" at bounding box center [429, 448] width 17 height 17
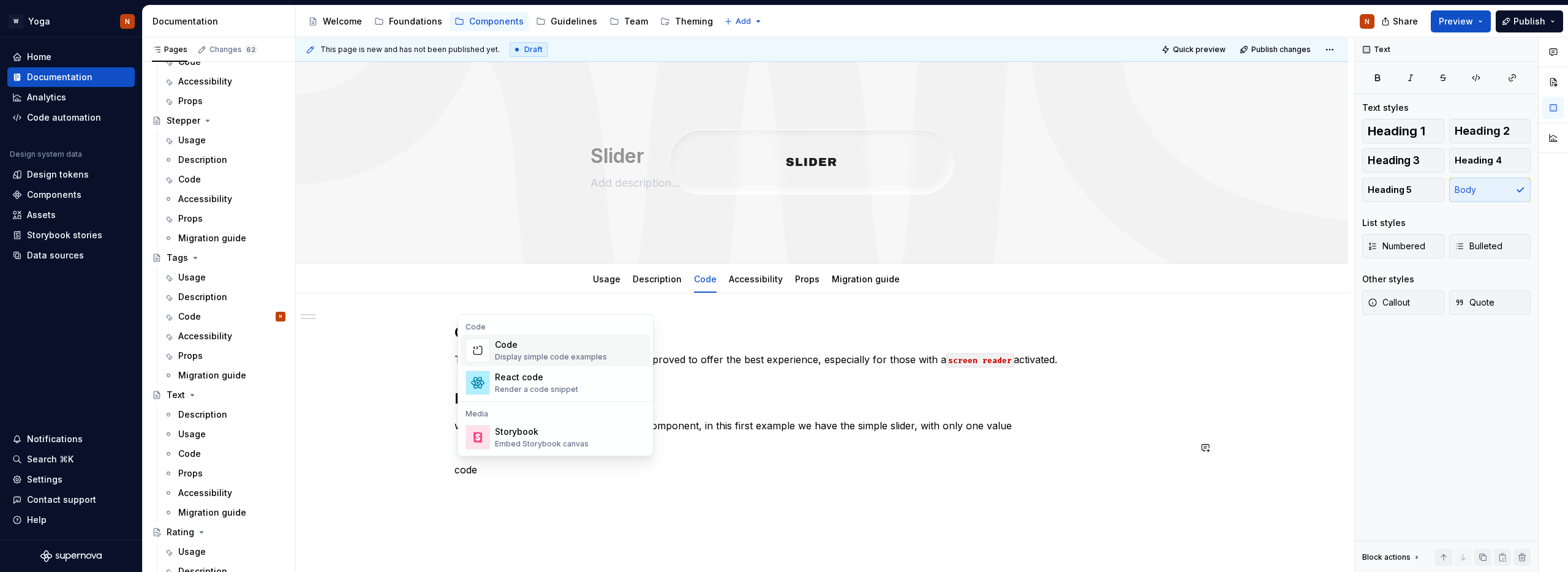
click at [514, 343] on div "Code" at bounding box center [551, 344] width 112 height 12
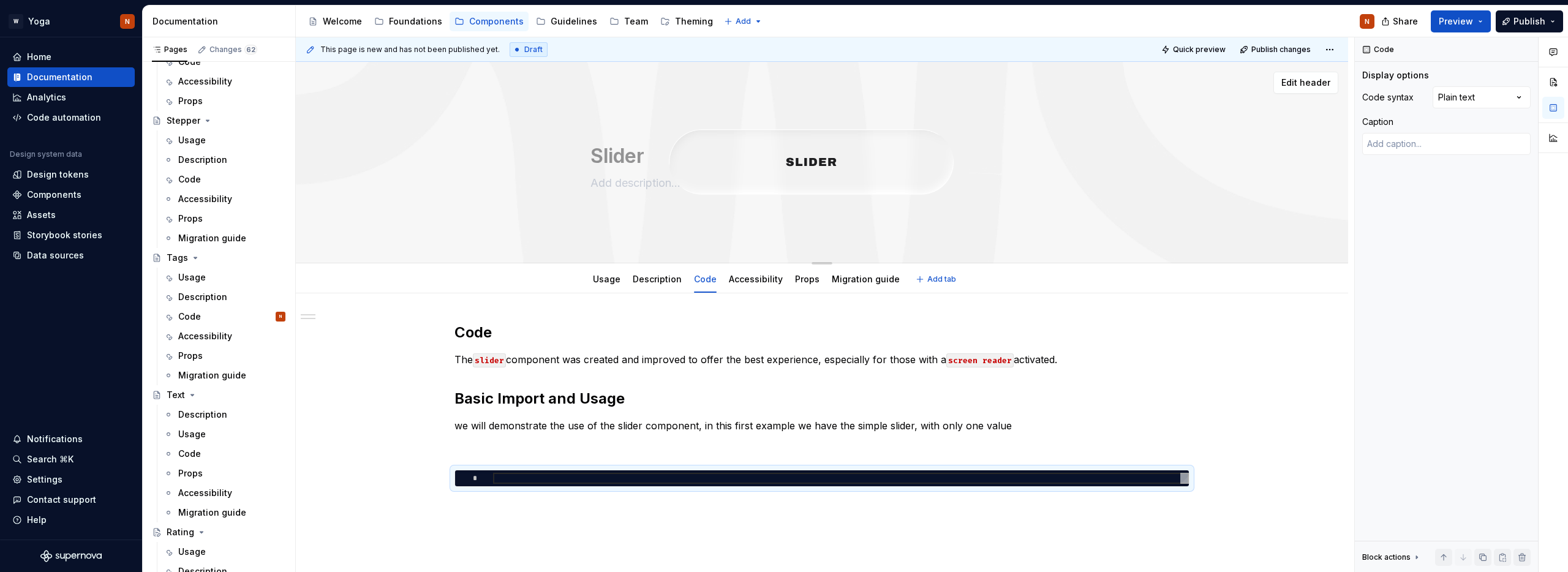
type textarea "*"
type textarea "**********"
type textarea "*"
type textarea "**********"
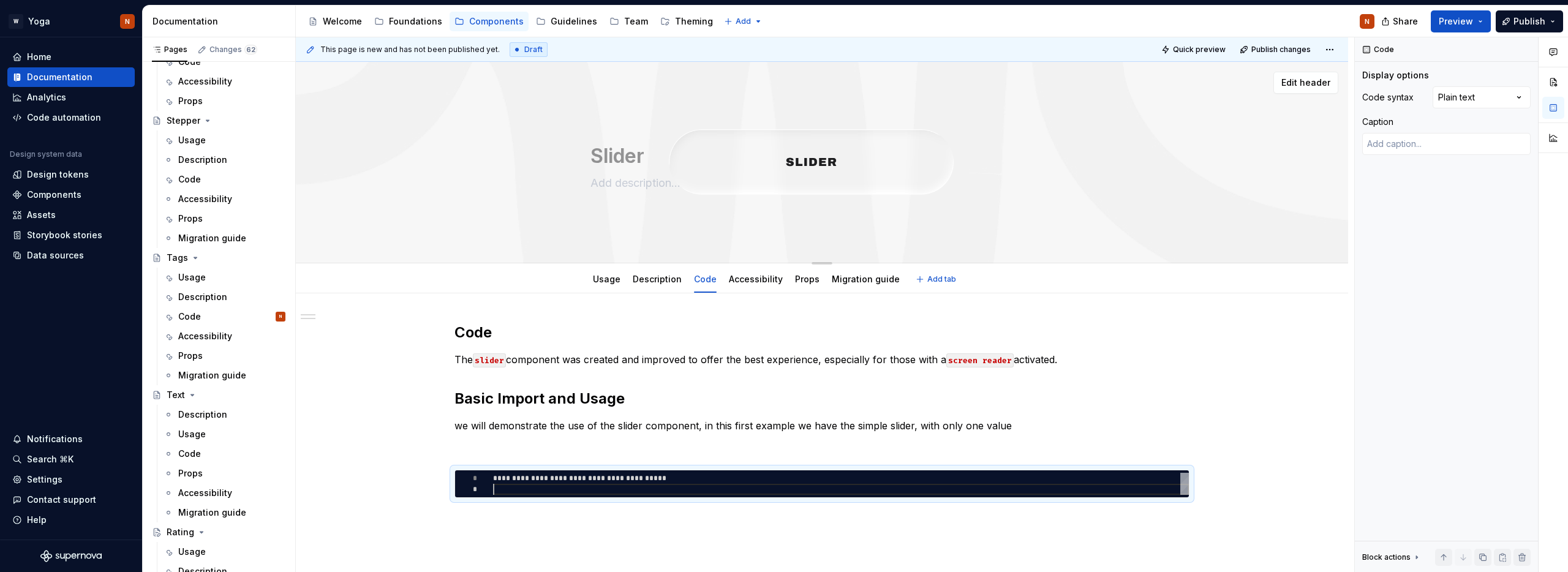
type textarea "*"
type textarea "**********"
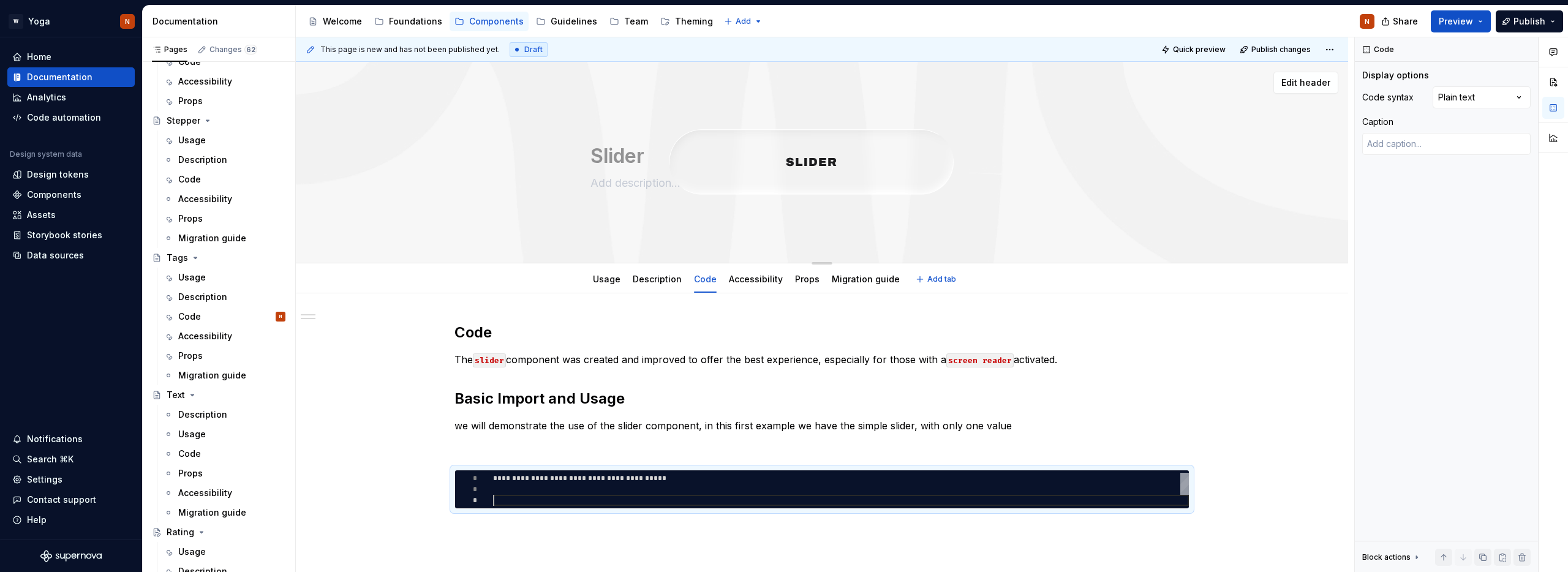
scroll to position [22, 0]
type textarea "*"
type textarea "**********"
type textarea "*"
type textarea "**********"
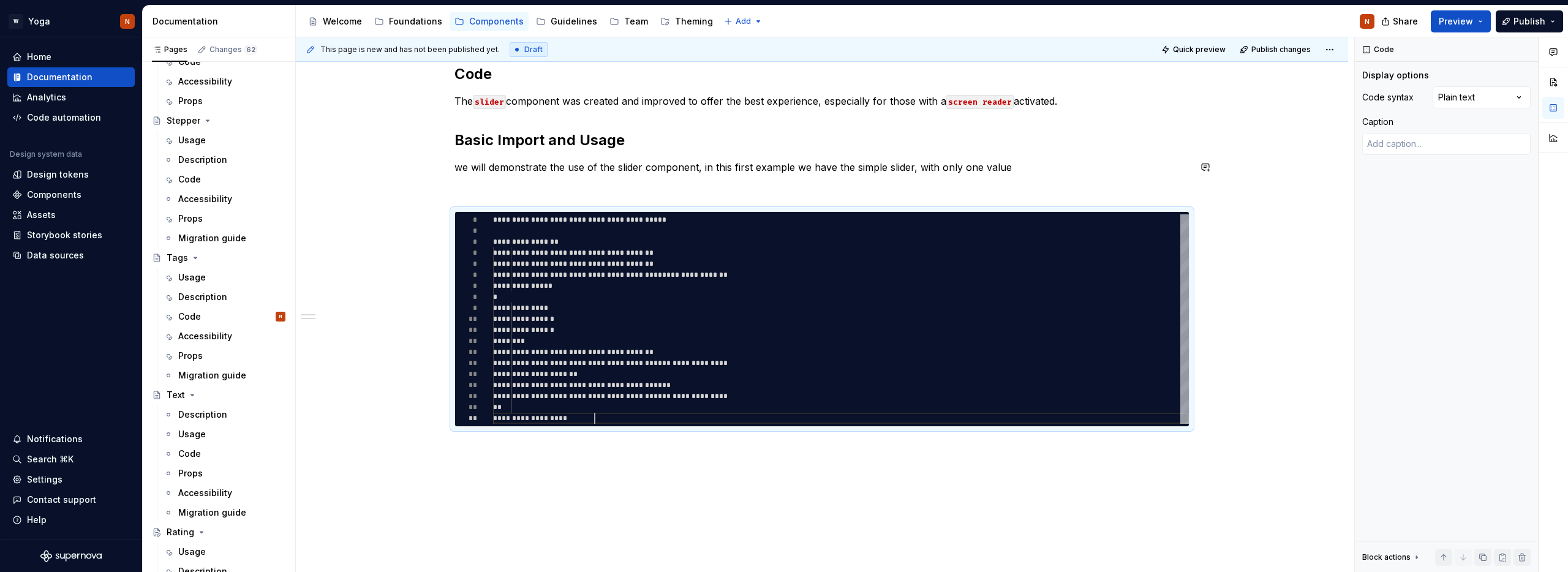
scroll to position [259, 0]
click at [534, 190] on p at bounding box center [821, 188] width 735 height 14
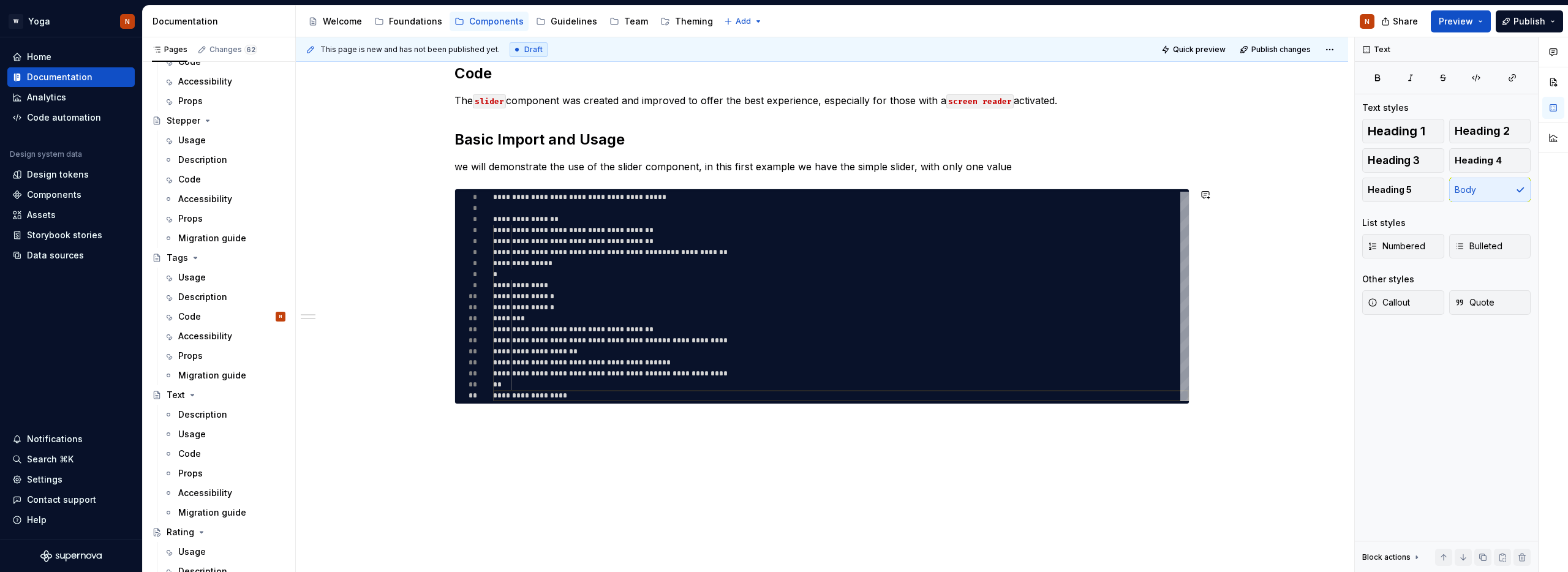
click at [489, 445] on div "**********" at bounding box center [822, 312] width 1053 height 556
click at [515, 432] on p "Slider rounding" at bounding box center [821, 426] width 735 height 14
drag, startPoint x: 541, startPoint y: 428, endPoint x: 442, endPoint y: 428, distance: 99.0
click at [454, 428] on div "**********" at bounding box center [821, 256] width 735 height 385
click at [514, 428] on p "Slider rounding" at bounding box center [821, 426] width 735 height 14
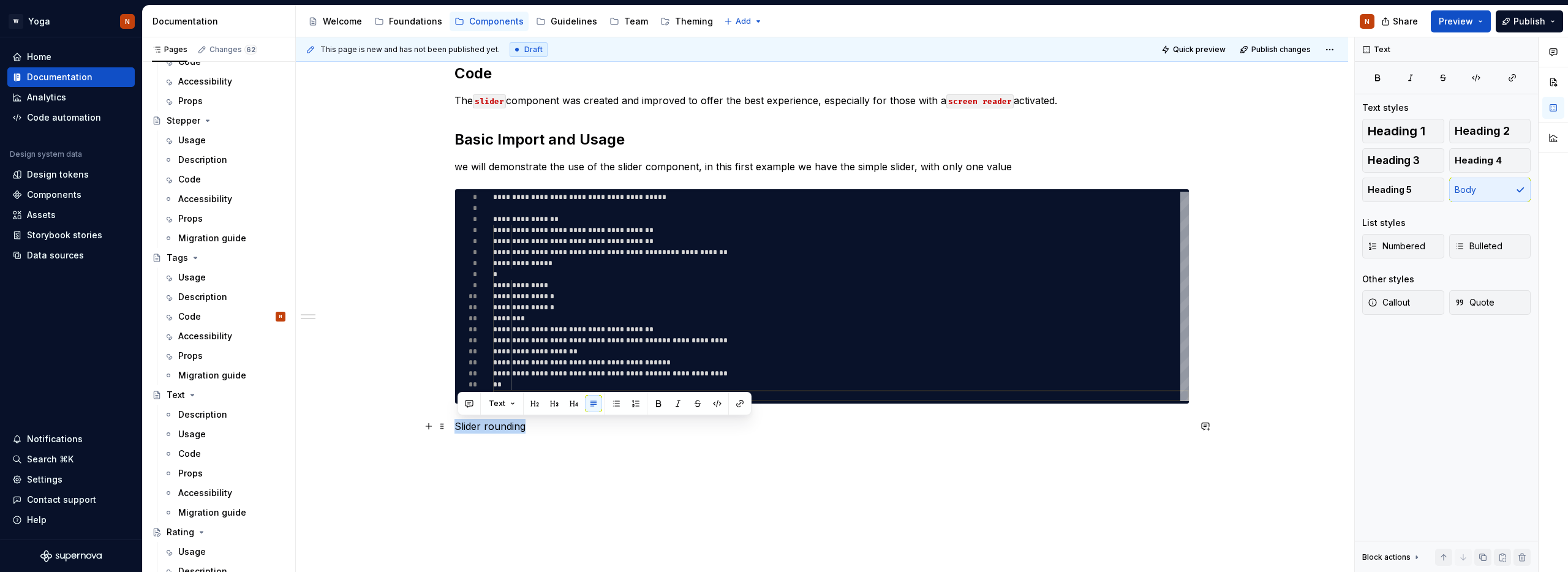
drag, startPoint x: 534, startPoint y: 430, endPoint x: 457, endPoint y: 428, distance: 77.0
click at [457, 428] on p "Slider rounding" at bounding box center [821, 426] width 735 height 14
click at [537, 404] on button "button" at bounding box center [535, 404] width 17 height 17
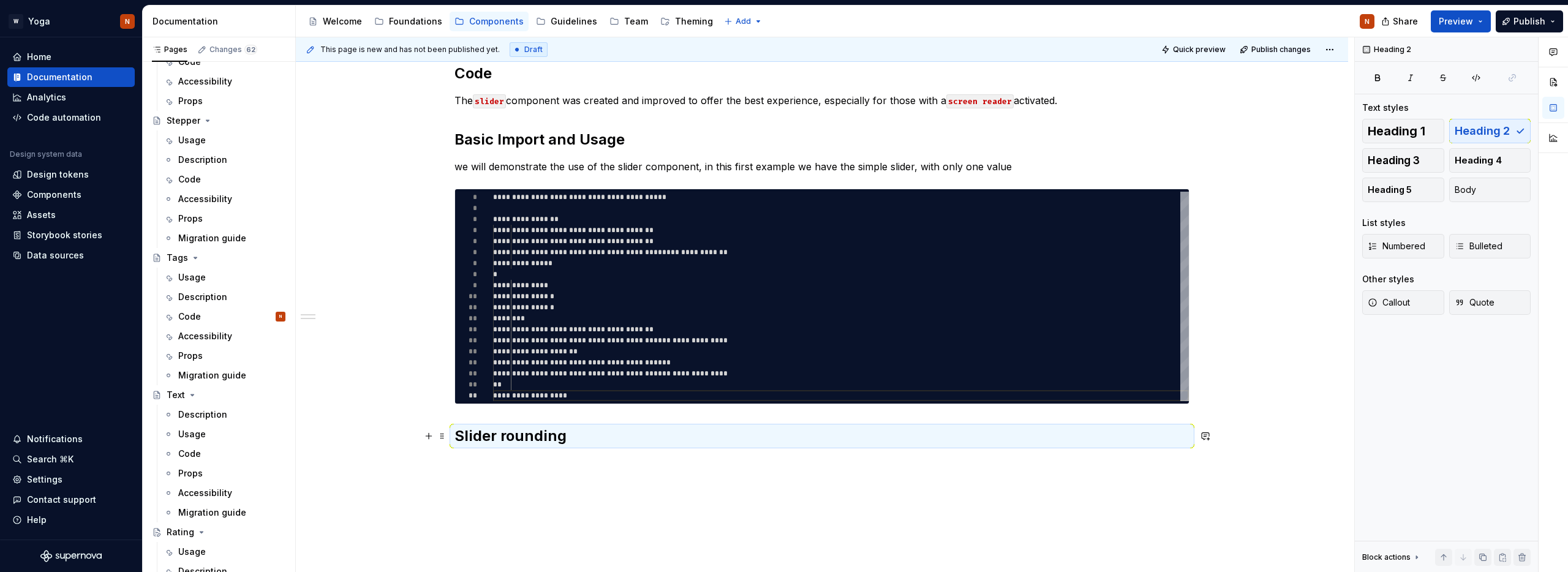
click at [592, 436] on h2 "Slider rounding" at bounding box center [821, 435] width 735 height 20
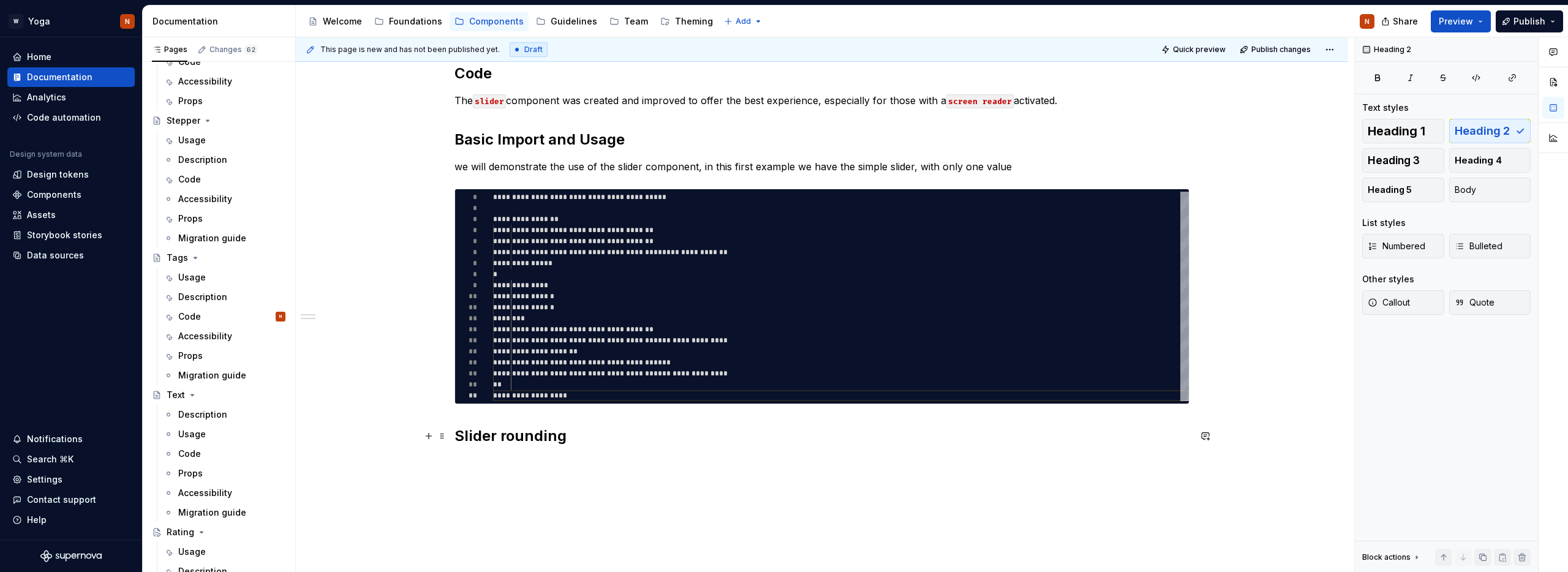
click at [608, 434] on h2 "Slider rounding" at bounding box center [821, 435] width 735 height 20
click at [433, 485] on button "button" at bounding box center [429, 485] width 17 height 17
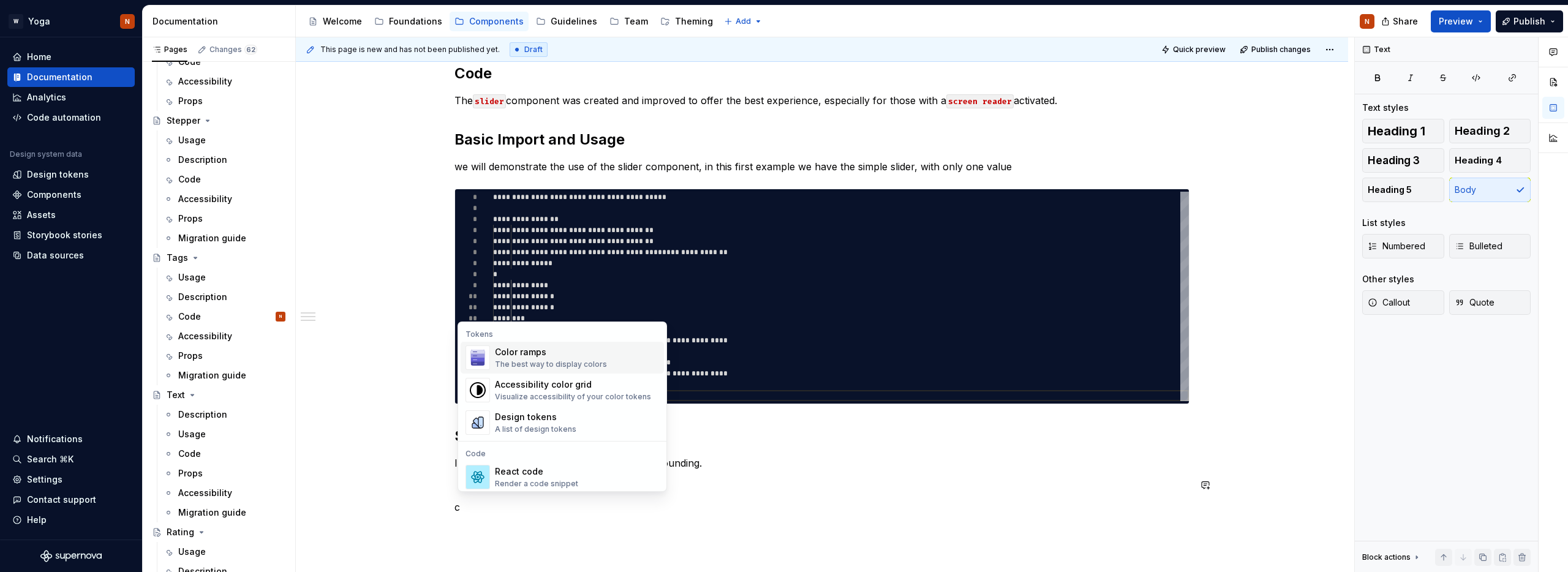
scroll to position [261, 0]
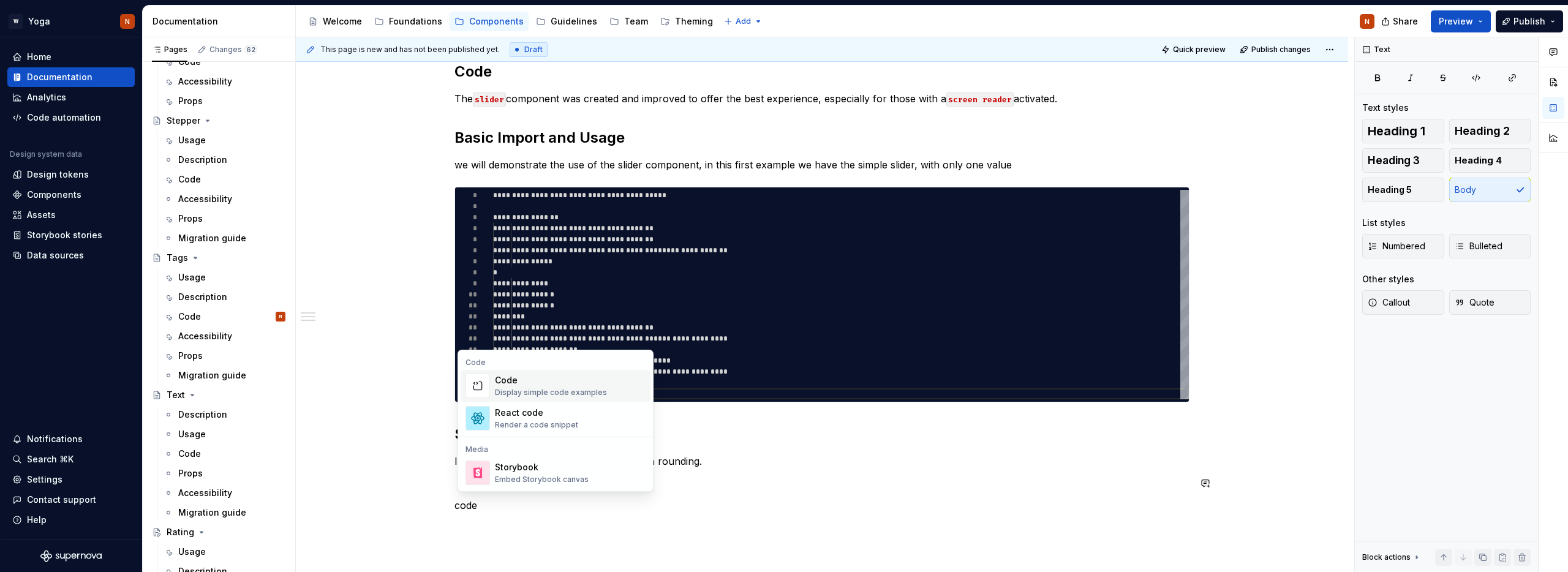
click at [499, 378] on div "Code" at bounding box center [551, 380] width 112 height 12
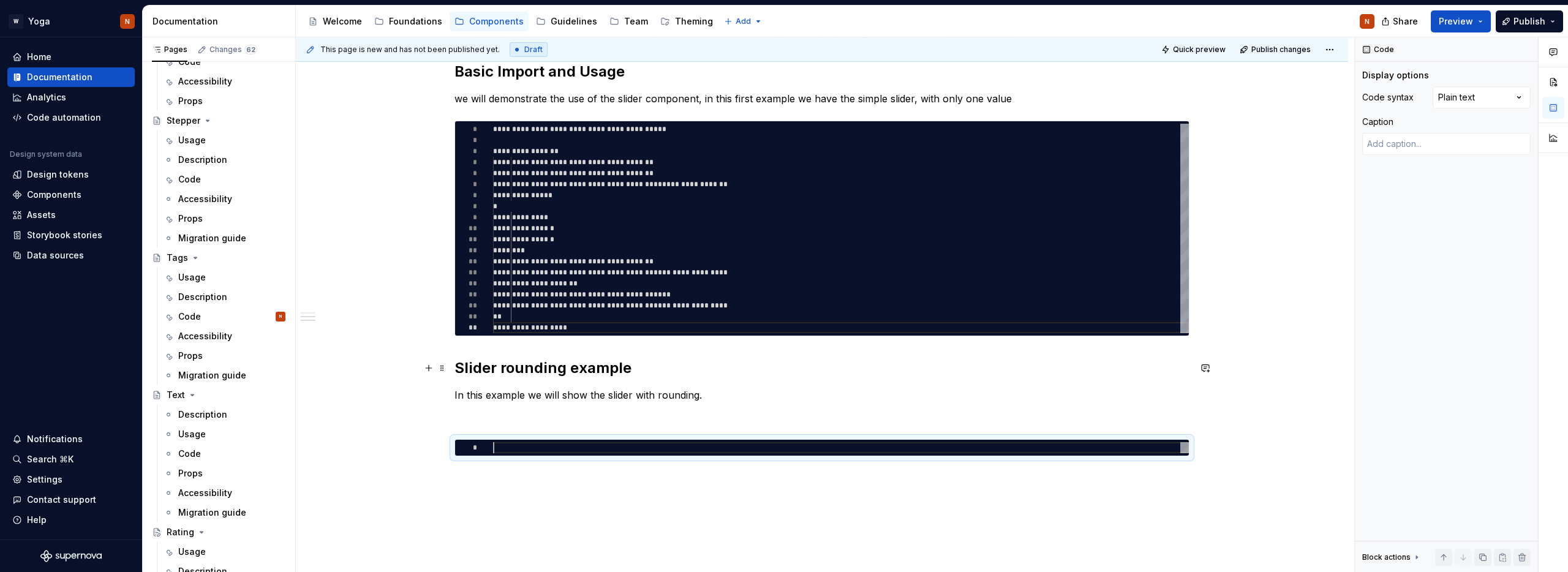
scroll to position [329, 0]
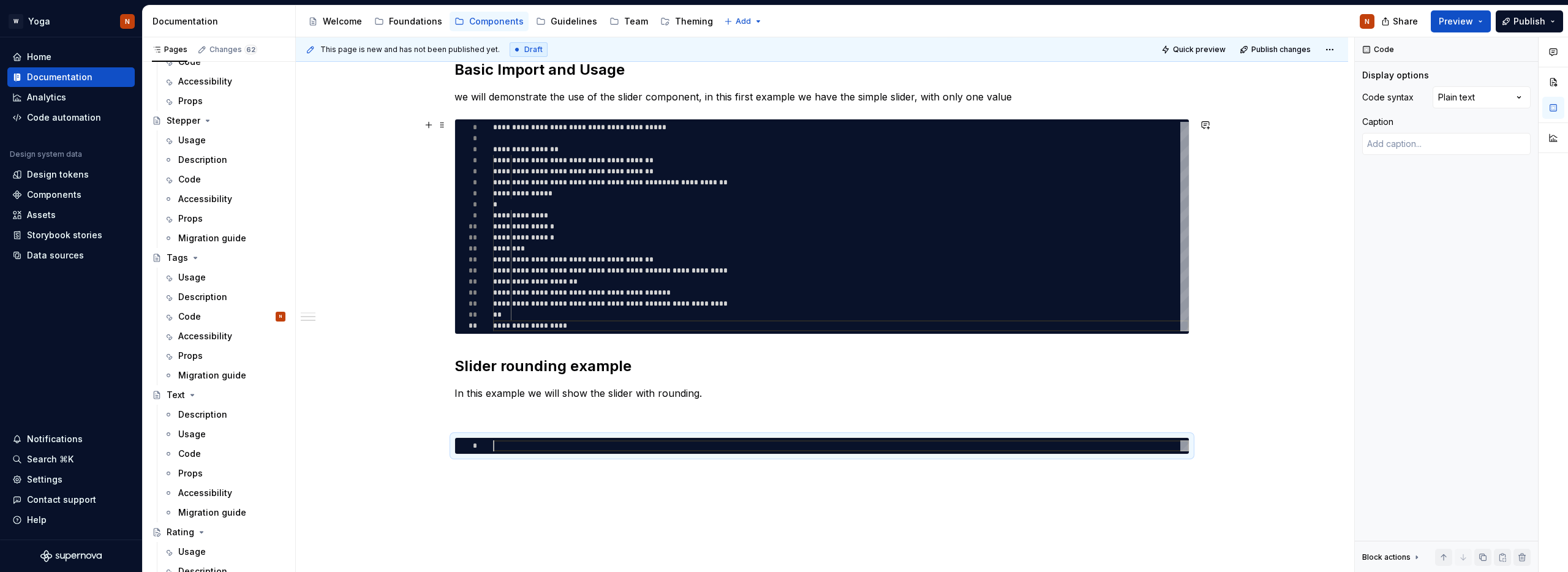
type textarea "*"
type textarea "**********"
drag, startPoint x: 707, startPoint y: 131, endPoint x: 485, endPoint y: 130, distance: 222.0
click at [493, 130] on div "**********" at bounding box center [841, 227] width 696 height 210
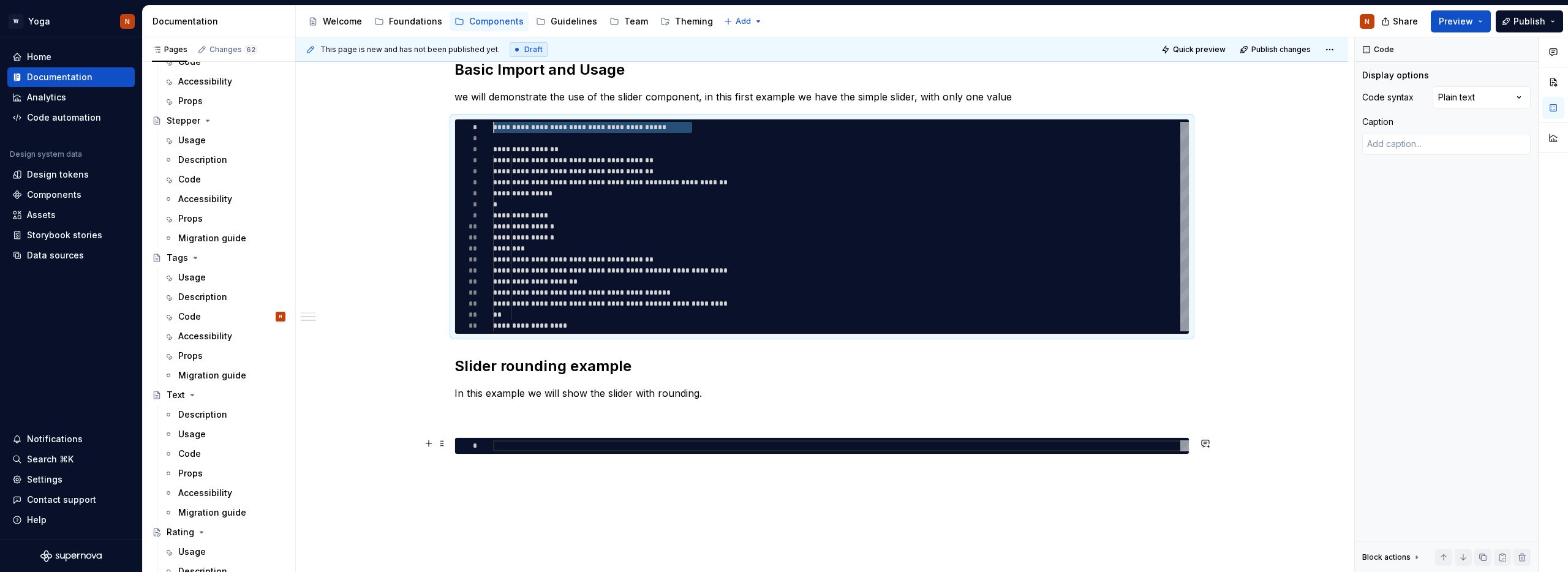
click at [518, 443] on div at bounding box center [841, 446] width 696 height 11
type textarea "*"
type textarea "**********"
type textarea "*"
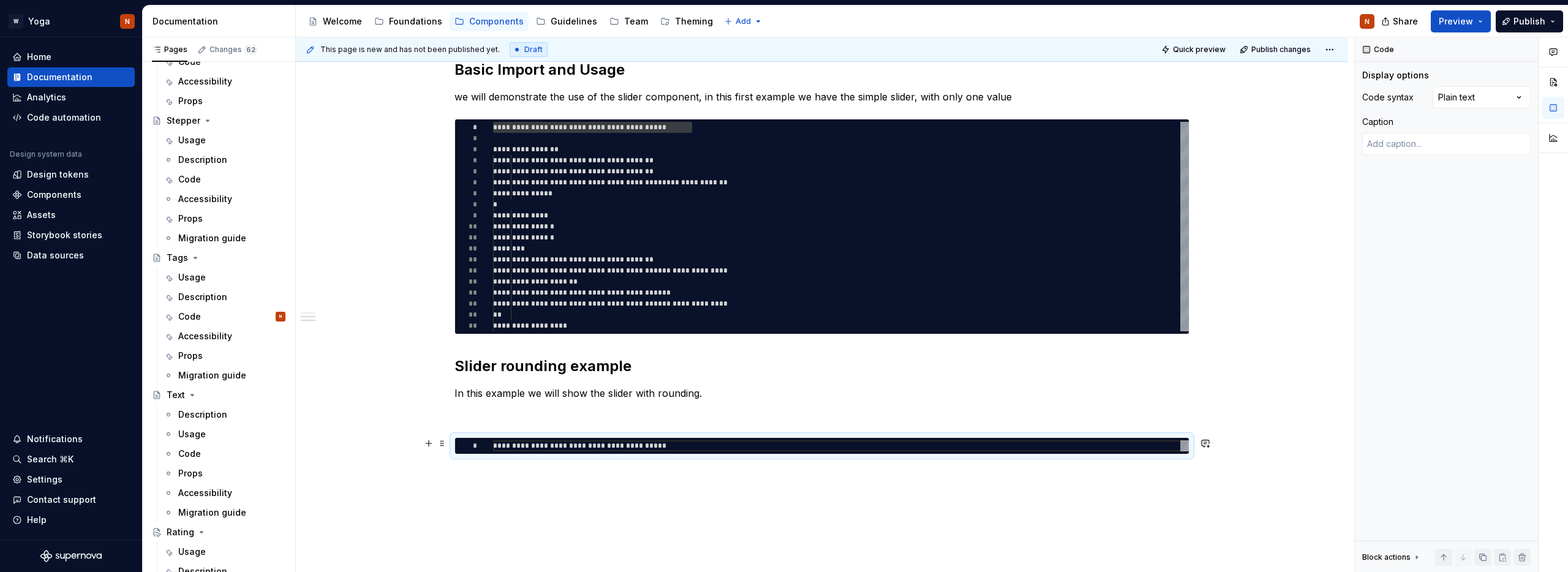
type textarea "**********"
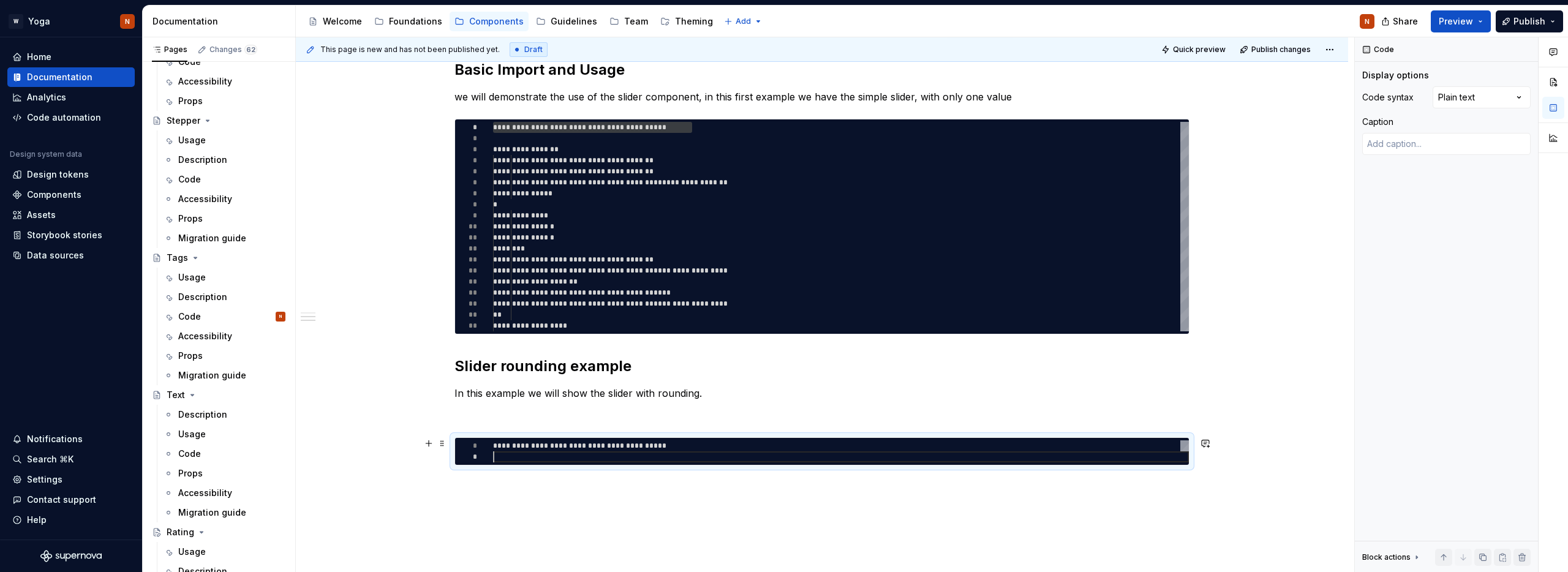
type textarea "*"
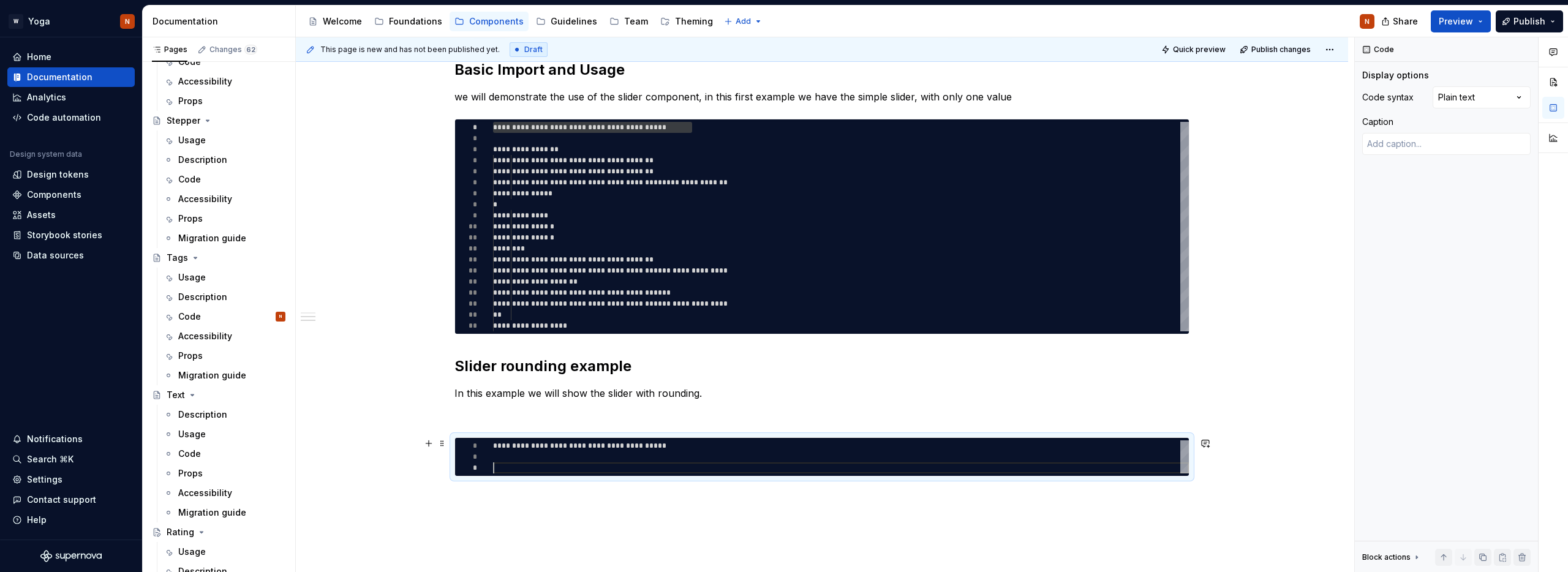
scroll to position [22, 0]
type textarea "**********"
type textarea "*"
type textarea "**********"
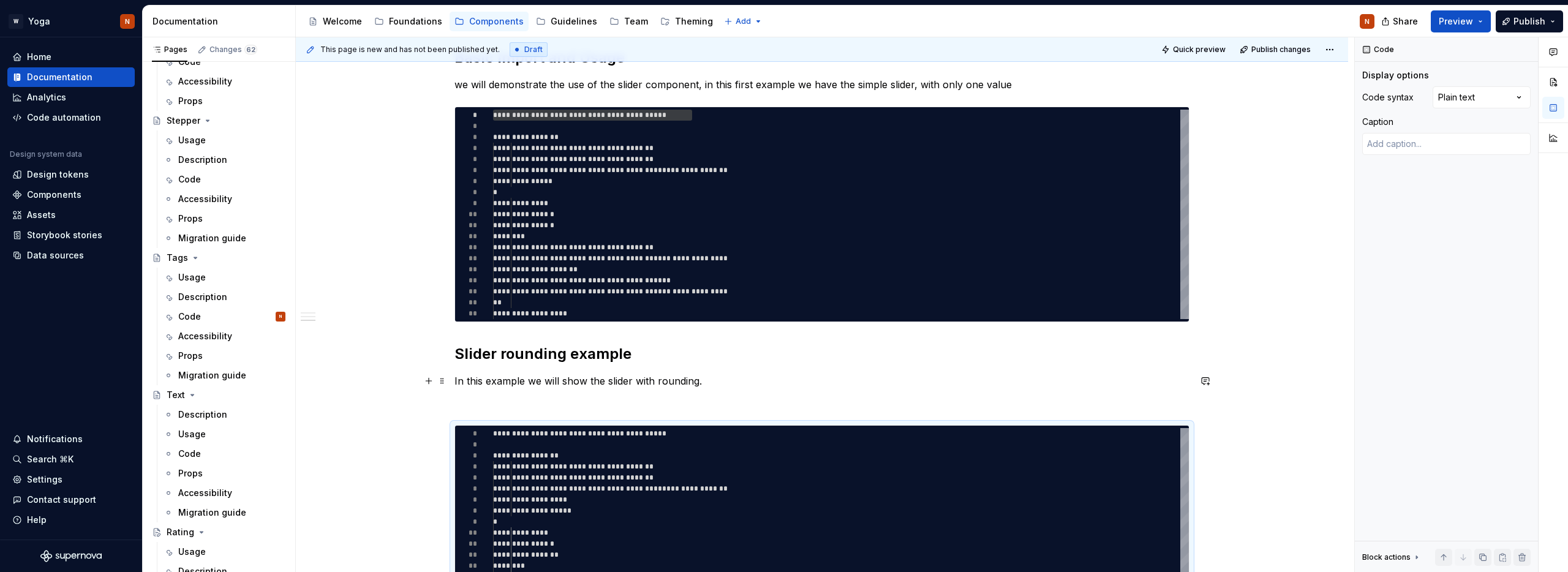
scroll to position [481, 0]
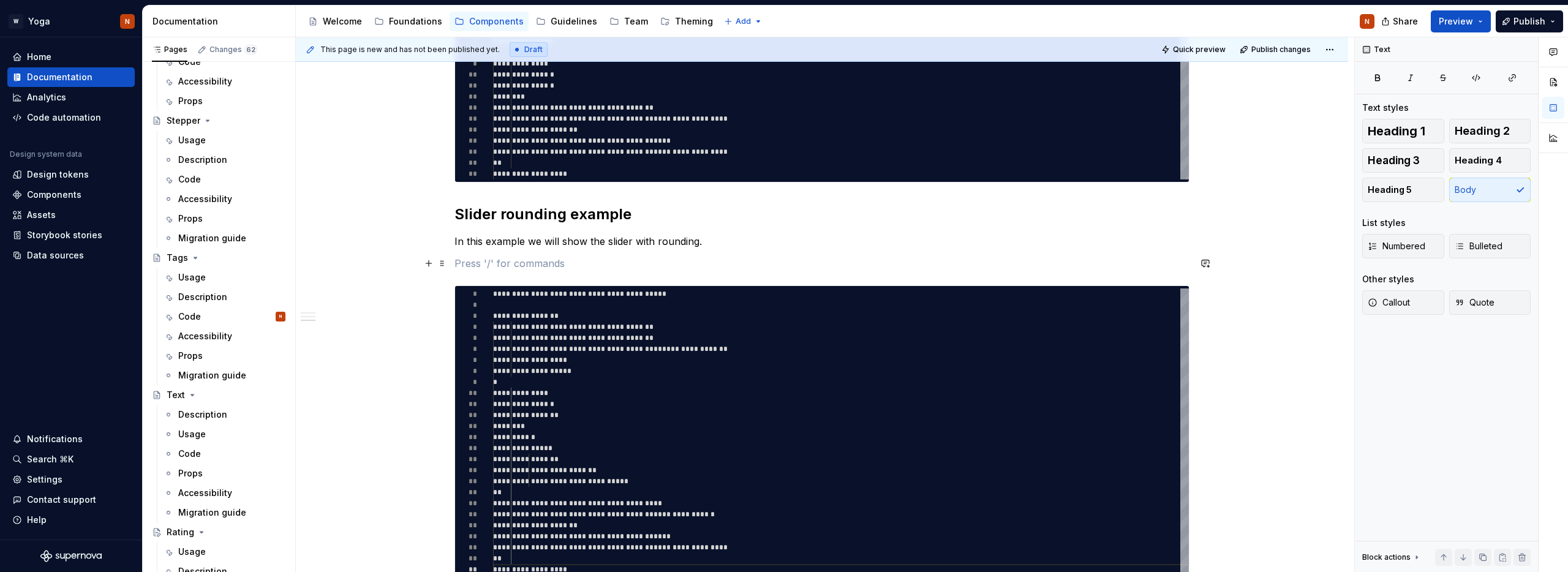
click at [501, 270] on p at bounding box center [821, 263] width 735 height 14
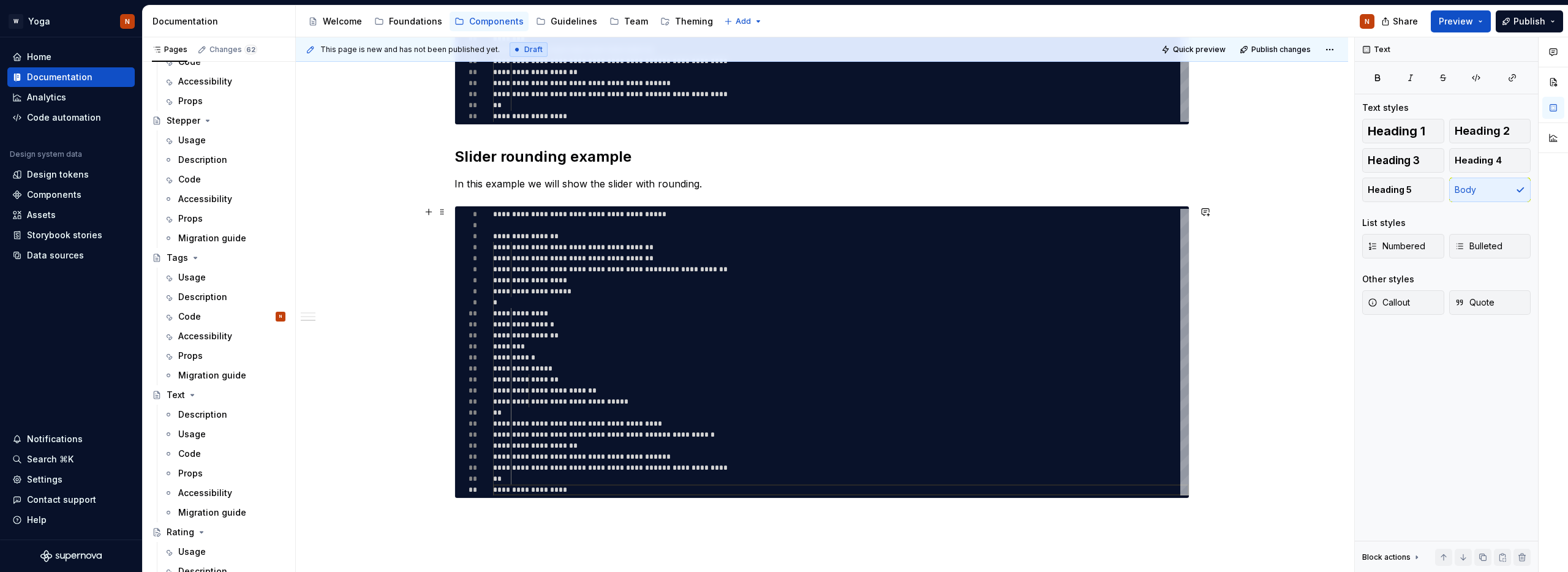
scroll to position [651, 0]
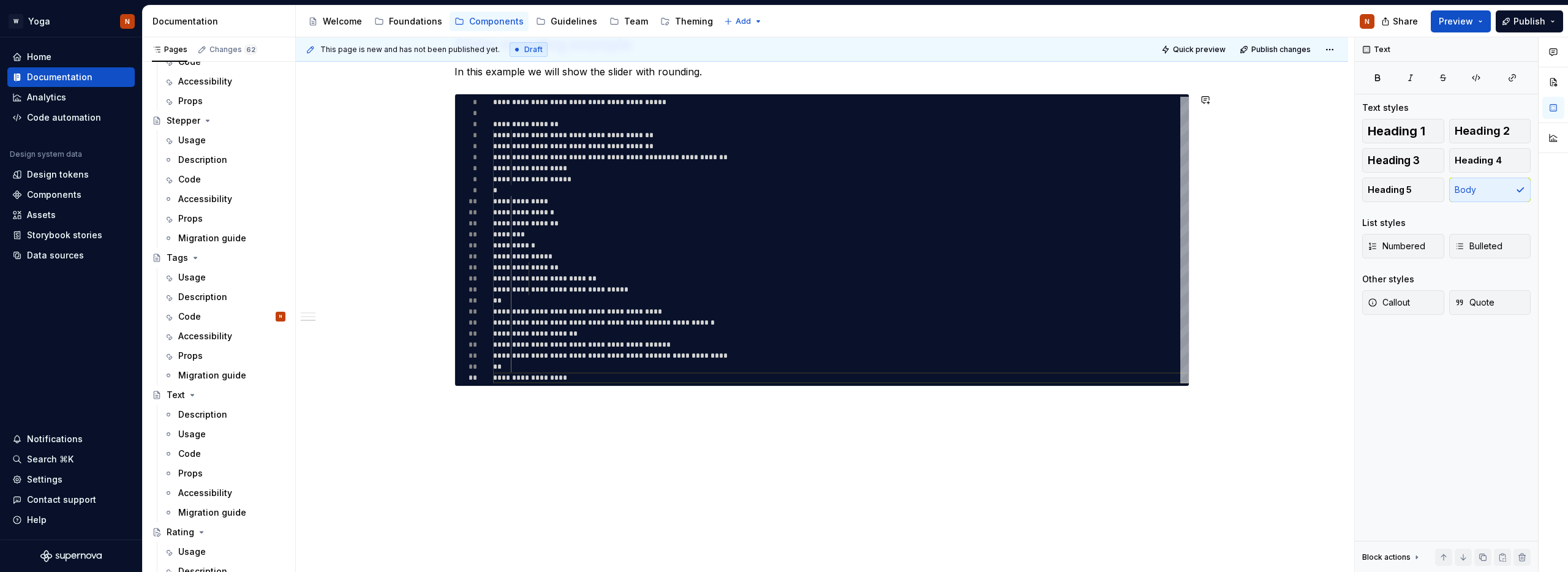
click at [485, 415] on div "**********" at bounding box center [822, 107] width 1053 height 930
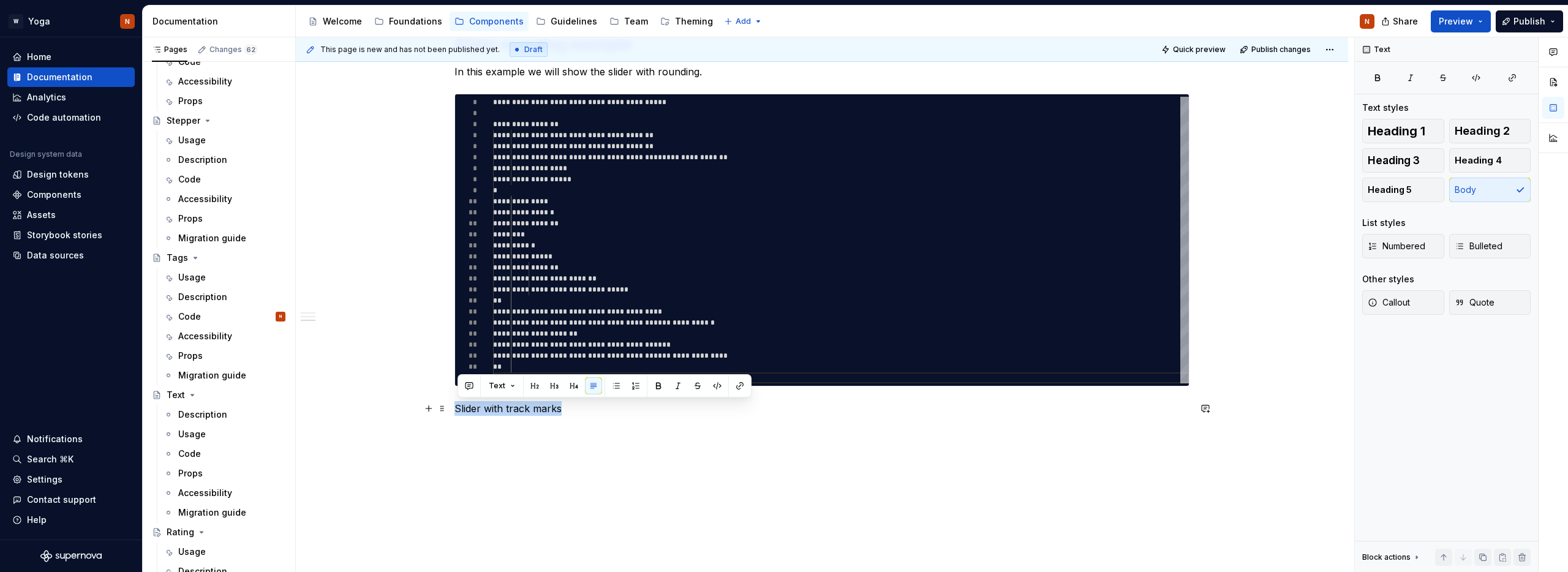
drag, startPoint x: 520, startPoint y: 409, endPoint x: 419, endPoint y: 409, distance: 101.0
click at [419, 409] on div "**********" at bounding box center [822, 121] width 1053 height 959
click at [660, 388] on button "button" at bounding box center [658, 386] width 17 height 17
click at [531, 385] on button "button" at bounding box center [535, 386] width 17 height 17
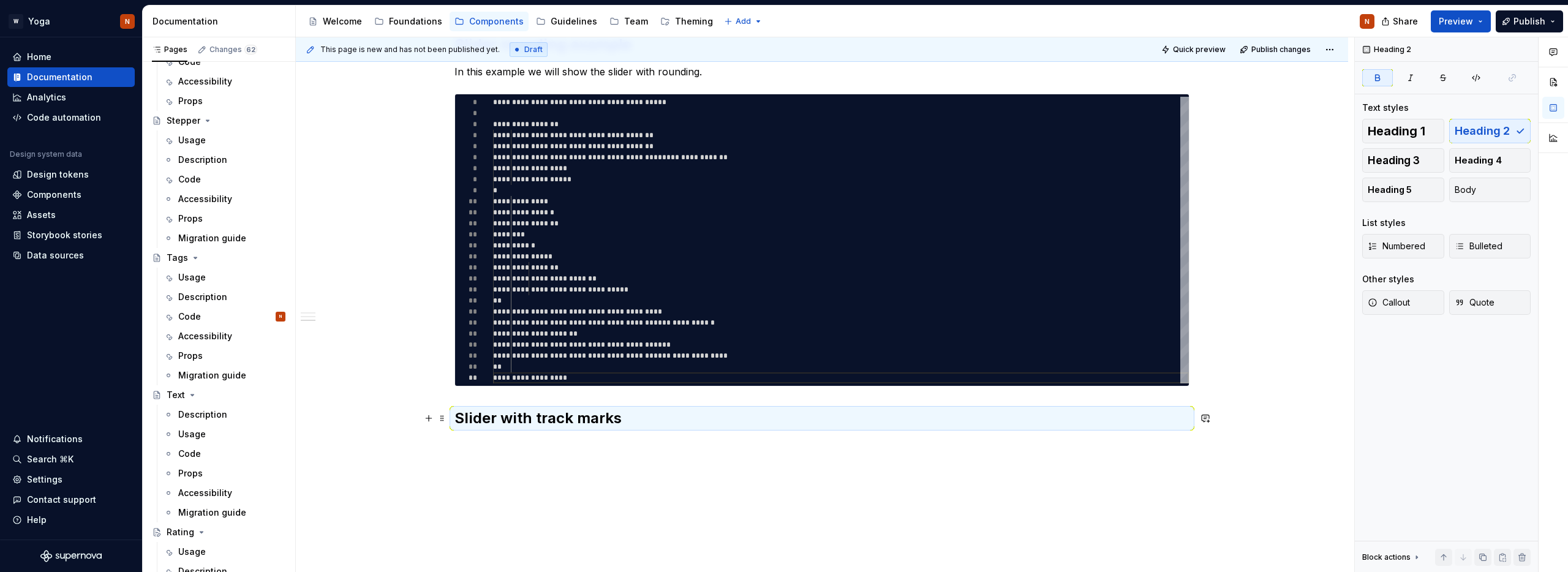
click at [639, 419] on h2 "Slider with track marks" at bounding box center [821, 418] width 735 height 20
click at [697, 417] on h2 "Slider with track marks" at bounding box center [821, 418] width 735 height 20
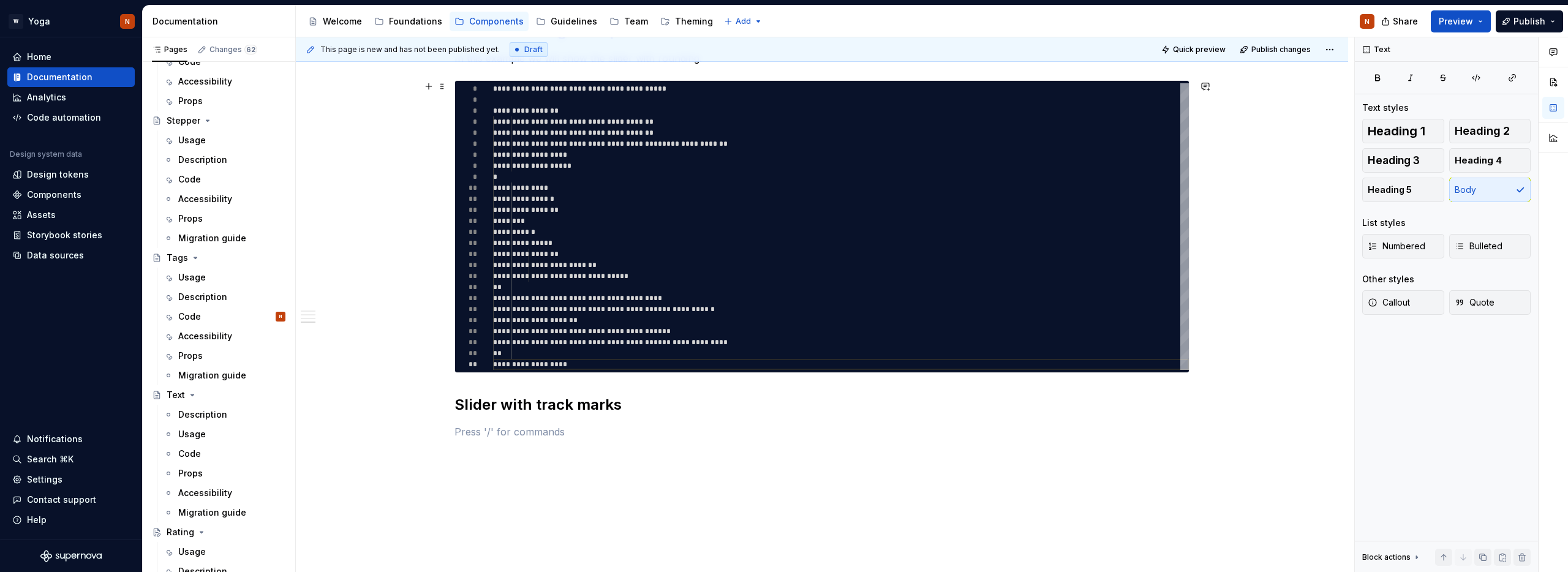
scroll to position [671, 0]
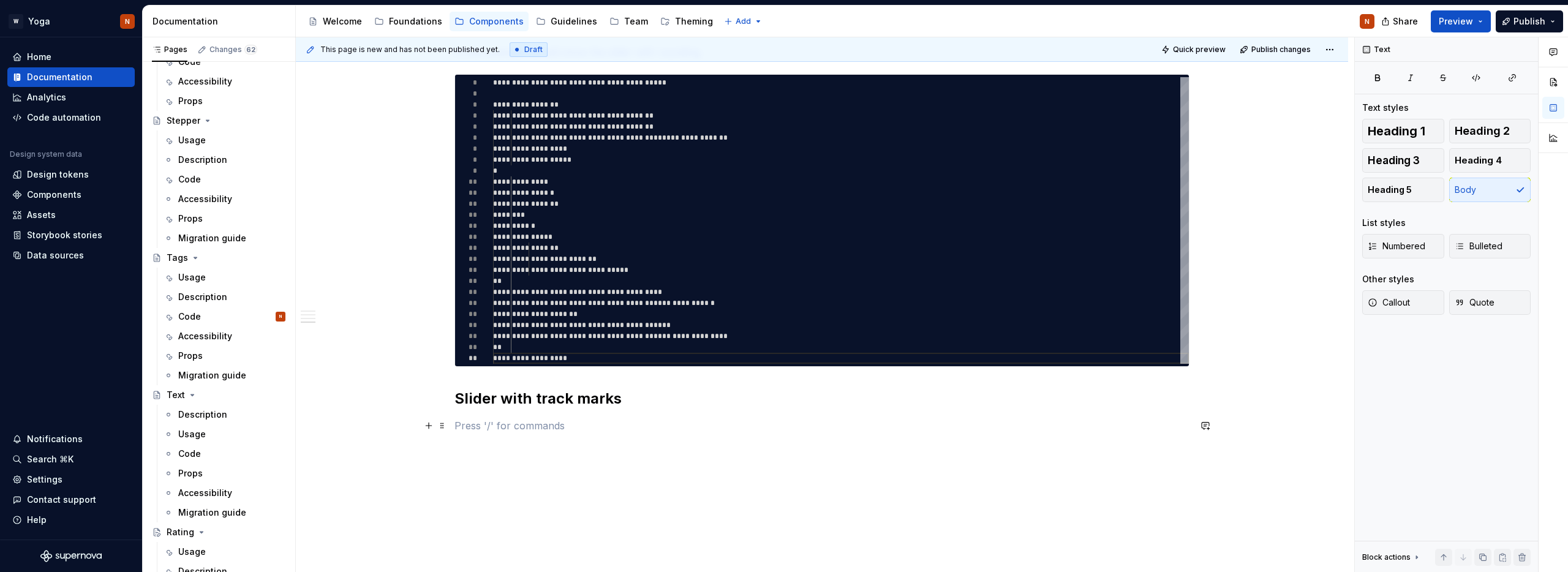
click at [497, 425] on p at bounding box center [821, 425] width 735 height 14
click at [433, 425] on button "button" at bounding box center [429, 426] width 17 height 17
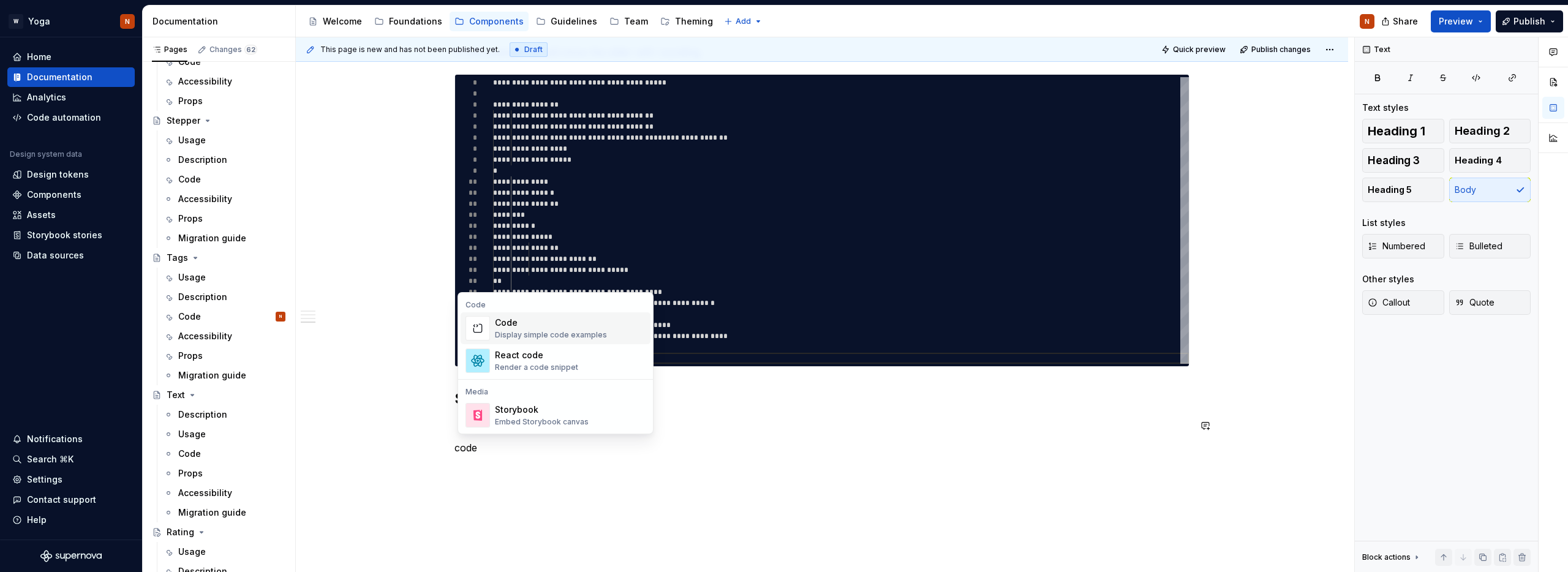
click at [513, 326] on div "Code" at bounding box center [551, 323] width 112 height 12
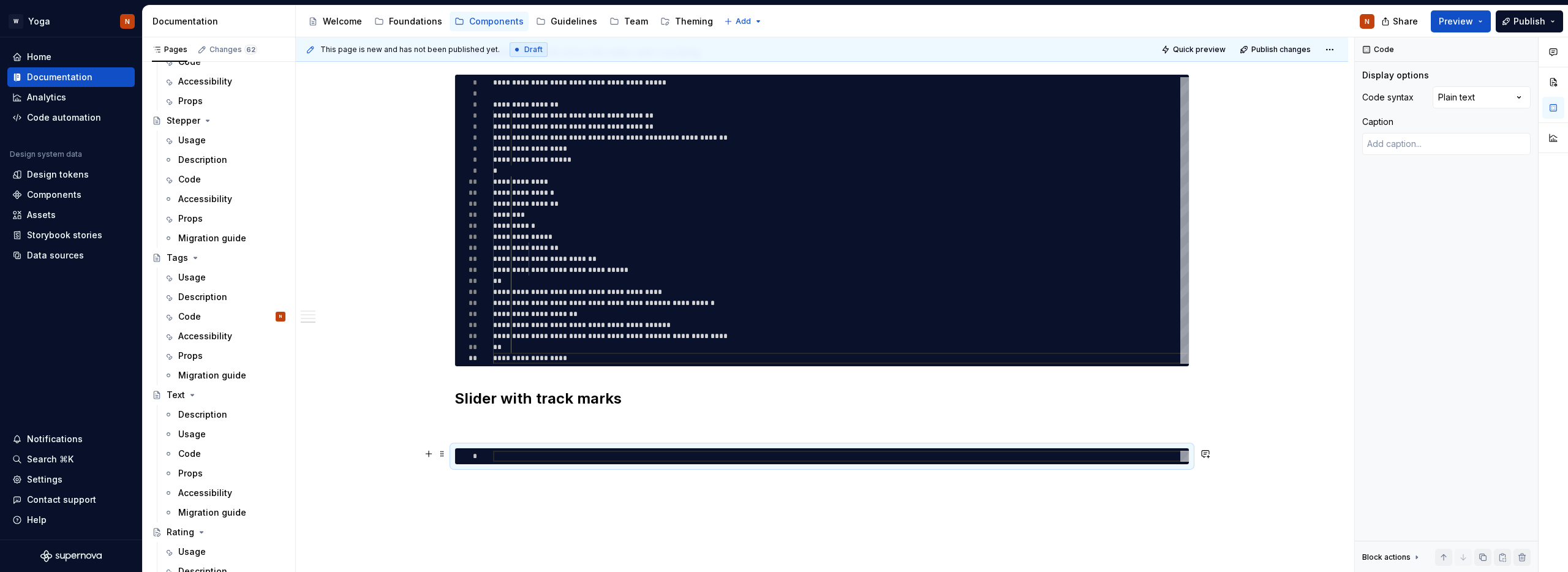
click at [520, 459] on div at bounding box center [841, 456] width 696 height 11
type textarea "*"
type textarea "**********"
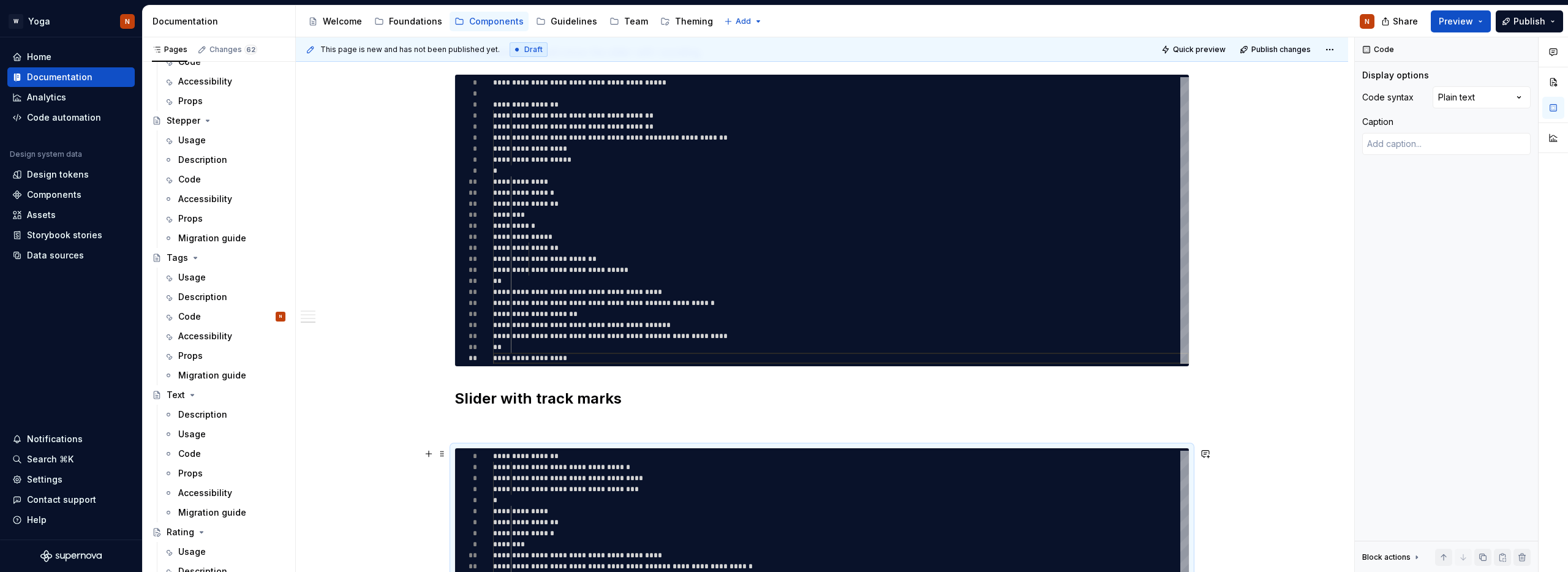
scroll to position [55, 101]
type textarea "*"
click at [501, 455] on div "**********" at bounding box center [841, 539] width 696 height 176
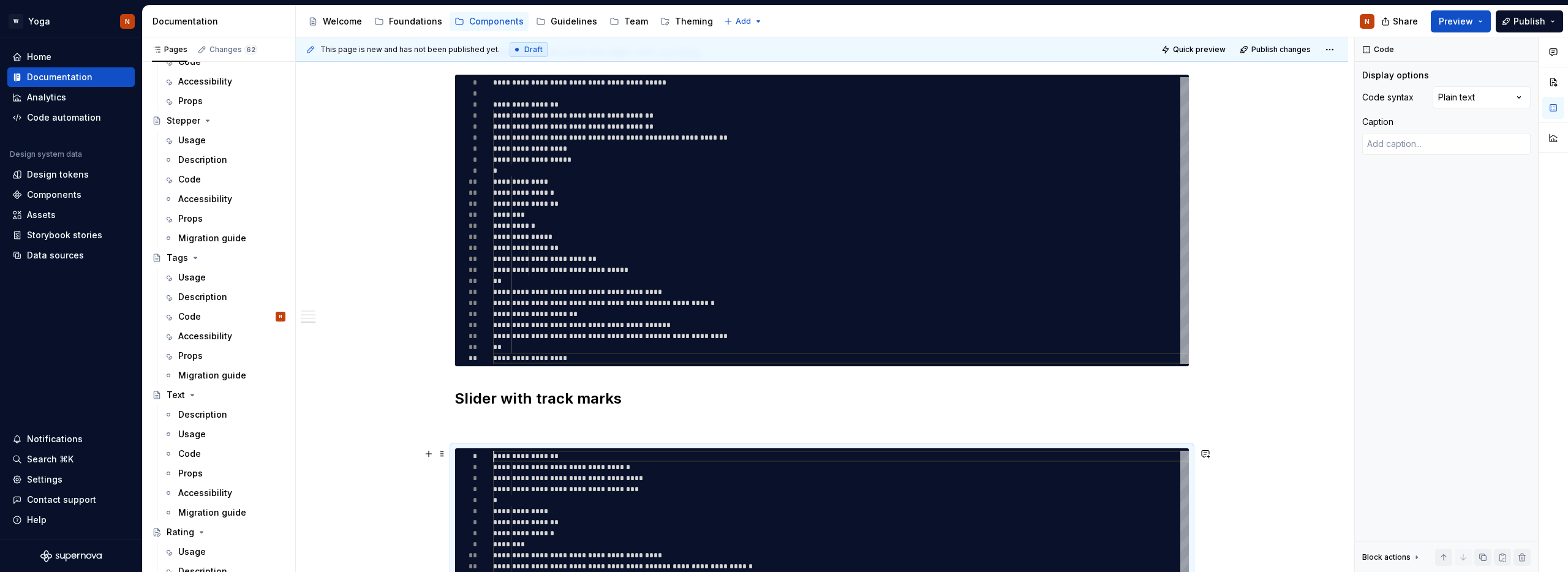
type textarea "**********"
type textarea "*"
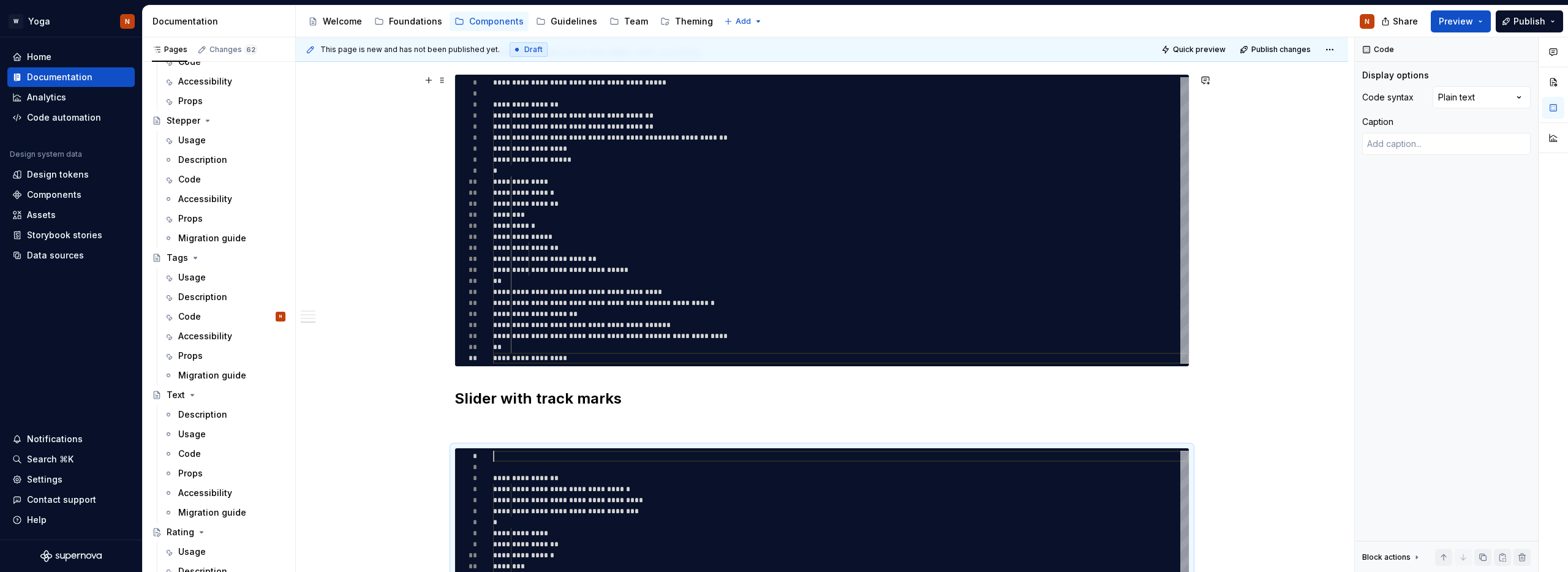
type textarea "**********"
type textarea "*"
type textarea "**********"
drag, startPoint x: 707, startPoint y: 83, endPoint x: 483, endPoint y: 83, distance: 224.0
click at [493, 83] on div "**********" at bounding box center [841, 220] width 696 height 286
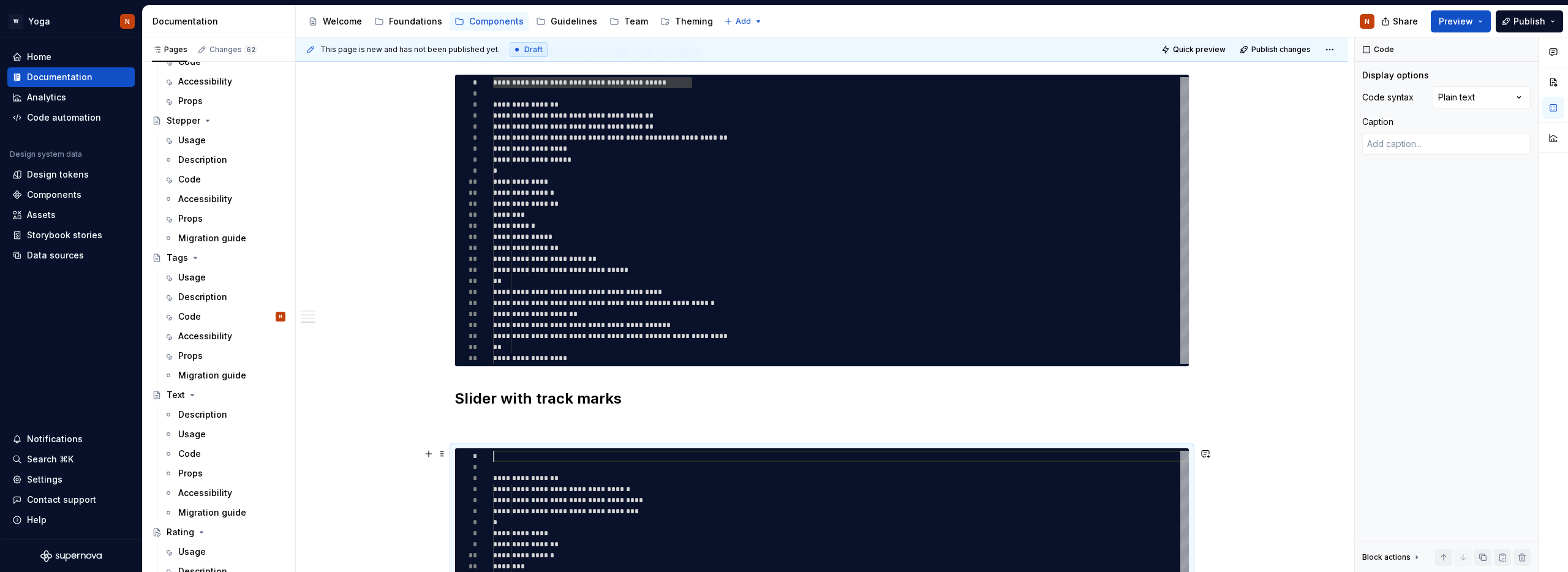
click at [509, 453] on div "**********" at bounding box center [841, 549] width 696 height 198
type textarea "*"
type textarea "**********"
click at [483, 421] on p at bounding box center [821, 425] width 735 height 14
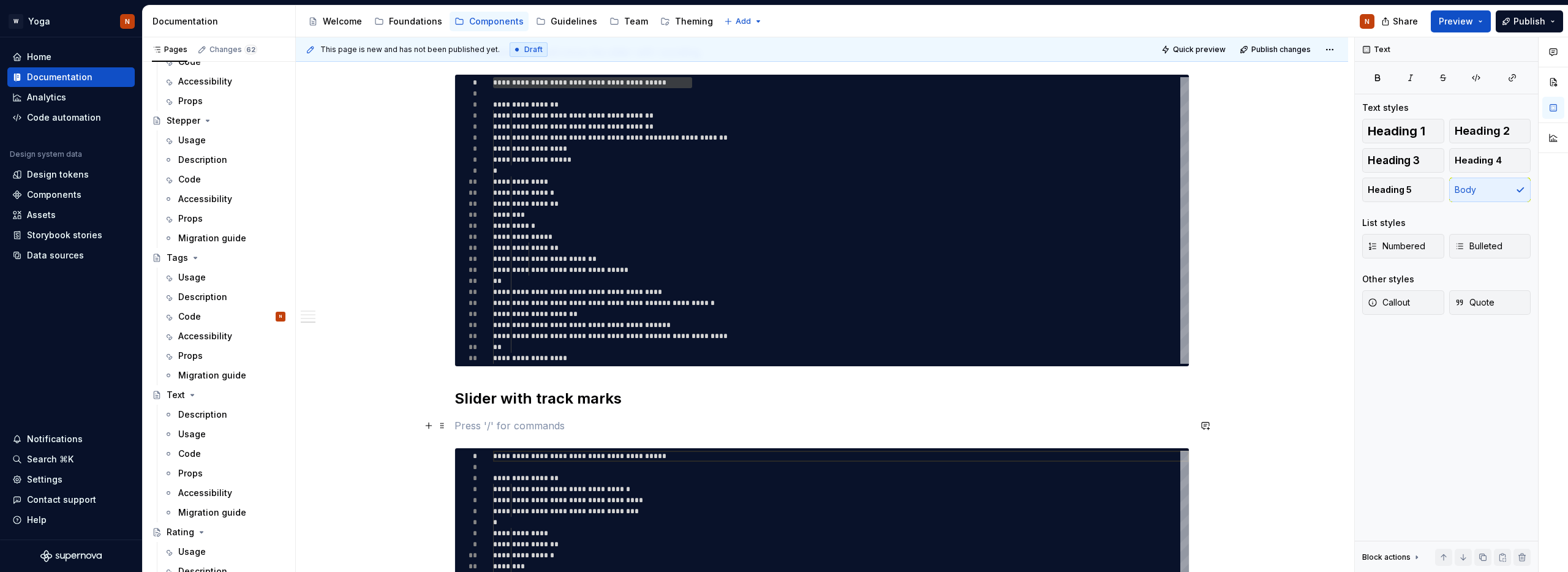
scroll to position [673, 0]
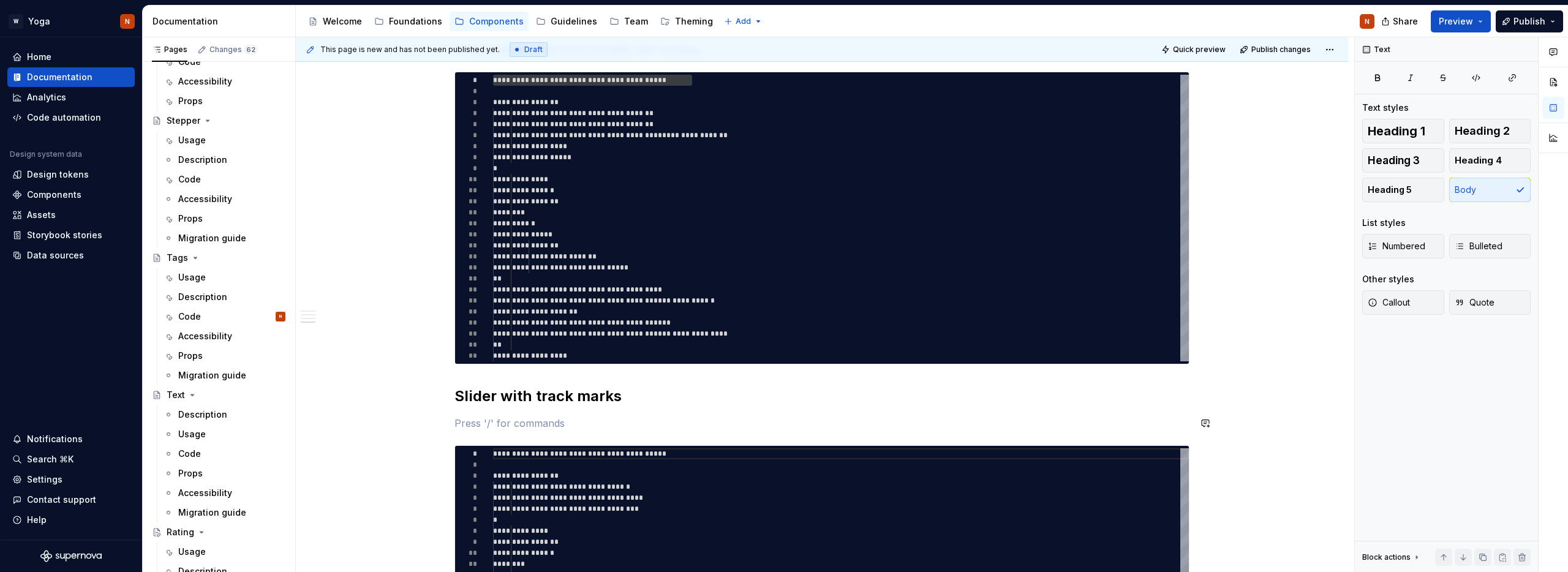
click at [585, 418] on p at bounding box center [821, 423] width 735 height 14
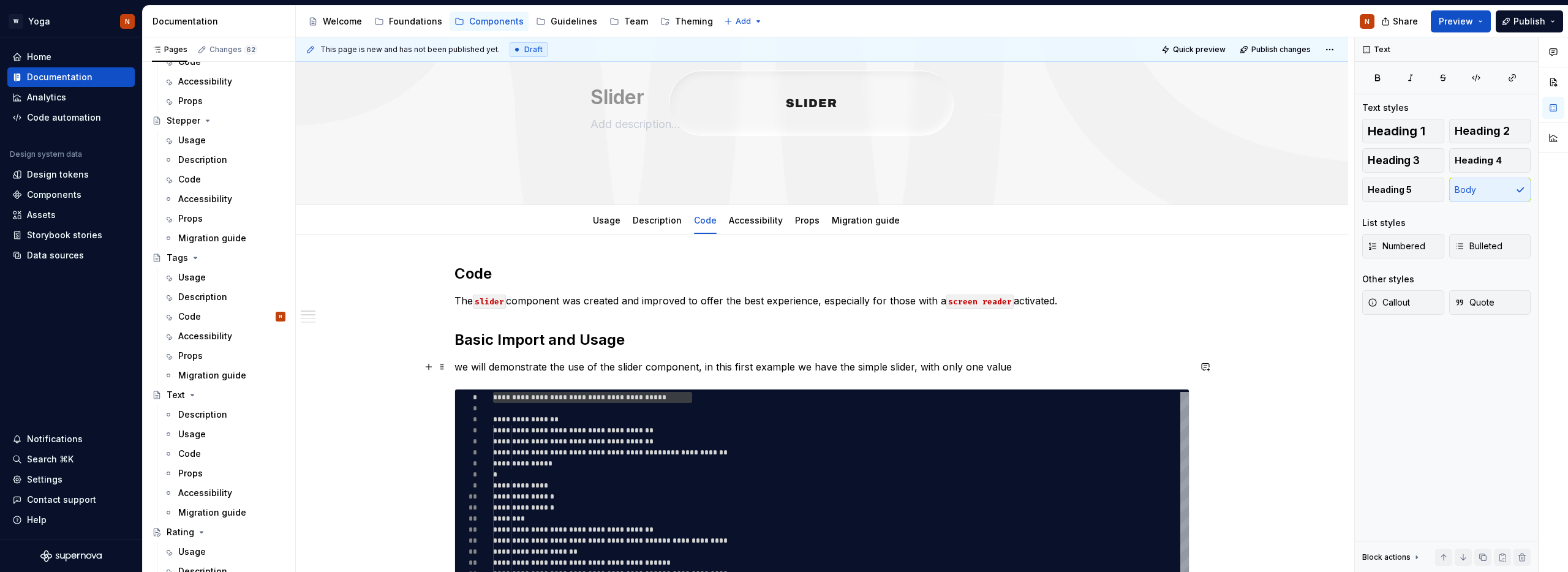
scroll to position [56, 0]
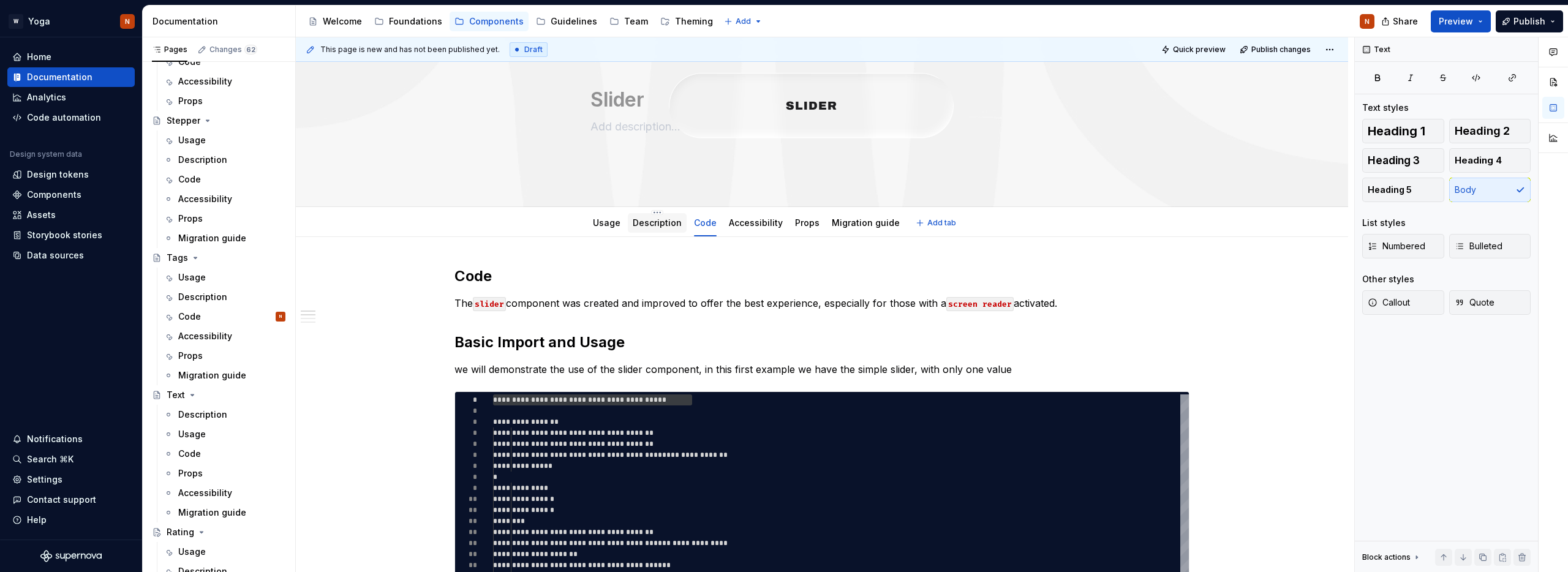
click at [664, 227] on link "Description" at bounding box center [657, 222] width 49 height 10
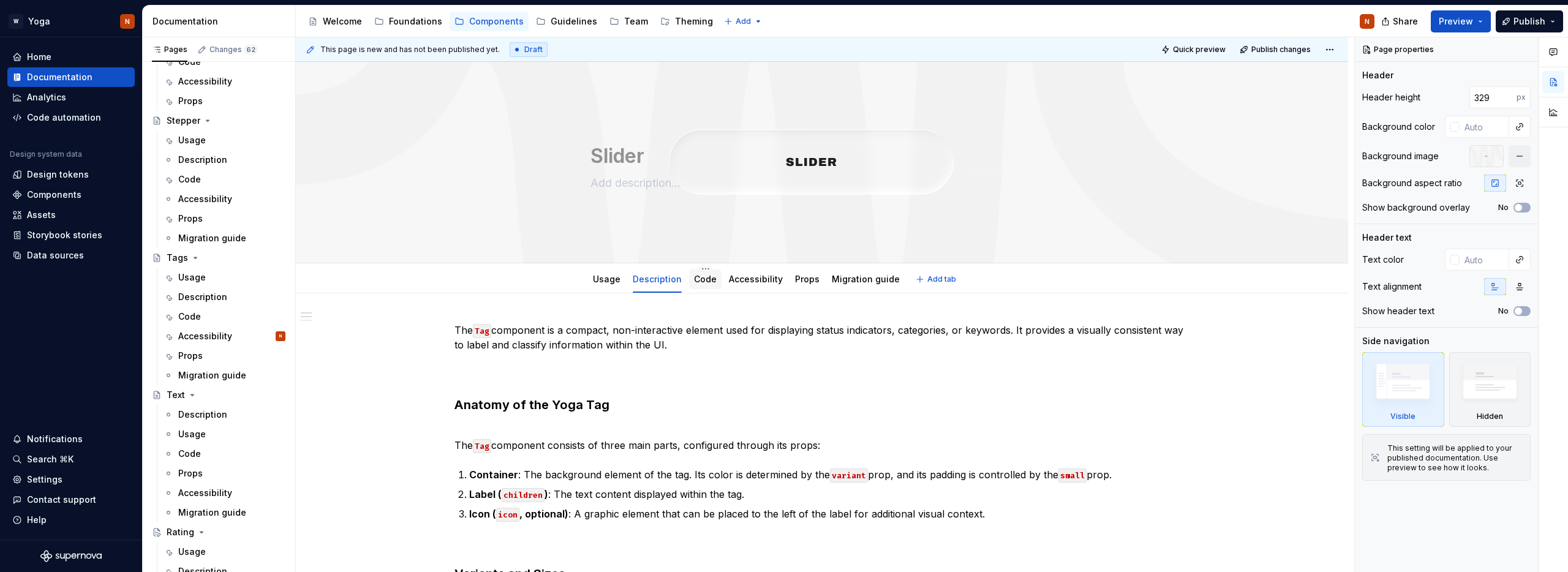
click at [705, 273] on div "Code" at bounding box center [706, 279] width 23 height 12
click at [700, 285] on div "Code" at bounding box center [706, 279] width 23 height 12
click at [702, 283] on link "Code" at bounding box center [706, 279] width 23 height 10
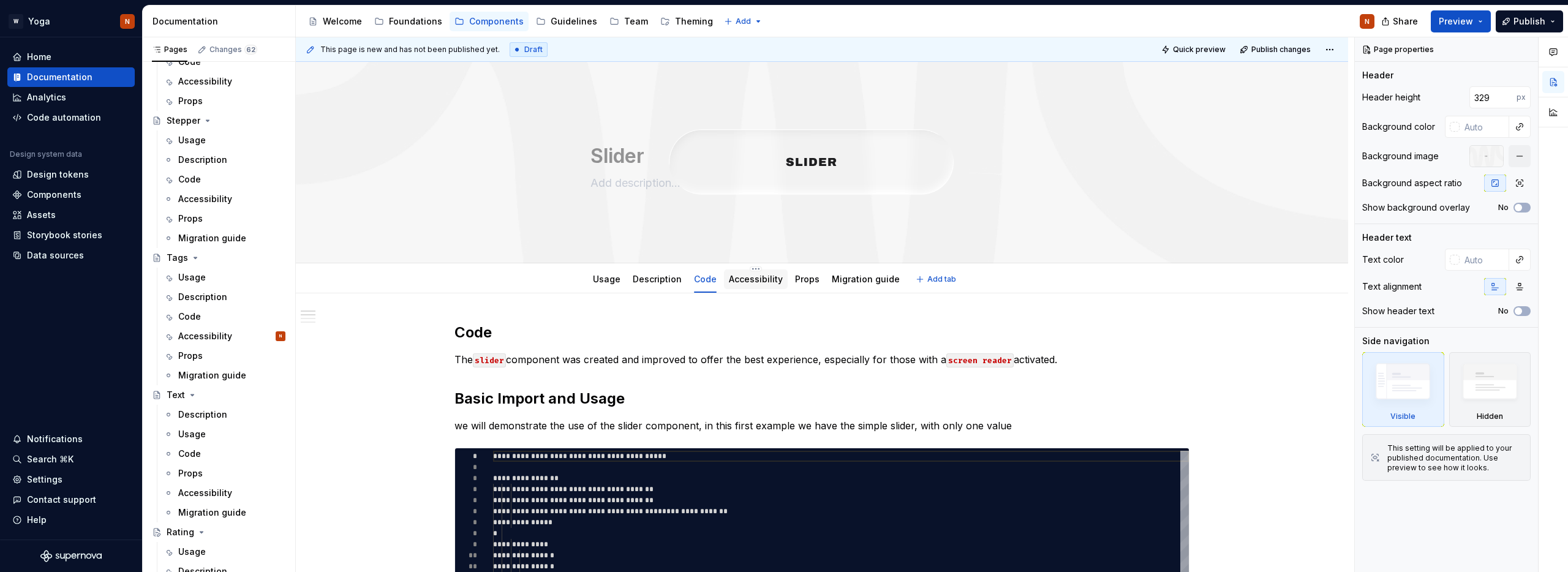
click at [759, 283] on link "Accessibility" at bounding box center [756, 279] width 54 height 10
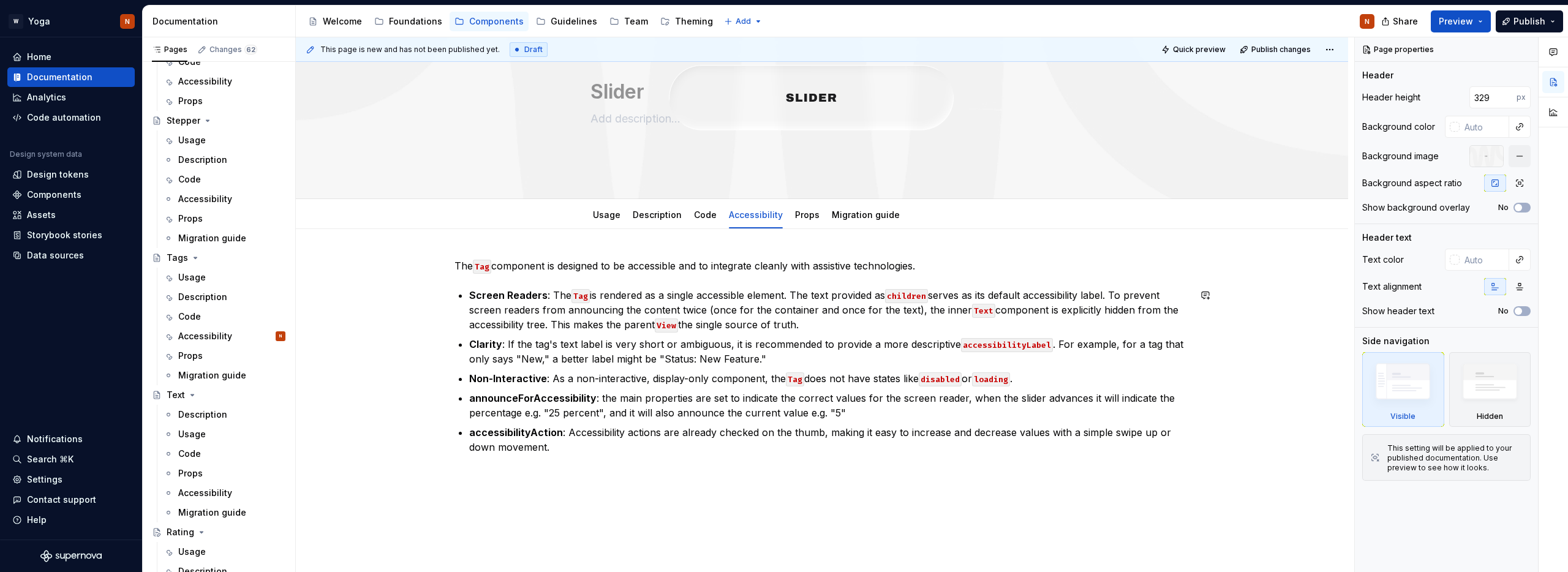
scroll to position [70, 0]
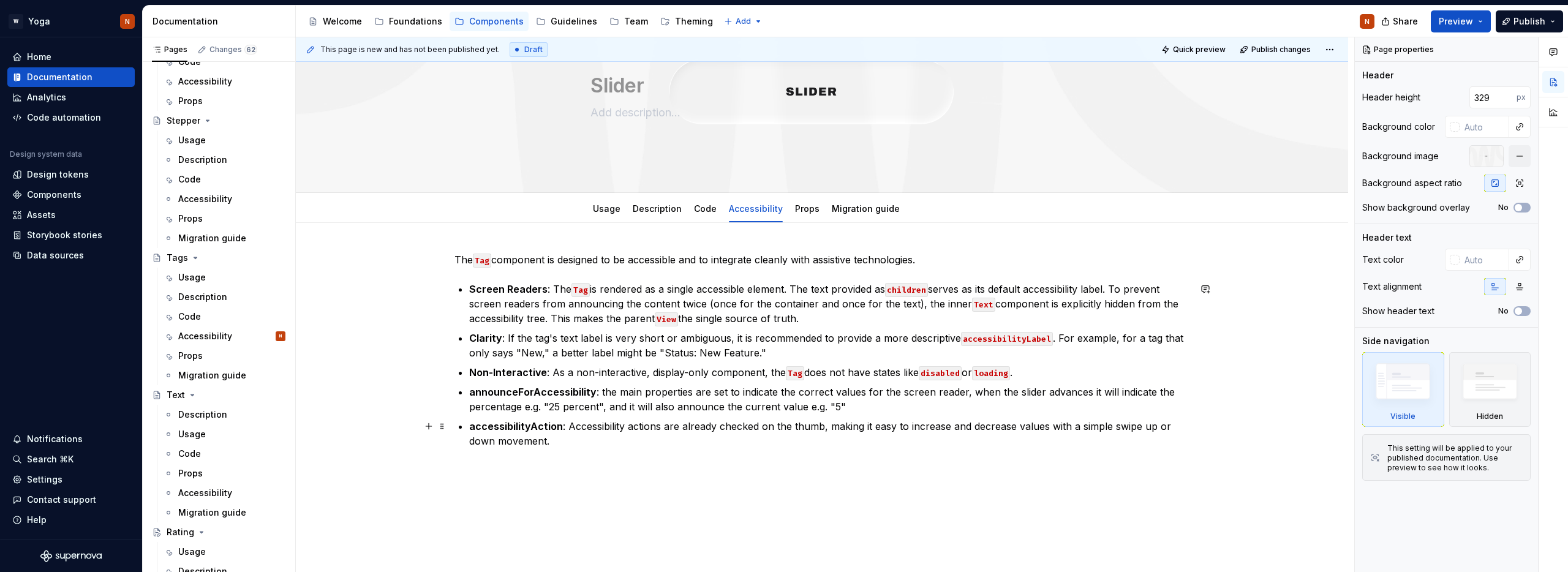
click at [805, 426] on p "accessibilityAction : Accessibility actions are already checked on the thumb, m…" at bounding box center [829, 434] width 720 height 29
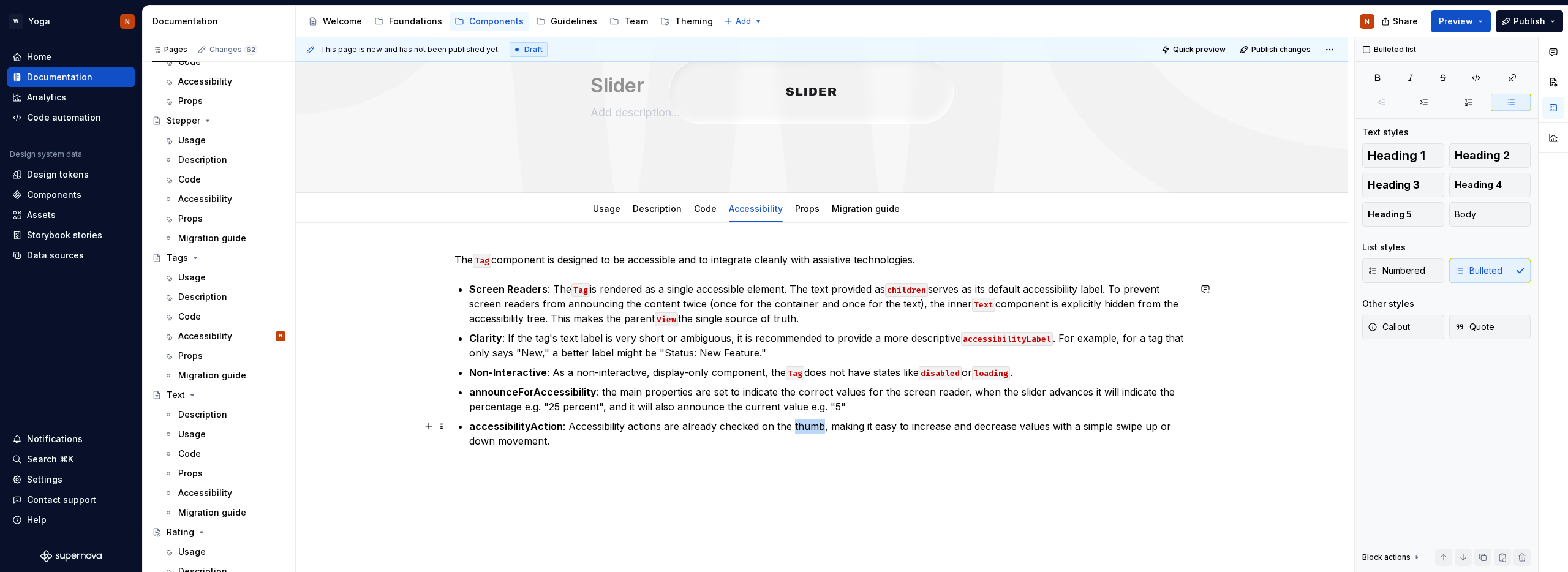
click at [805, 426] on p "accessibilityAction : Accessibility actions are already checked on the thumb, m…" at bounding box center [829, 434] width 720 height 29
click at [1076, 404] on button "button" at bounding box center [1080, 404] width 17 height 17
click at [1030, 428] on p "accessibilityAction : Accessibility actions are already checked on the thumb , …" at bounding box center [829, 434] width 720 height 29
click at [1301, 402] on button "button" at bounding box center [1302, 404] width 17 height 17
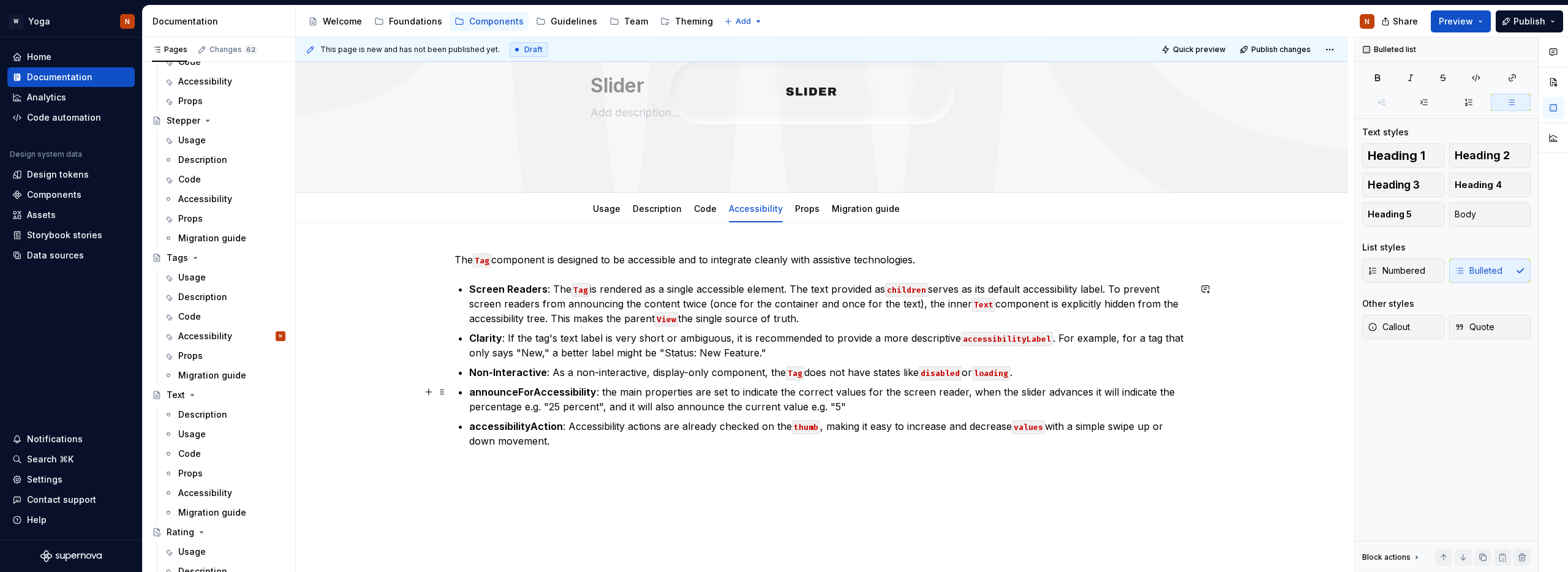
click at [814, 395] on p "announceForAccessibility : the main properties are set to indicate the correct …" at bounding box center [829, 399] width 720 height 29
drag, startPoint x: 898, startPoint y: 394, endPoint x: 1011, endPoint y: 391, distance: 113.0
click at [963, 393] on p "announceForAccessibility : the main properties are set to indicate the correct …" at bounding box center [829, 399] width 720 height 29
click at [1183, 369] on button "button" at bounding box center [1185, 369] width 17 height 17
click at [867, 458] on div "The Tag component is designed to be accessible and to integrate cleanly with as…" at bounding box center [821, 358] width 735 height 211
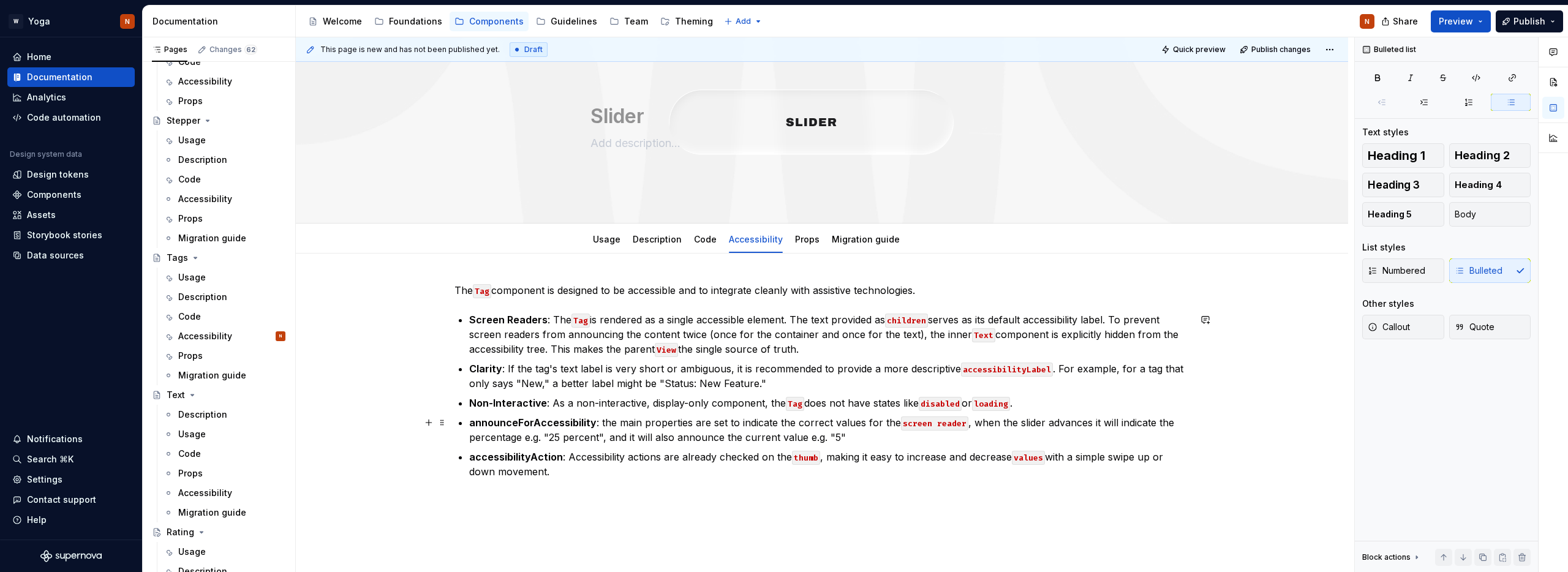
scroll to position [0, 0]
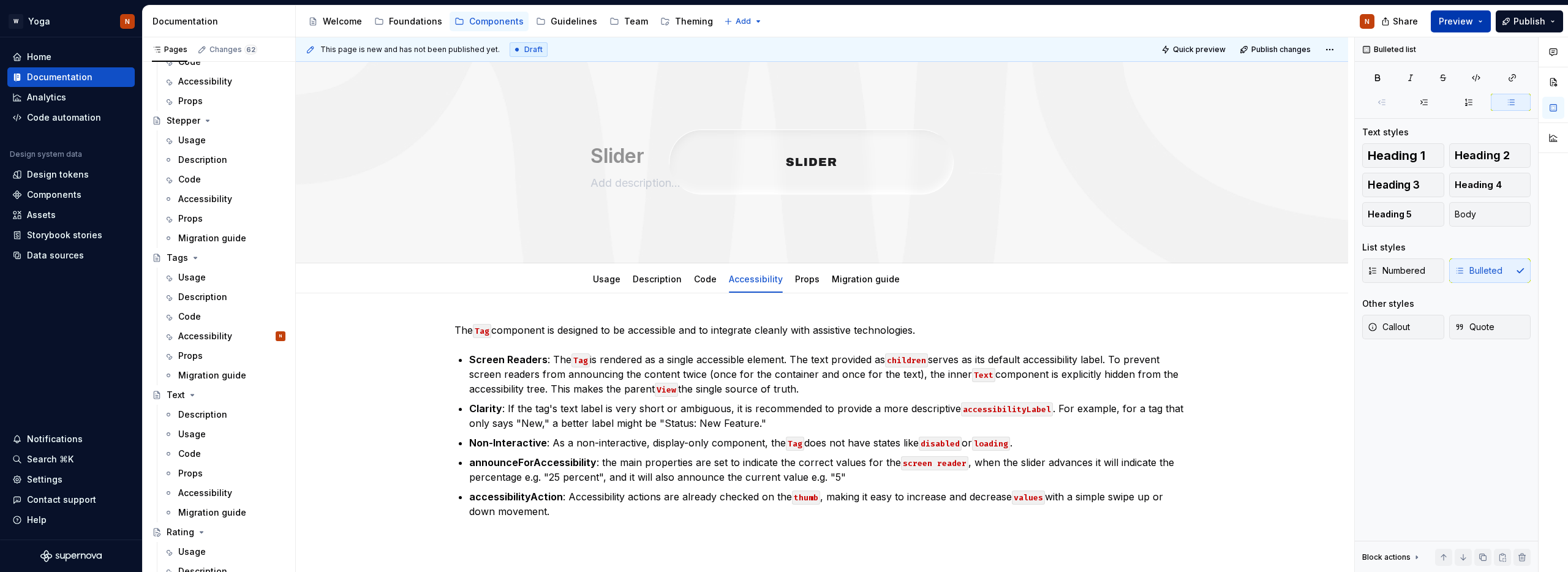
click at [1478, 20] on button "Preview" at bounding box center [1461, 21] width 60 height 22
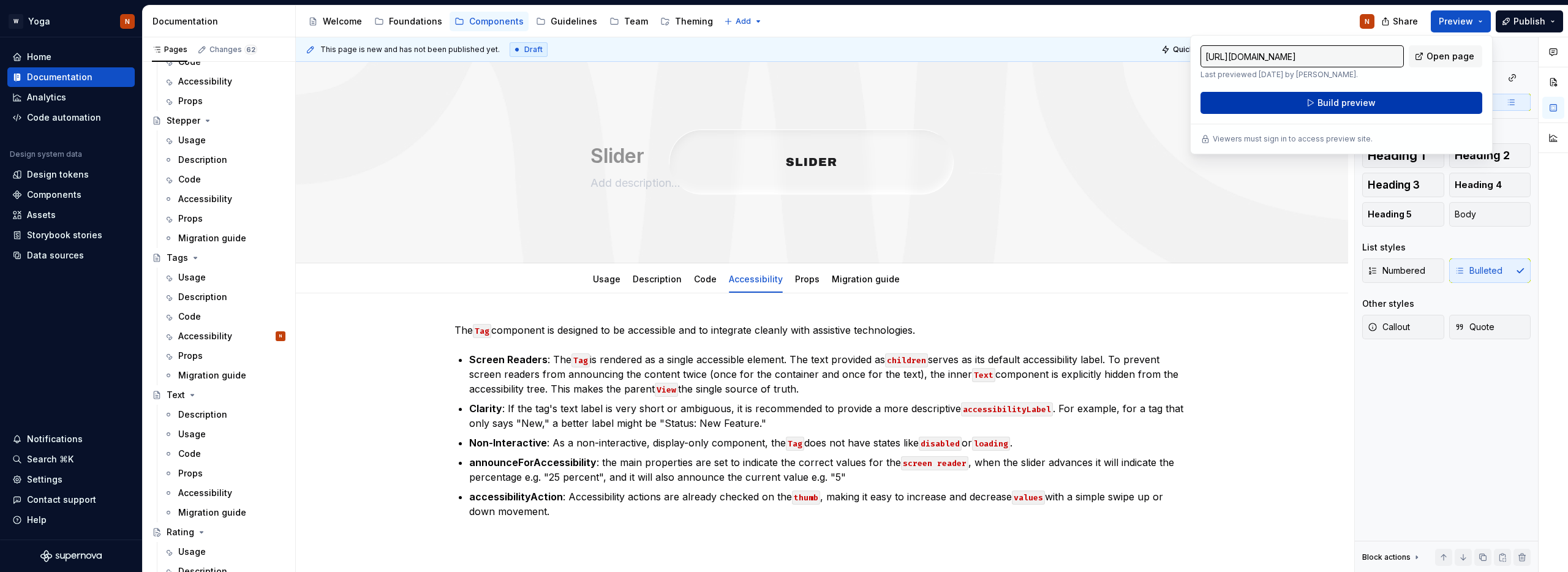
click at [1337, 105] on span "Build preview" at bounding box center [1346, 102] width 58 height 12
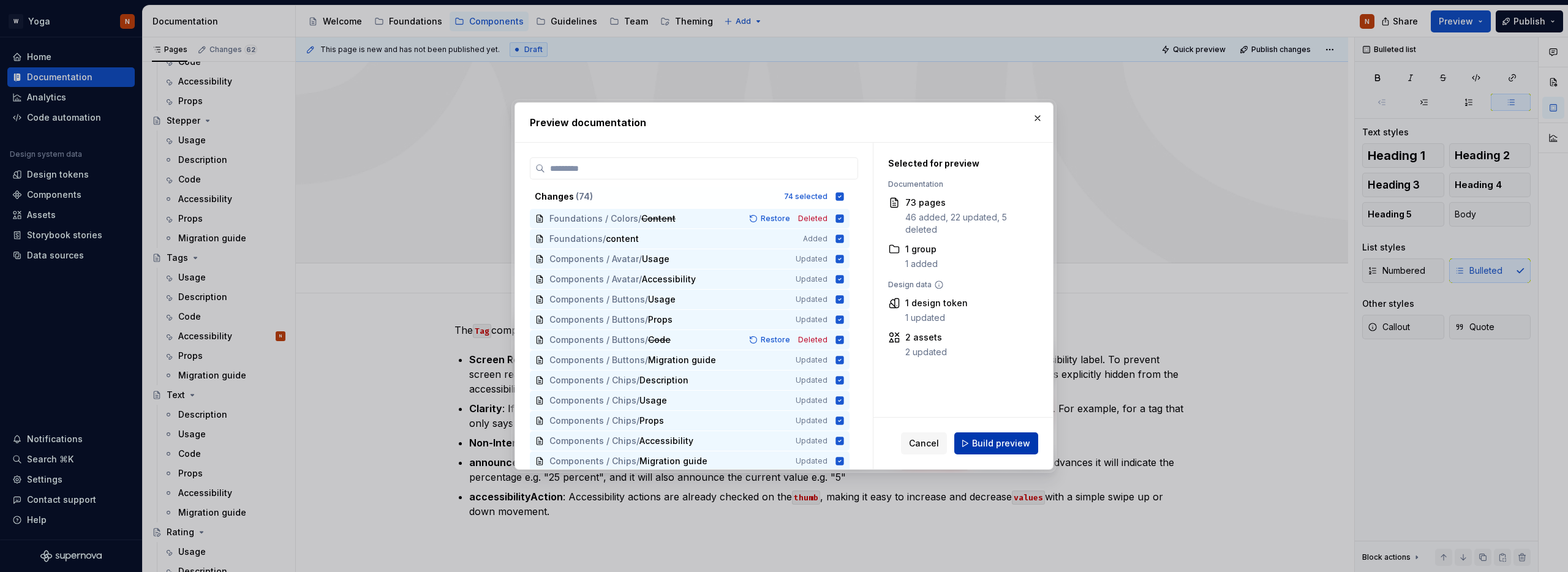
click at [999, 446] on span "Build preview" at bounding box center [1001, 443] width 58 height 12
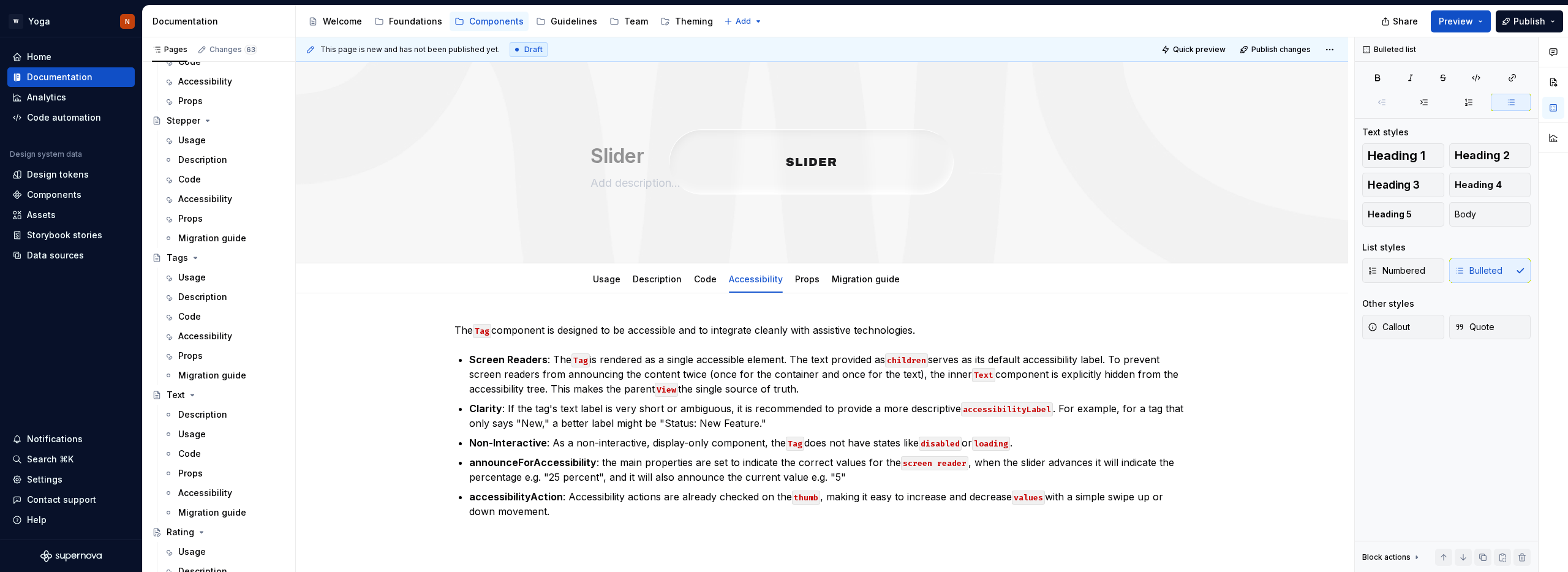
type textarea "*"
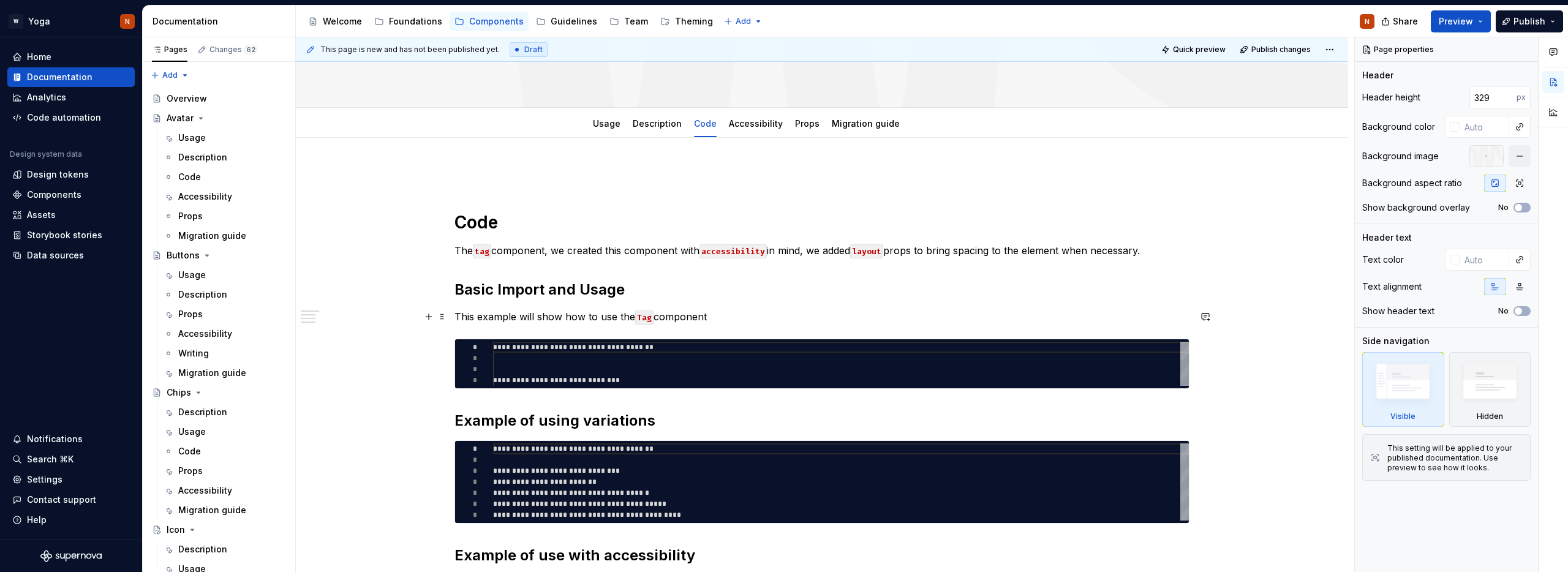
scroll to position [157, 0]
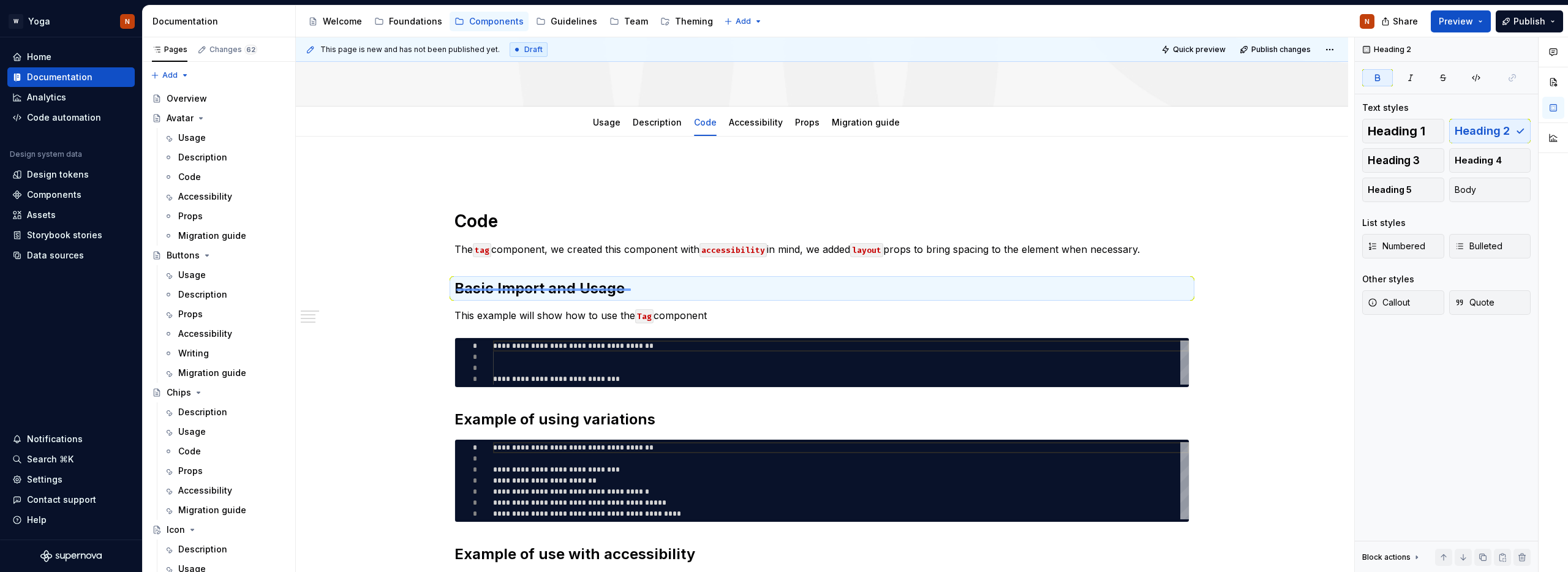
drag, startPoint x: 456, startPoint y: 288, endPoint x: 631, endPoint y: 288, distance: 175.0
click at [631, 288] on div "**********" at bounding box center [825, 304] width 1059 height 535
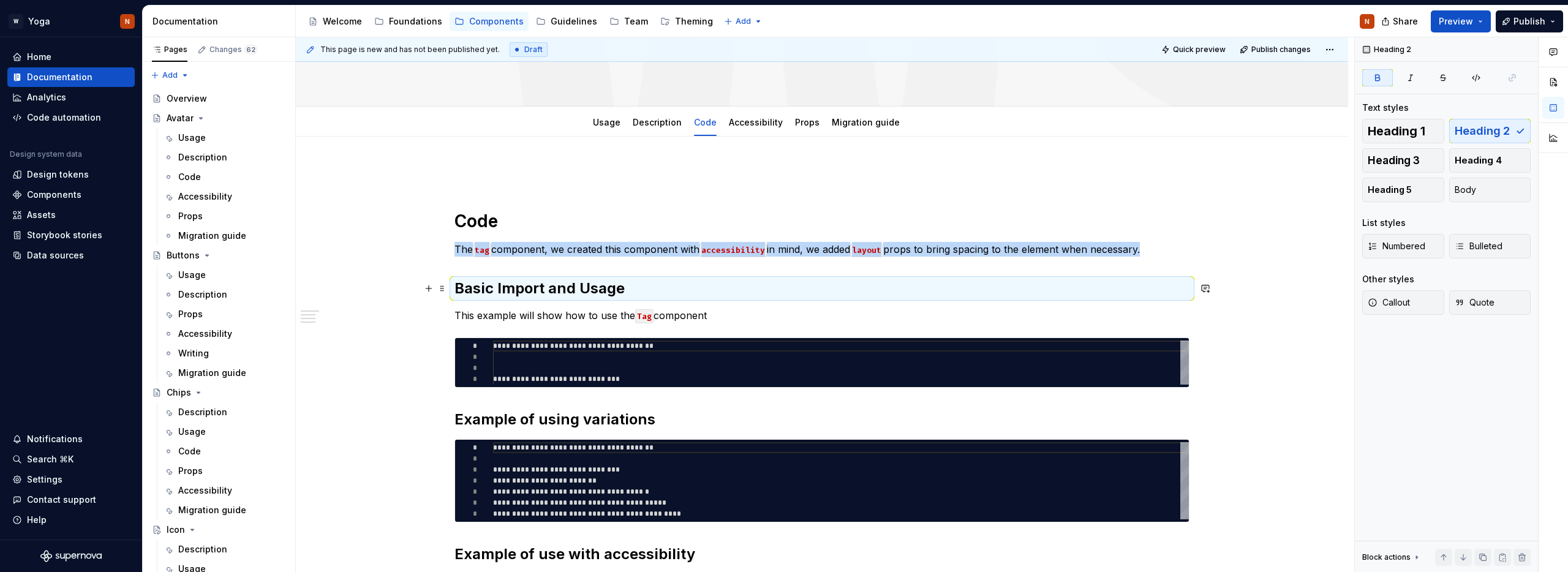
click at [632, 288] on h2 "Basic Import and Usage" at bounding box center [821, 288] width 735 height 20
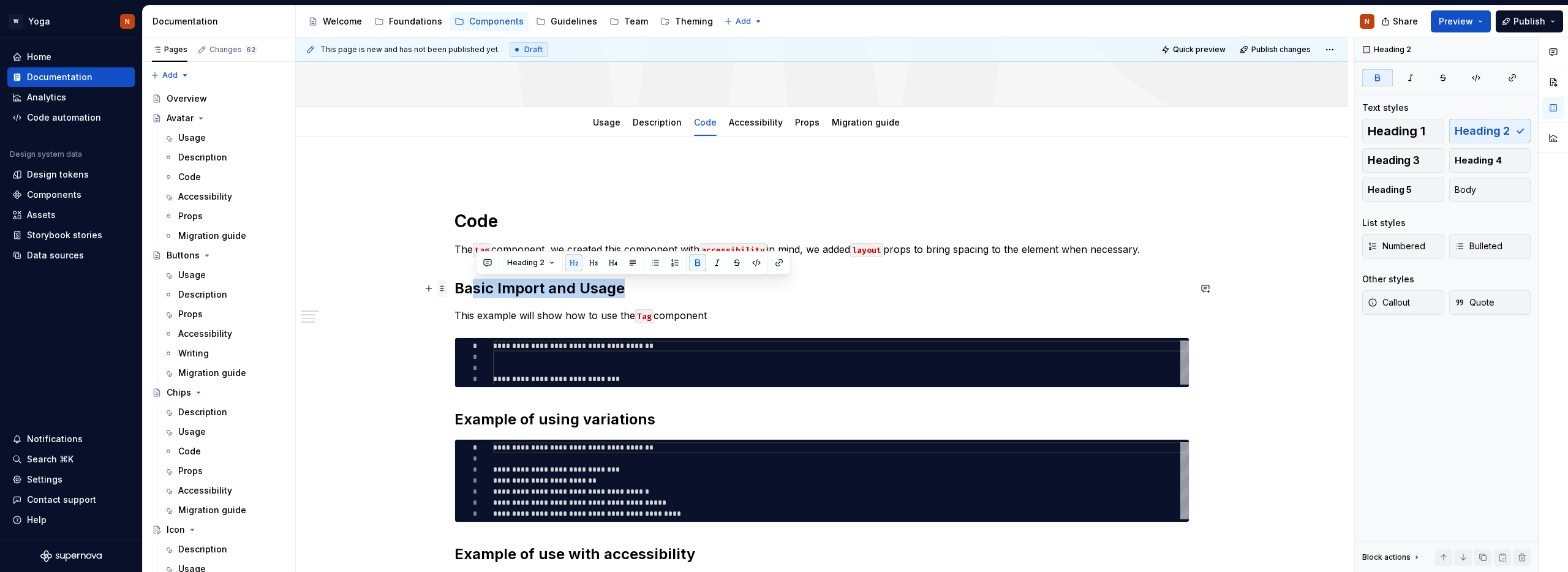
drag, startPoint x: 629, startPoint y: 288, endPoint x: 446, endPoint y: 287, distance: 183.0
click at [454, 287] on div "**********" at bounding box center [821, 412] width 735 height 491
click at [568, 286] on strong "Basic Import and Usage" at bounding box center [540, 287] width 171 height 18
drag, startPoint x: 630, startPoint y: 288, endPoint x: 438, endPoint y: 301, distance: 192.4
click at [457, 287] on h2 "Basic Import and Usage" at bounding box center [821, 288] width 735 height 20
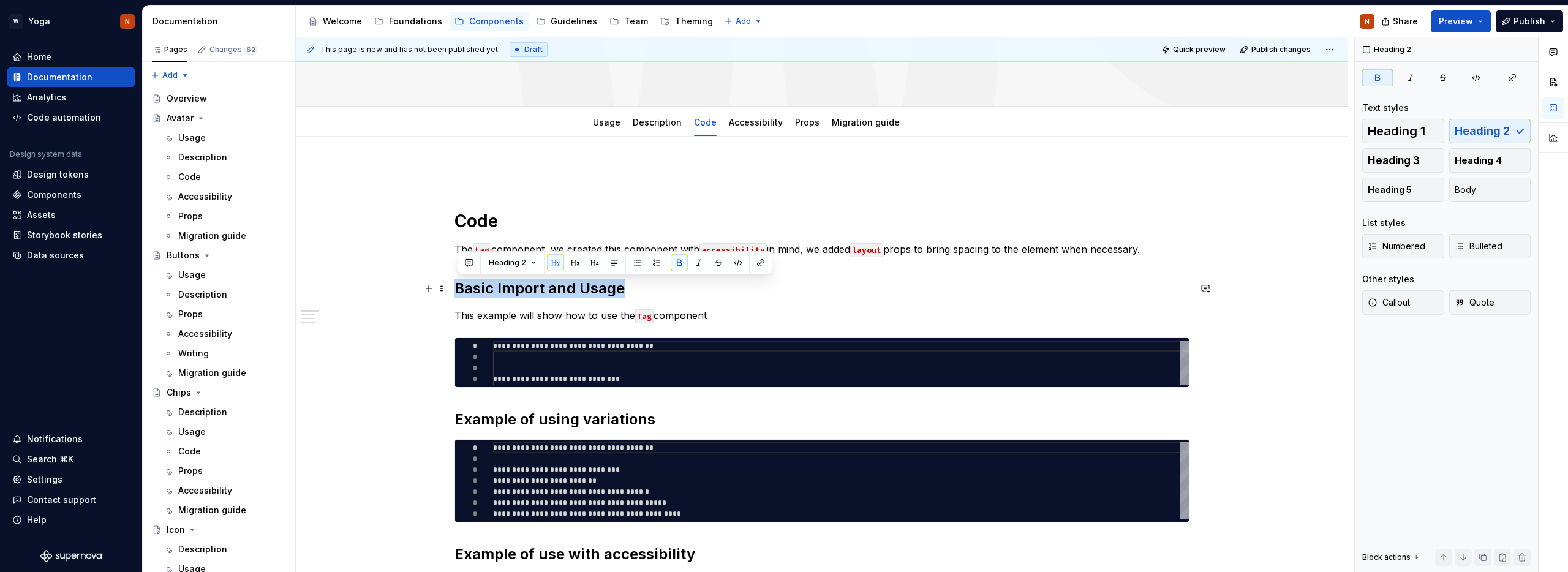
copy strong "Basic Import and Usage"
type textarea "*"
type textarea "**********"
click at [594, 357] on div "**********" at bounding box center [841, 362] width 696 height 44
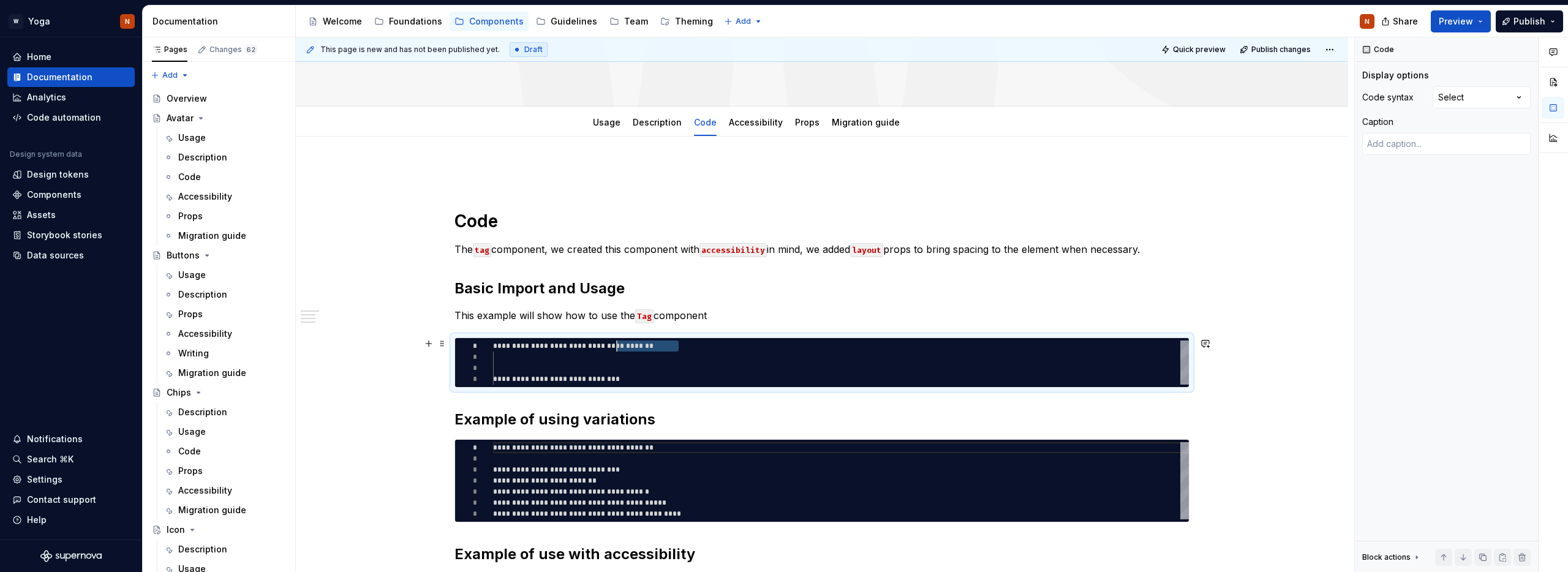
scroll to position [0, 0]
drag, startPoint x: 619, startPoint y: 346, endPoint x: 489, endPoint y: 346, distance: 130.0
click at [493, 346] on div "**********" at bounding box center [841, 362] width 696 height 44
click at [586, 373] on div "**********" at bounding box center [841, 362] width 696 height 44
drag, startPoint x: 686, startPoint y: 348, endPoint x: 478, endPoint y: 348, distance: 208.0
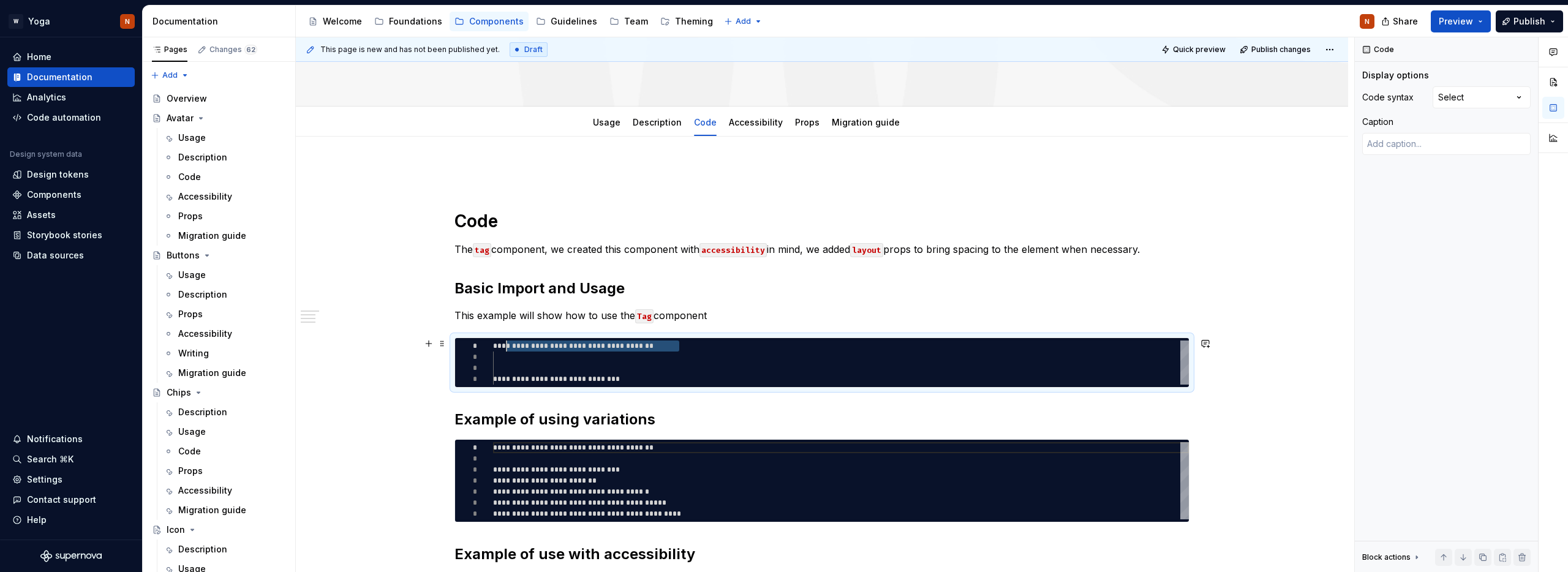
click at [493, 348] on div "**********" at bounding box center [841, 362] width 696 height 44
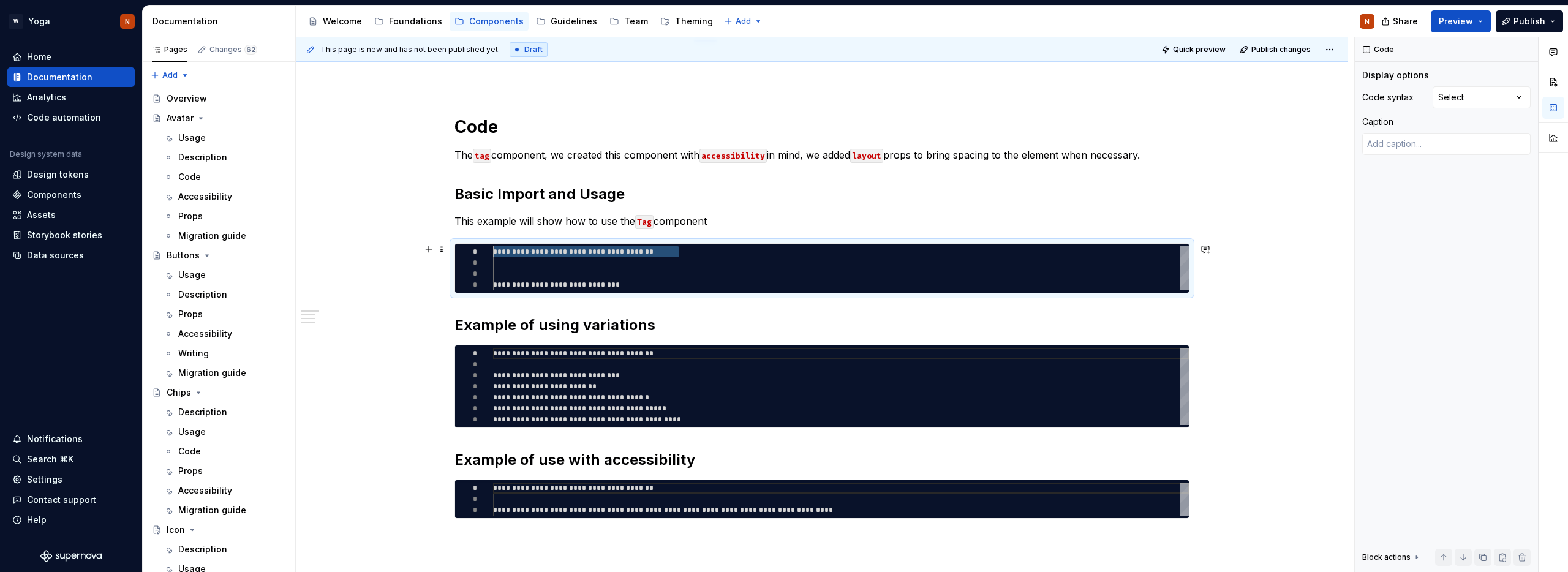
scroll to position [158, 0]
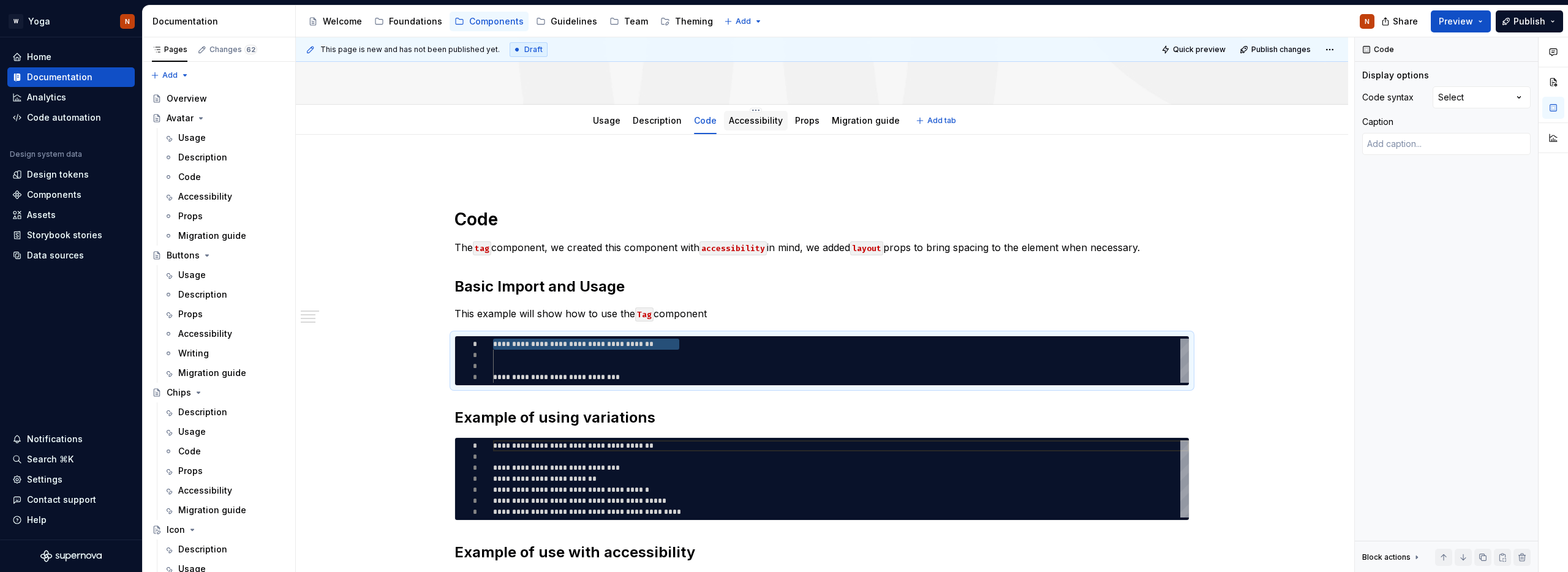
click at [754, 122] on link "Accessibility" at bounding box center [756, 120] width 54 height 10
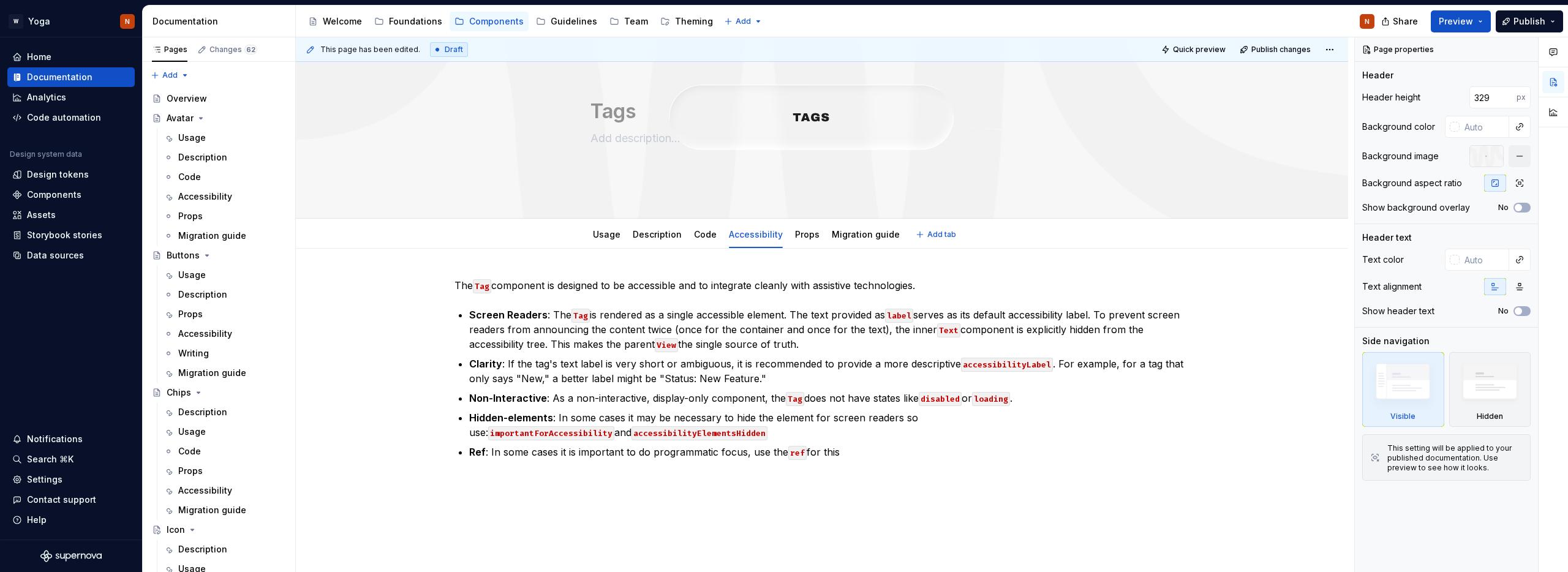
scroll to position [169, 0]
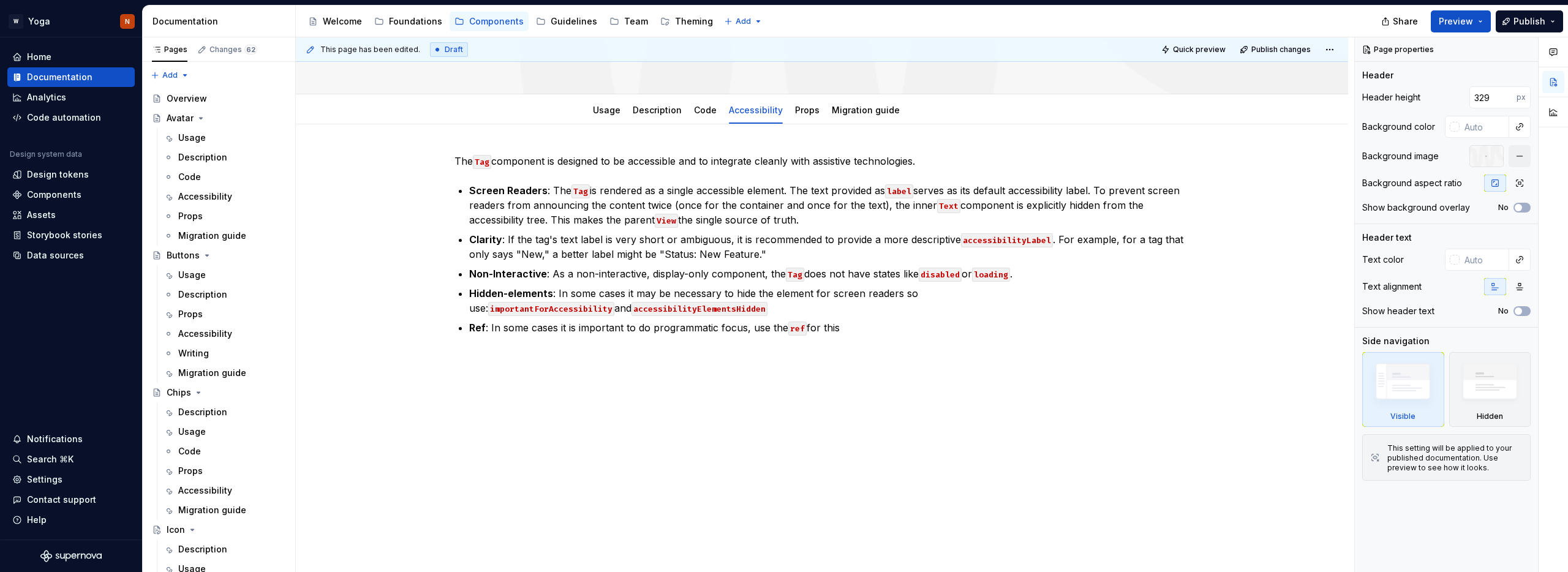
type textarea "*"
